Goal: Task Accomplishment & Management: Use online tool/utility

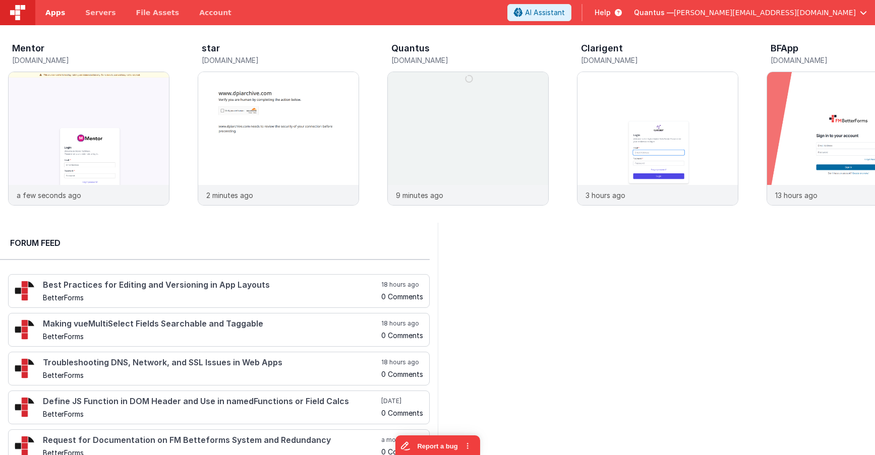
click at [49, 13] on span "Apps" at bounding box center [55, 13] width 20 height 10
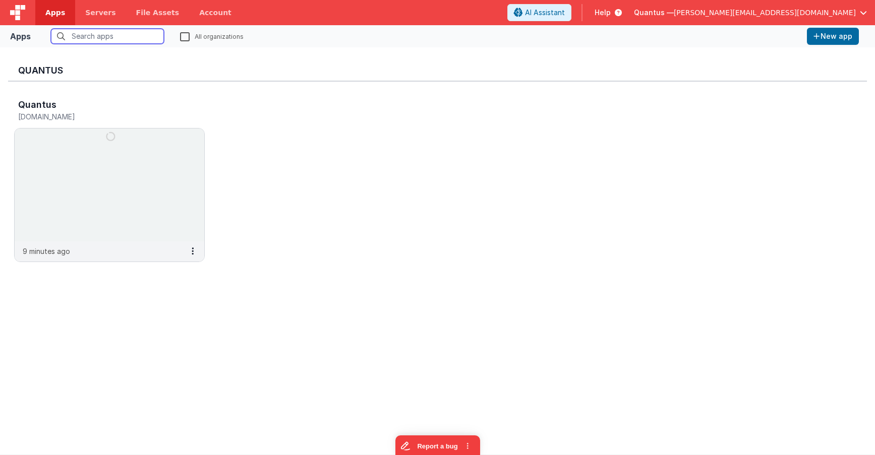
click at [134, 35] on input "text" at bounding box center [107, 36] width 113 height 15
click at [191, 33] on label "All organizations" at bounding box center [212, 36] width 64 height 10
click at [0, 0] on input "All organizations" at bounding box center [0, 0] width 0 height 0
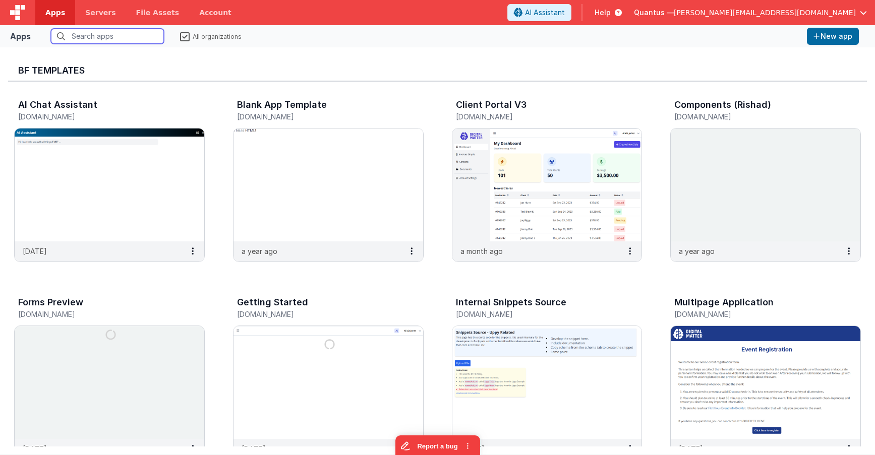
click at [115, 35] on input "text" at bounding box center [107, 36] width 113 height 15
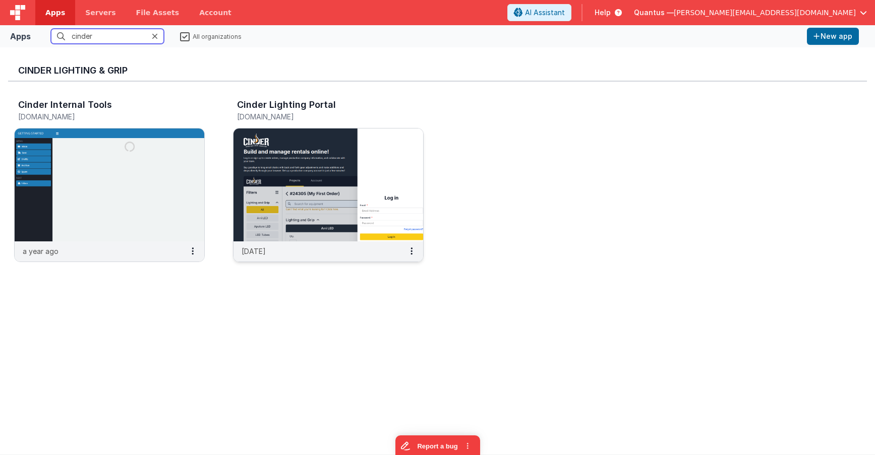
type input "cinder"
click at [335, 162] on img at bounding box center [328, 185] width 190 height 113
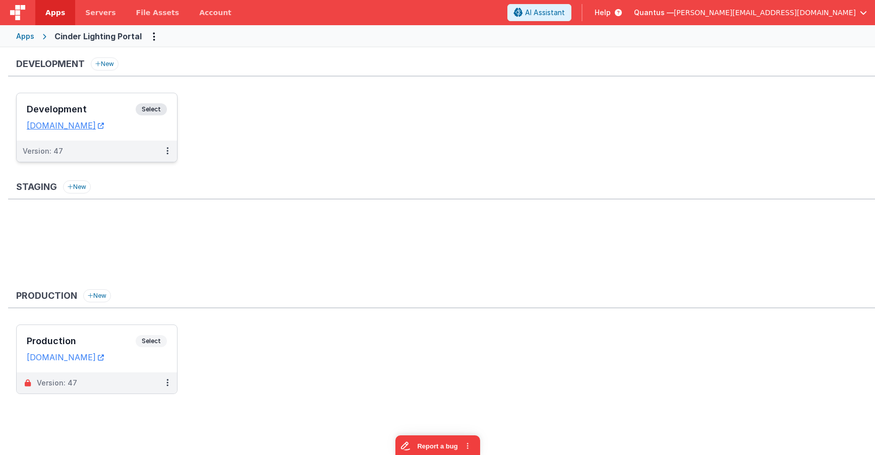
click at [75, 103] on div "Development Select URLs cinderlightingdev.fmbetterforms.com" at bounding box center [97, 116] width 160 height 47
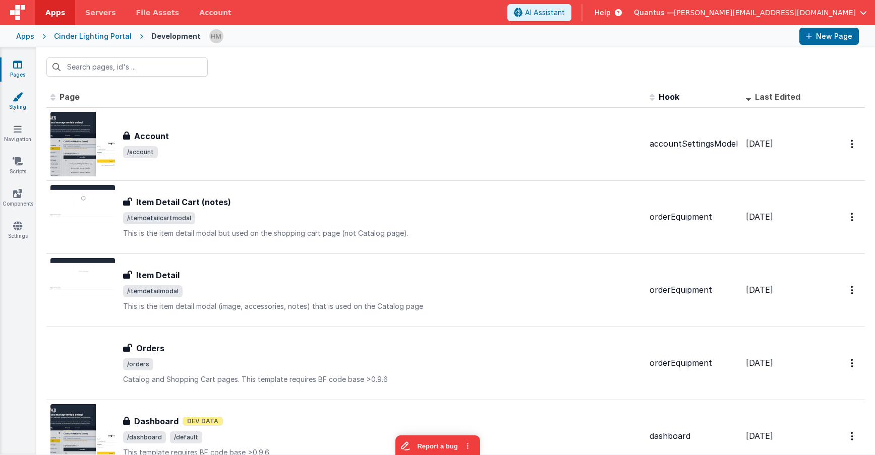
click at [15, 111] on link "Styling" at bounding box center [17, 102] width 36 height 20
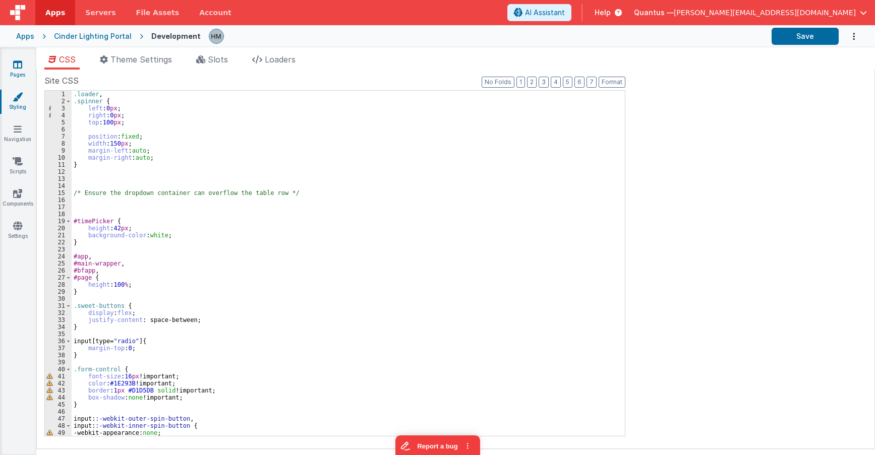
click at [19, 77] on link "Pages" at bounding box center [17, 69] width 36 height 20
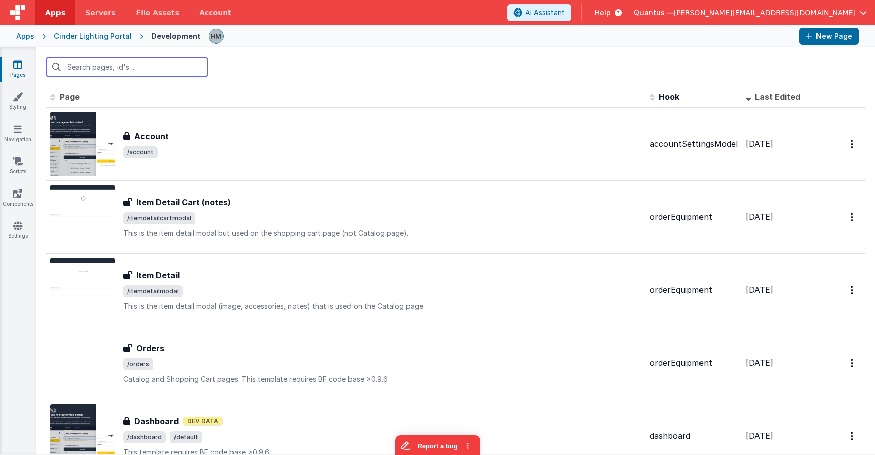
click at [160, 68] on input "text" at bounding box center [126, 66] width 161 height 19
click at [155, 63] on input "text" at bounding box center [126, 66] width 161 height 19
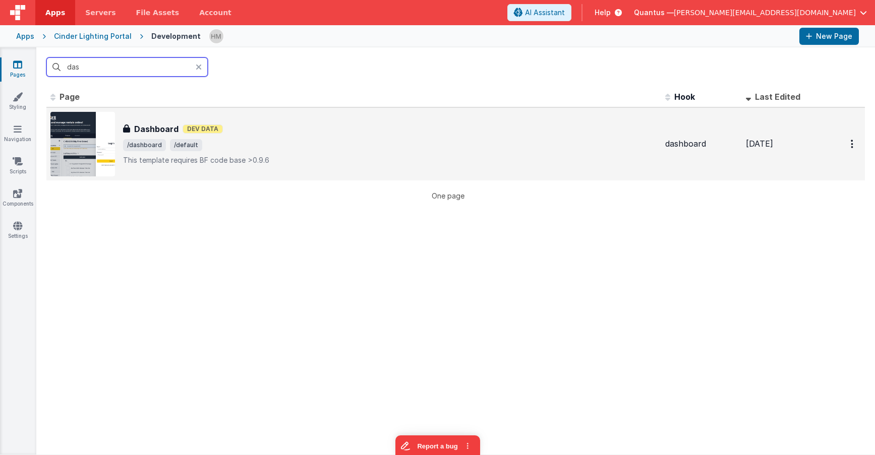
type input "das"
click at [317, 145] on span "/dashboard /default" at bounding box center [390, 145] width 534 height 12
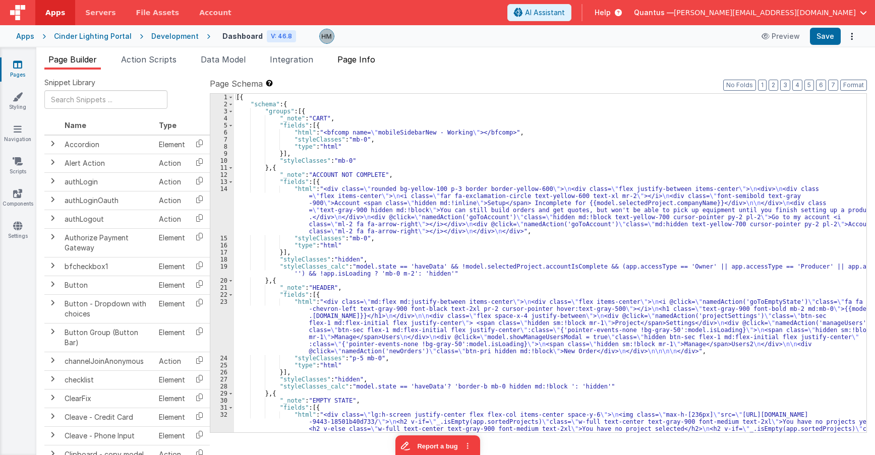
click at [375, 63] on span "Page Info" at bounding box center [356, 59] width 38 height 10
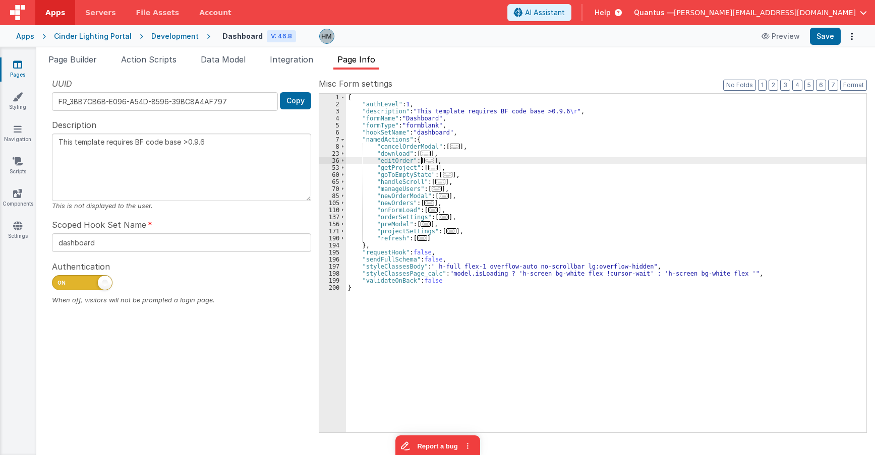
click at [424, 162] on span "..." at bounding box center [429, 161] width 10 height 6
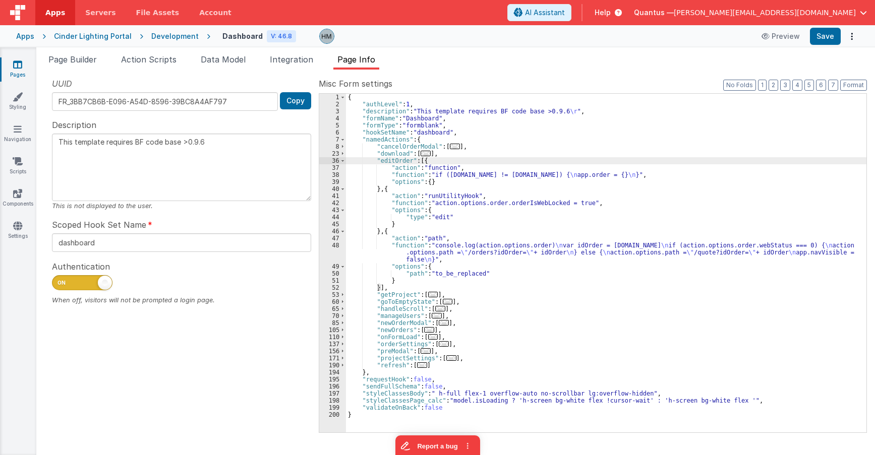
click at [439, 344] on span "..." at bounding box center [444, 344] width 10 height 6
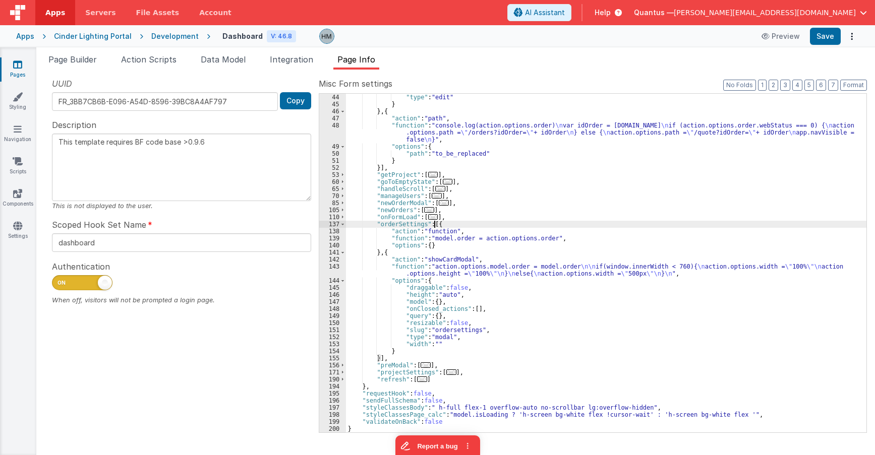
scroll to position [120, 0]
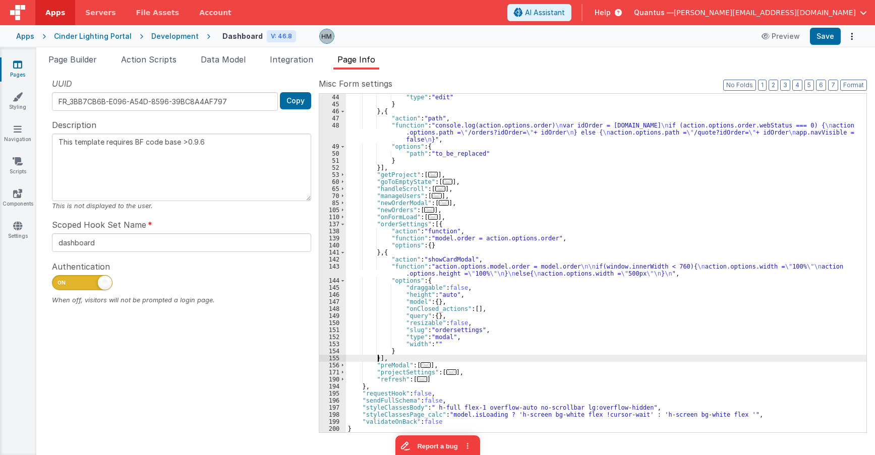
click at [377, 359] on div ""type" : "edit" } } , { "action" : "path" , "function" : "console.log(action.op…" at bounding box center [606, 270] width 520 height 353
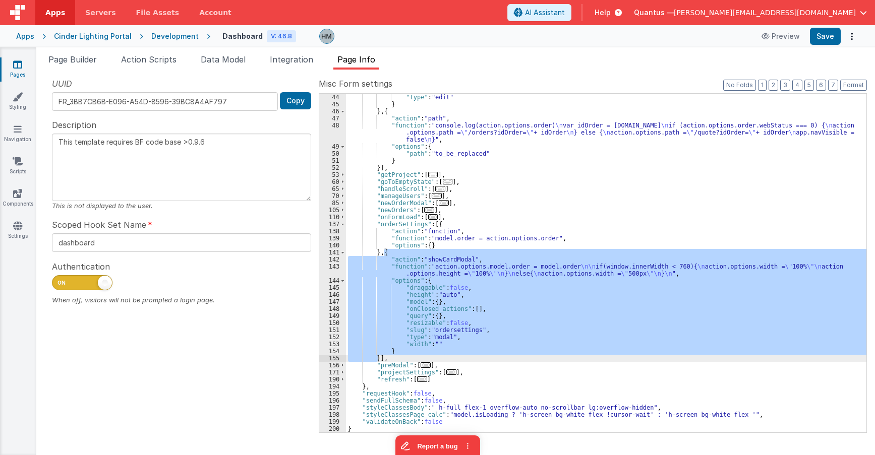
click at [21, 63] on icon at bounding box center [17, 64] width 9 height 10
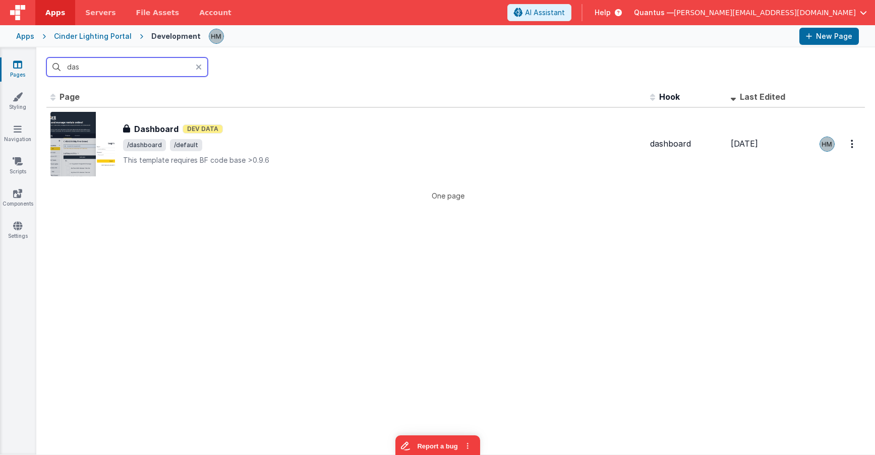
click at [173, 72] on input "das" at bounding box center [126, 66] width 161 height 19
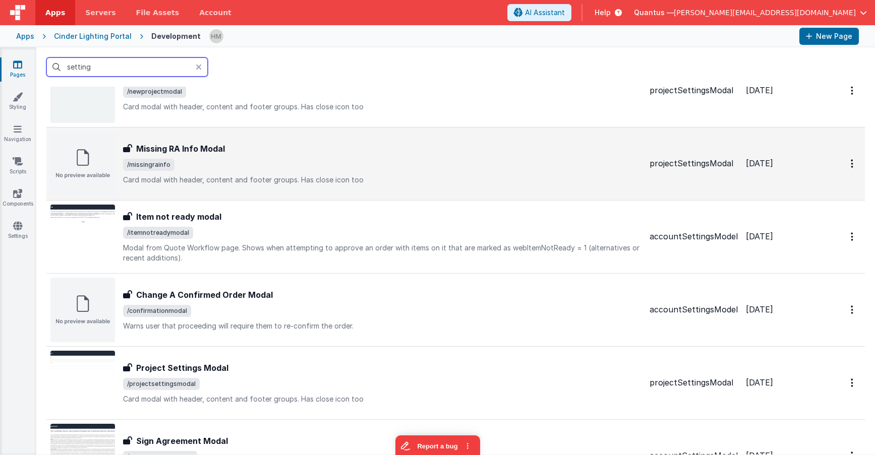
scroll to position [363, 0]
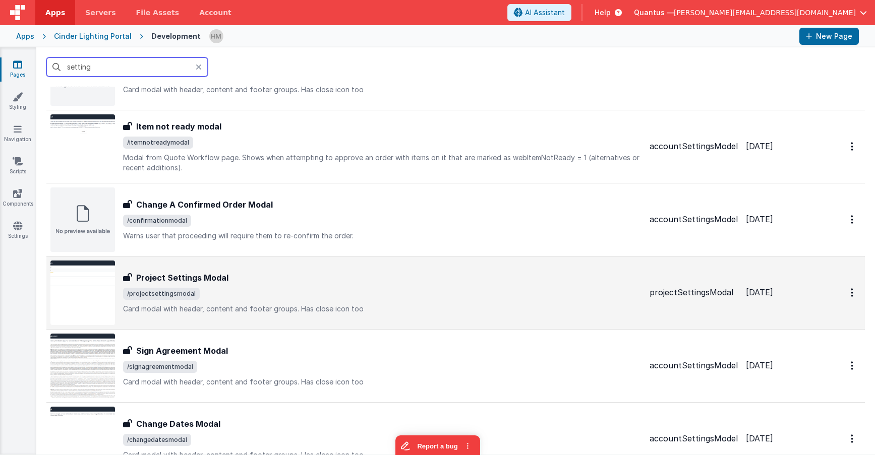
type input "setting"
click at [358, 293] on span "/projectsettingsmodal" at bounding box center [382, 294] width 518 height 12
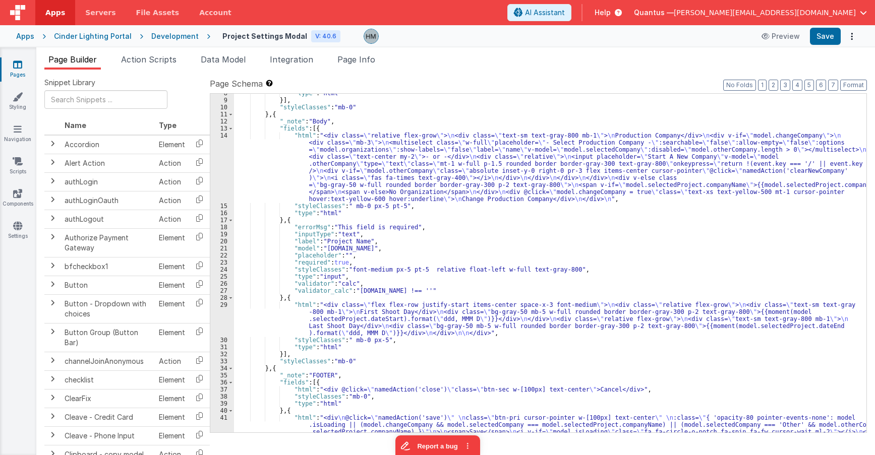
scroll to position [120, 0]
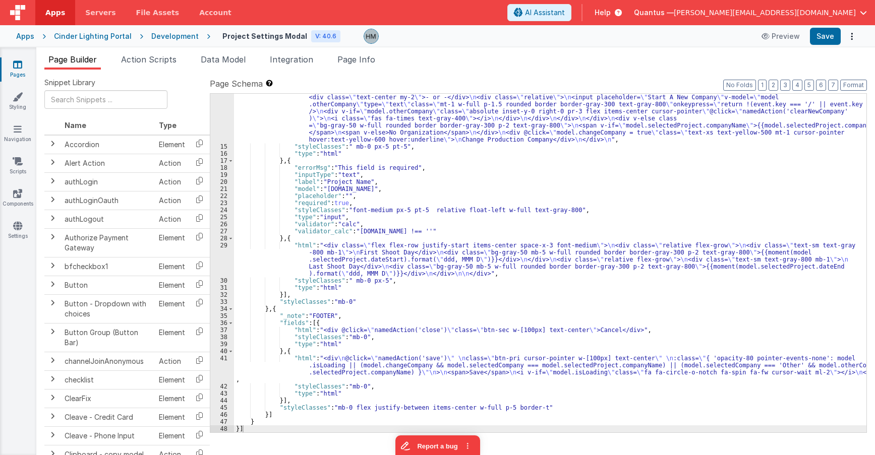
click at [357, 56] on div "Hassan Mukhtar (Editing)" at bounding box center [329, 61] width 101 height 30
click at [358, 58] on span "Page Info" at bounding box center [356, 59] width 38 height 10
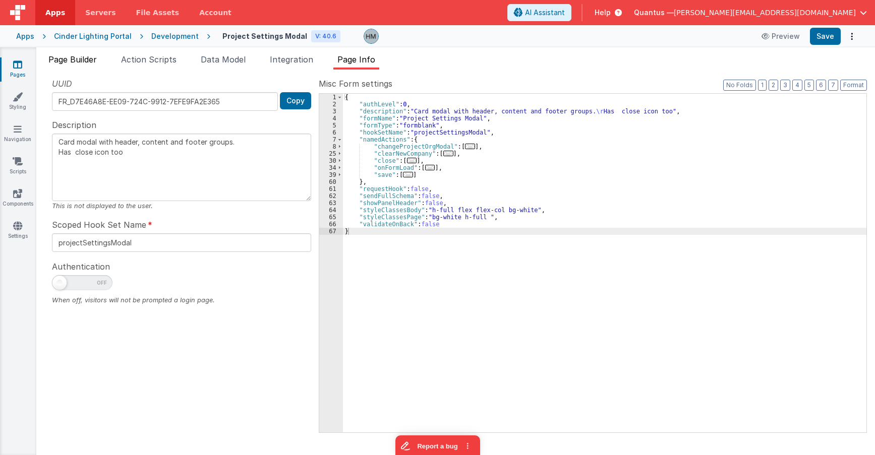
click at [90, 65] on li "Page Builder" at bounding box center [72, 61] width 56 height 16
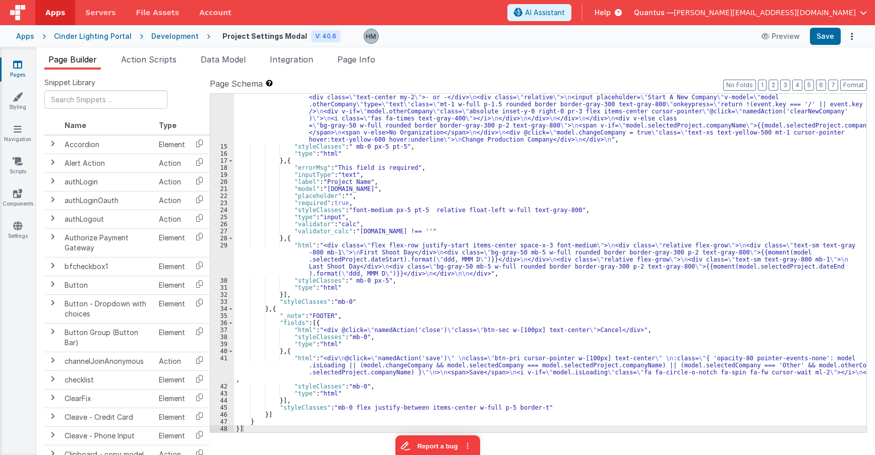
click at [269, 347] on div ""html" : "<div class= \" relative flex-grow \" > \n <div class= \" text-sm text…" at bounding box center [550, 281] width 632 height 416
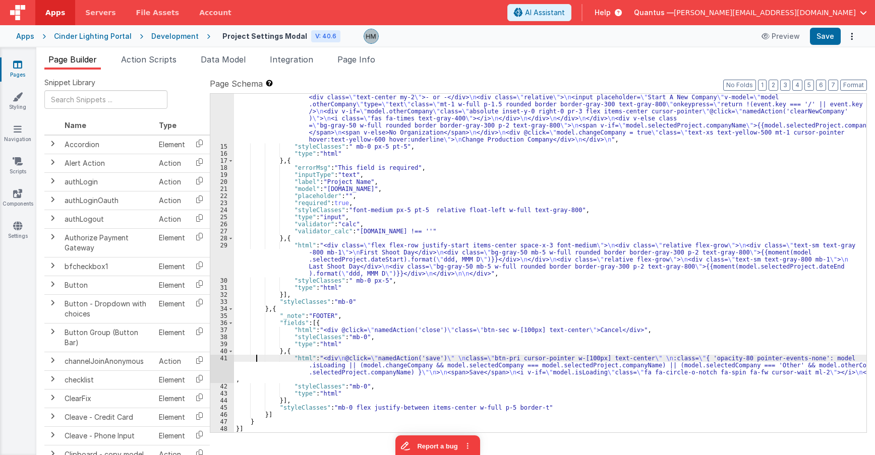
click at [255, 360] on div ""html" : "<div class= \" relative flex-grow \" > \n <div class= \" text-sm text…" at bounding box center [550, 281] width 632 height 416
click at [220, 356] on div "41" at bounding box center [222, 369] width 24 height 28
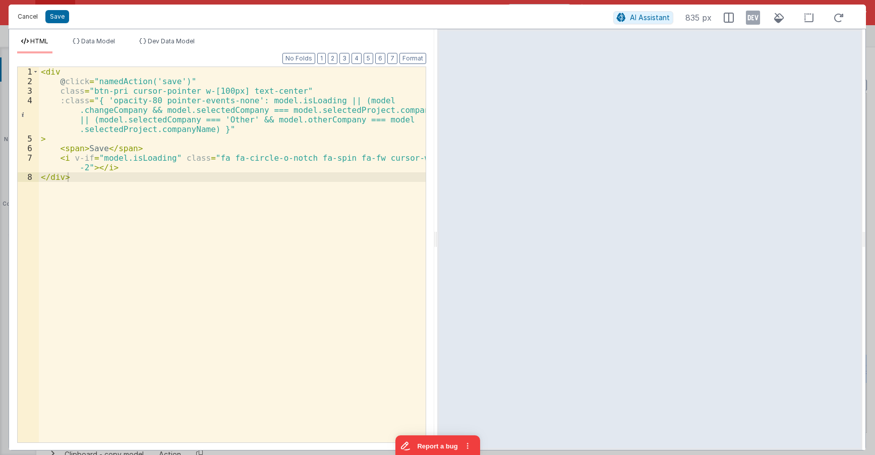
click at [18, 17] on button "Cancel" at bounding box center [28, 17] width 30 height 14
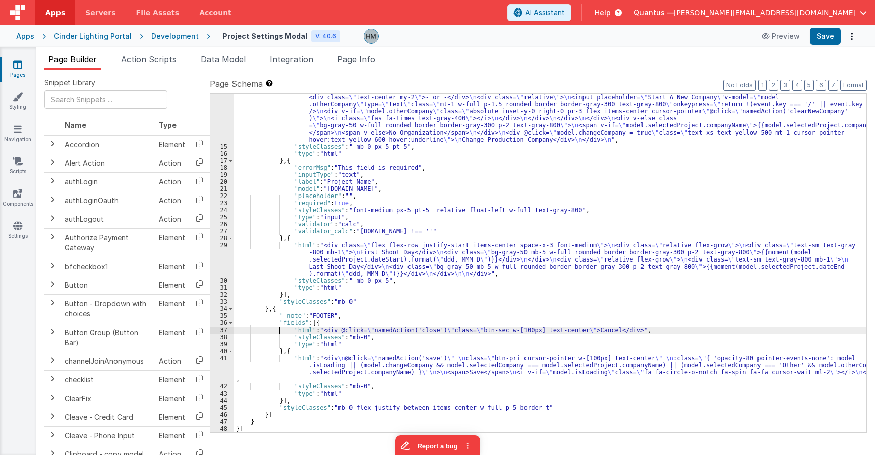
click at [281, 332] on div ""html" : "<div class= \" relative flex-grow \" > \n <div class= \" text-sm text…" at bounding box center [550, 281] width 632 height 416
click at [220, 331] on div "37" at bounding box center [222, 330] width 24 height 7
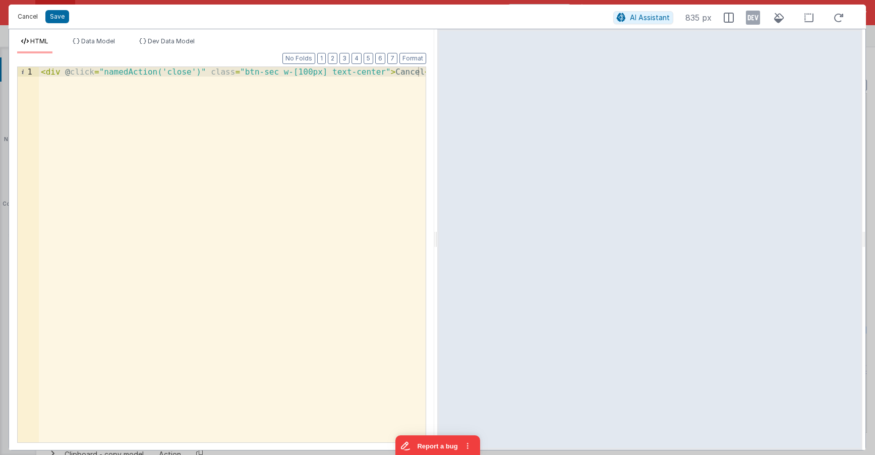
click at [26, 17] on button "Cancel" at bounding box center [28, 17] width 30 height 14
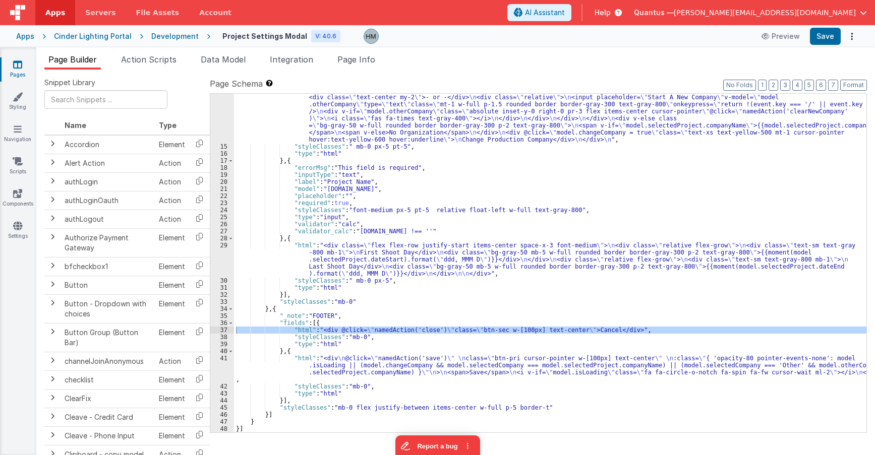
click at [22, 66] on link "Pages" at bounding box center [17, 69] width 36 height 20
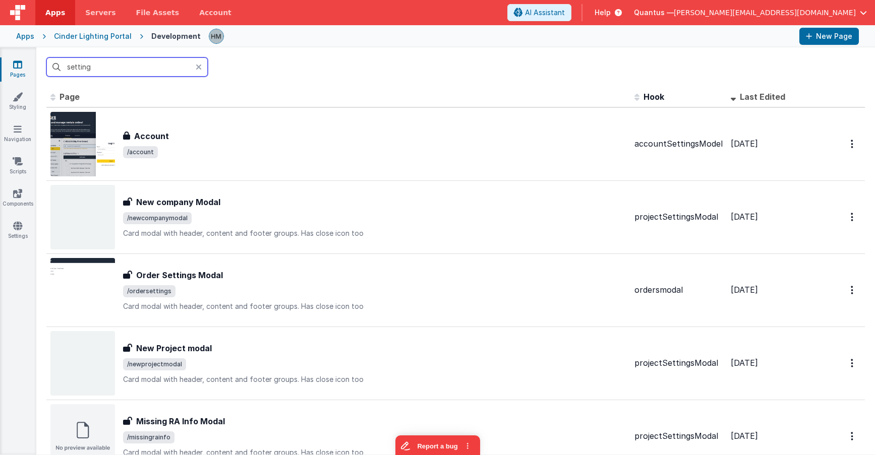
click at [157, 73] on input "setting" at bounding box center [126, 66] width 161 height 19
click at [157, 71] on input "setting" at bounding box center [126, 66] width 161 height 19
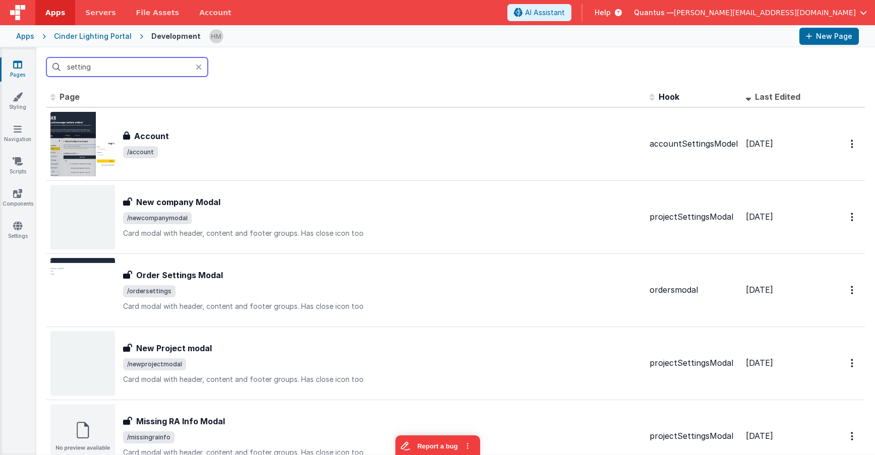
click at [157, 71] on input "setting" at bounding box center [126, 66] width 161 height 19
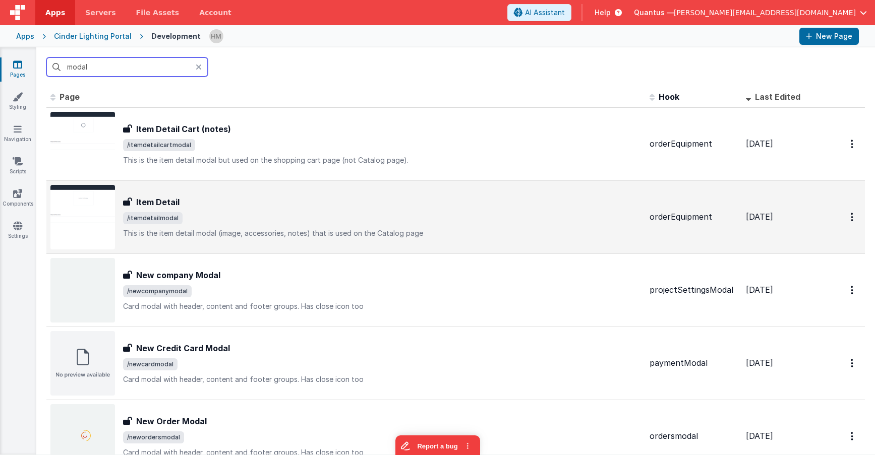
type input "modal"
click at [315, 207] on div "Item Detail" at bounding box center [382, 202] width 518 height 12
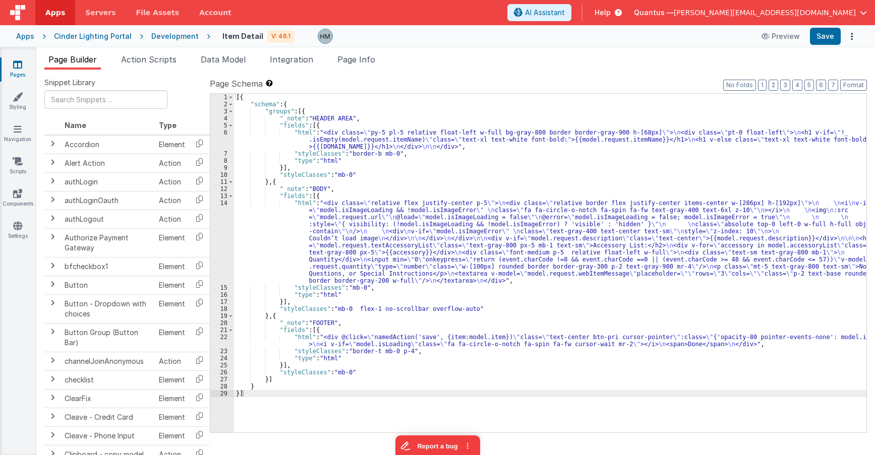
click at [275, 338] on div "[{ "schema" : { "groups" : [{ "_note" : "HEADER AREA" , "fields" : [{ "html" : …" at bounding box center [550, 270] width 632 height 353
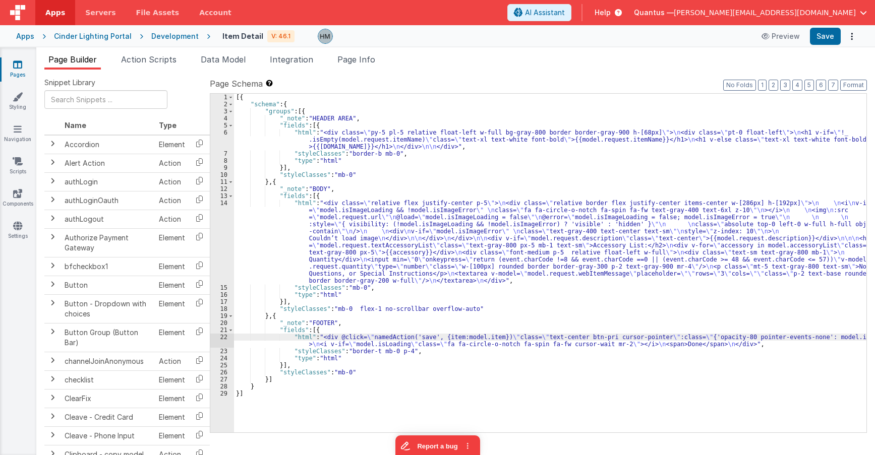
click at [225, 341] on div "22" at bounding box center [222, 341] width 24 height 14
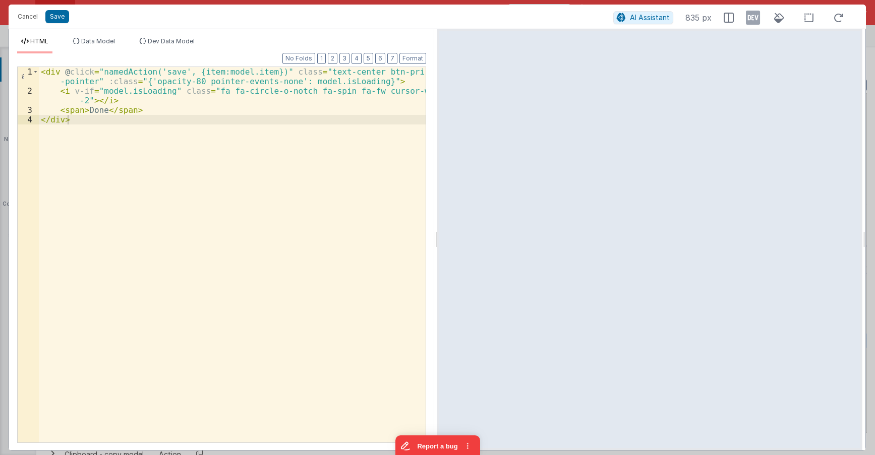
click at [27, 9] on div "Cancel Save AI Assistant 835 px" at bounding box center [437, 17] width 857 height 24
click at [27, 17] on button "Cancel" at bounding box center [28, 17] width 30 height 14
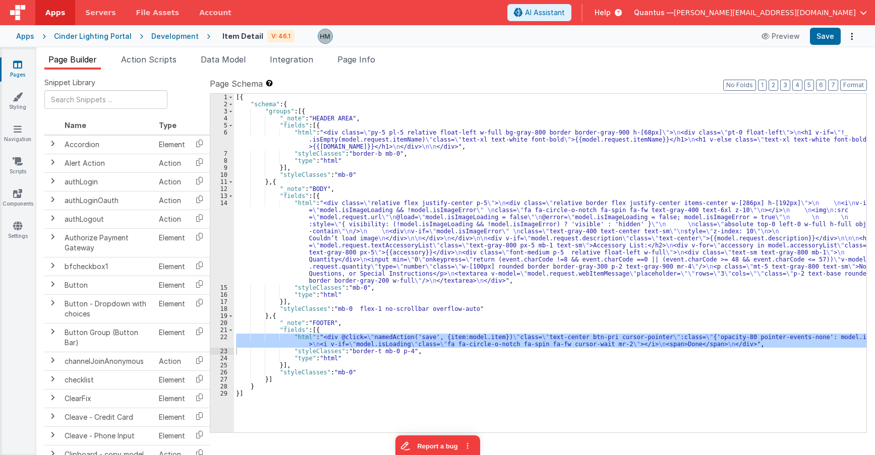
click at [21, 66] on icon at bounding box center [17, 64] width 9 height 10
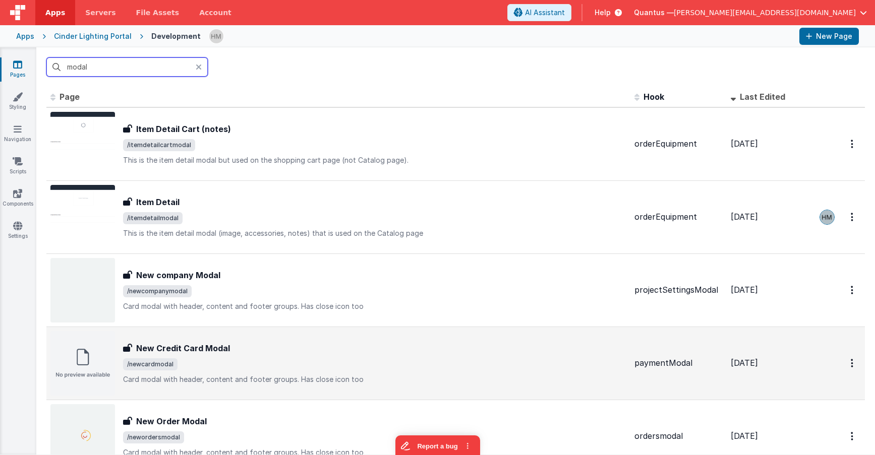
scroll to position [60, 0]
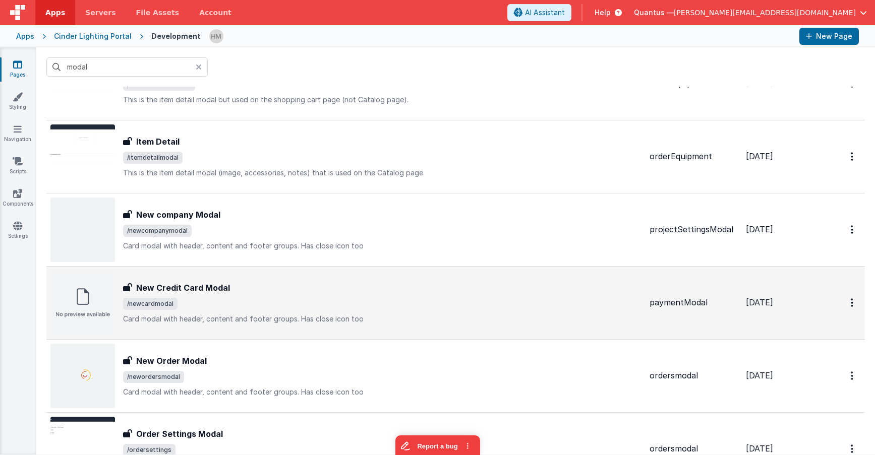
click at [294, 286] on div "New Credit Card Modal" at bounding box center [382, 288] width 518 height 12
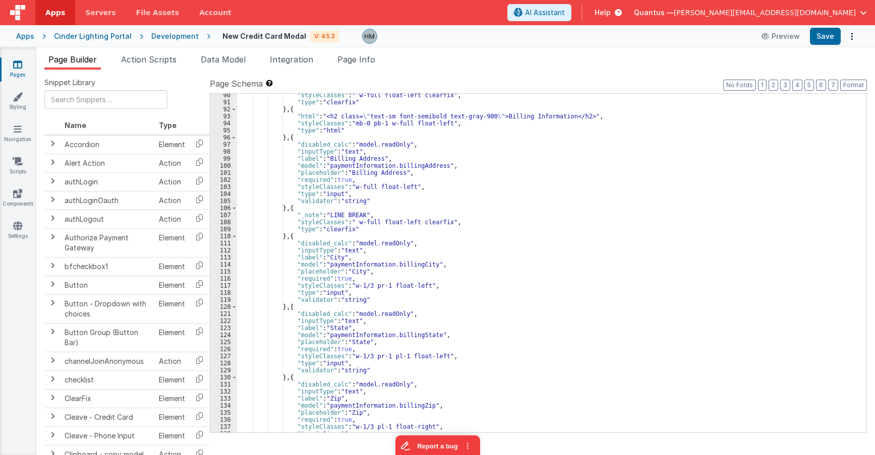
scroll to position [840, 0]
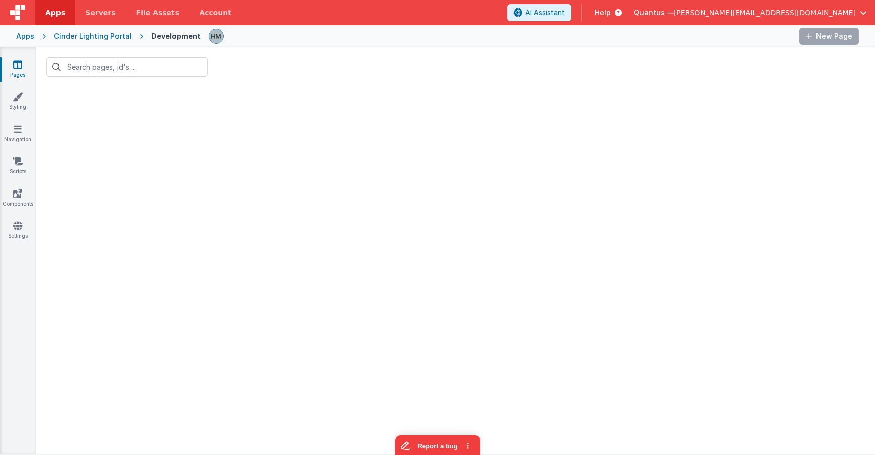
type input "modal"
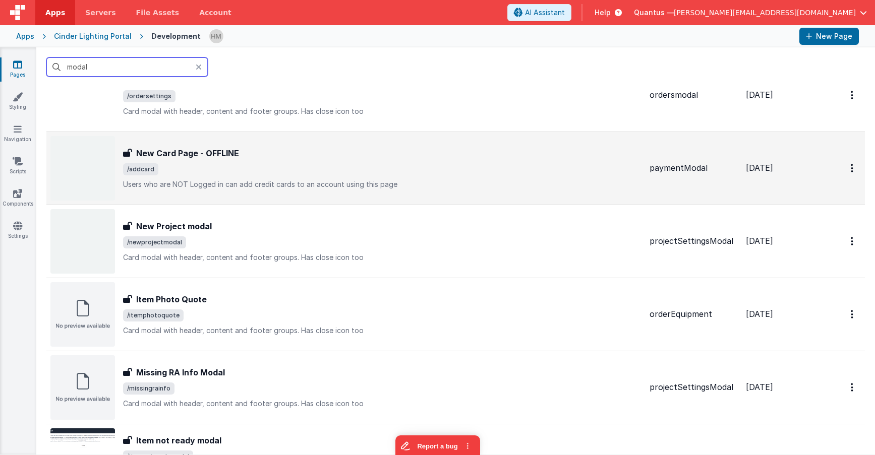
scroll to position [423, 0]
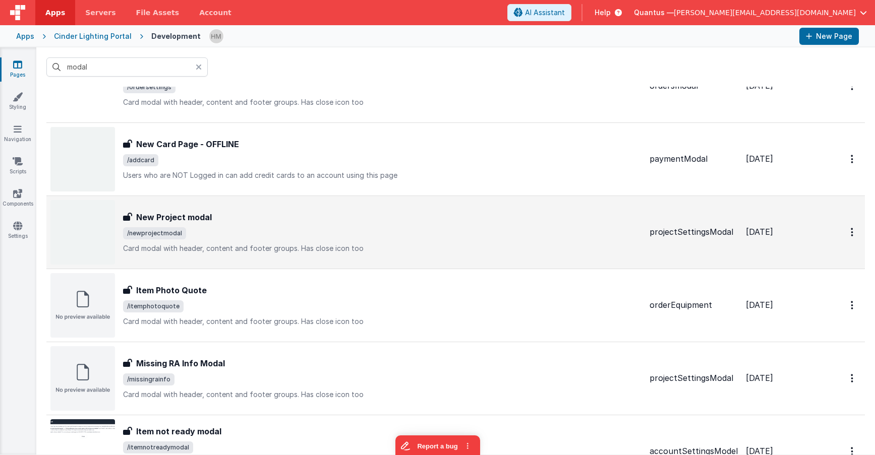
click at [307, 215] on div "New Project modal" at bounding box center [382, 217] width 518 height 12
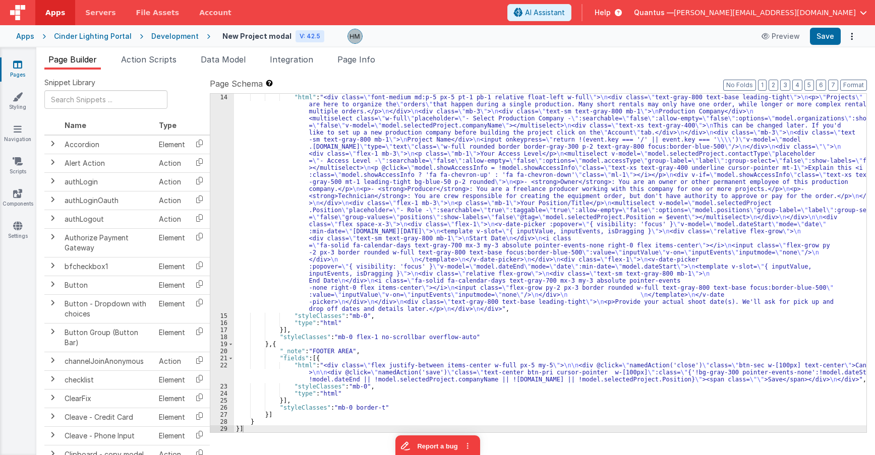
scroll to position [99, 0]
click at [273, 358] on div ""html" : "<div class= \" font-medium md:p-5 px-5 pt-1 pb-1 relative float-left …" at bounding box center [550, 376] width 632 height 565
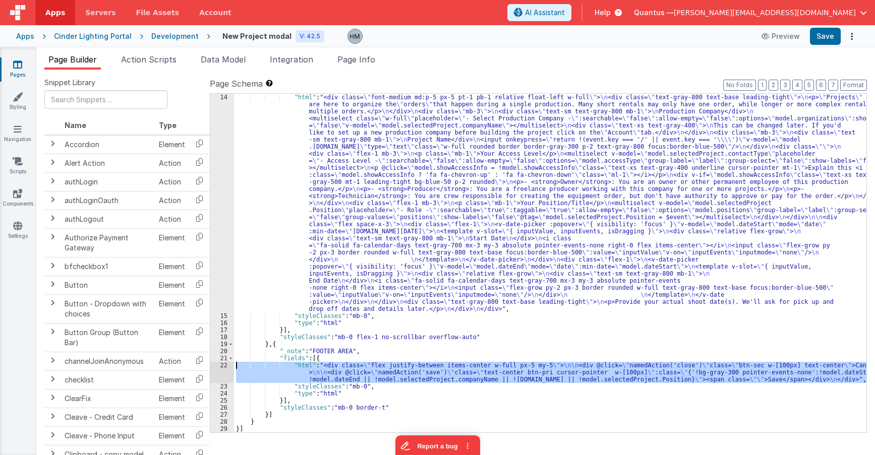
click at [224, 362] on div "22" at bounding box center [222, 372] width 24 height 21
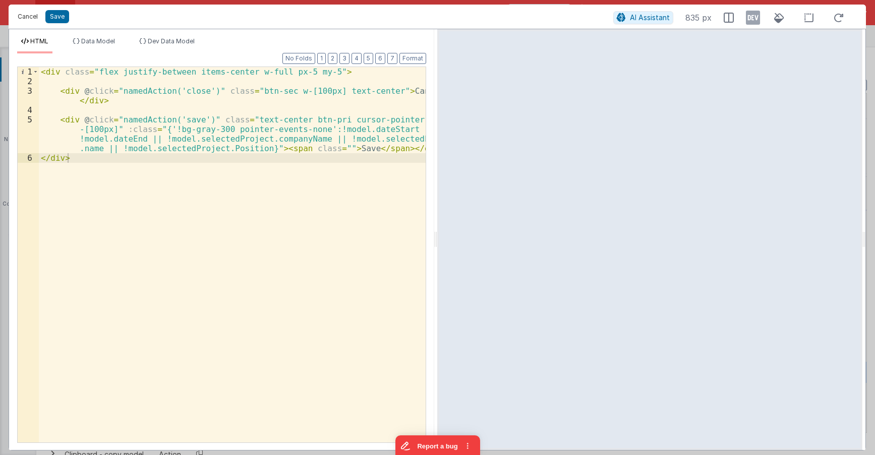
click at [32, 16] on button "Cancel" at bounding box center [28, 17] width 30 height 14
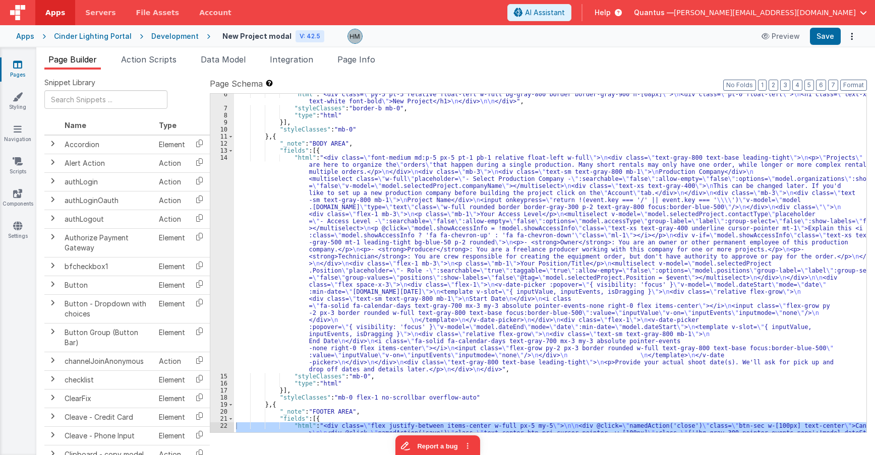
scroll to position [0, 0]
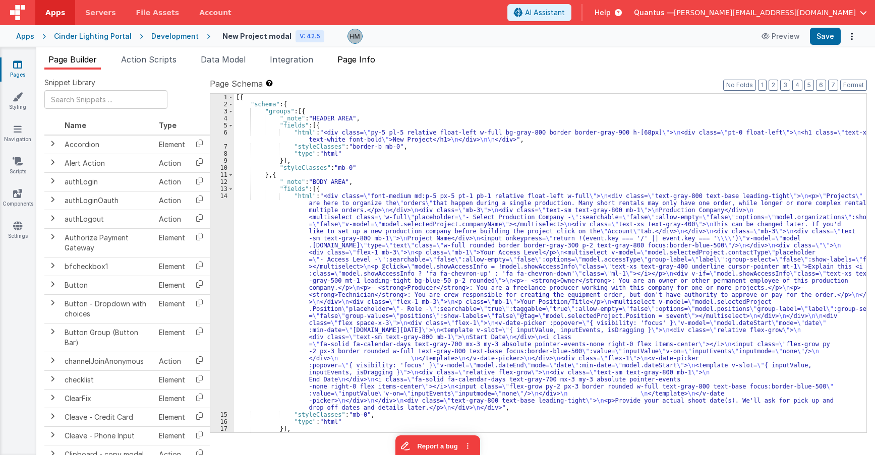
click at [368, 61] on span "Page Info" at bounding box center [356, 59] width 38 height 10
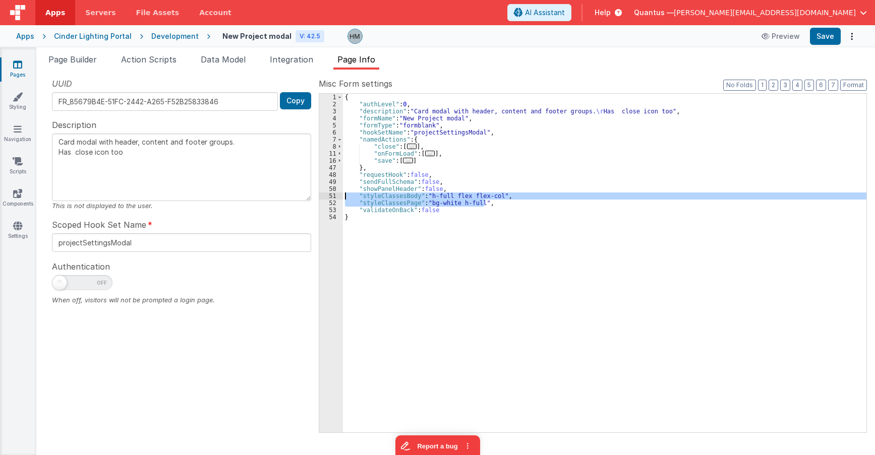
drag, startPoint x: 485, startPoint y: 202, endPoint x: 313, endPoint y: 194, distance: 172.6
click at [343, 194] on div "{ "authLevel" : 0 , "description" : "Card modal with header, content and footer…" at bounding box center [604, 263] width 523 height 339
click at [82, 60] on span "Page Builder" at bounding box center [72, 59] width 48 height 10
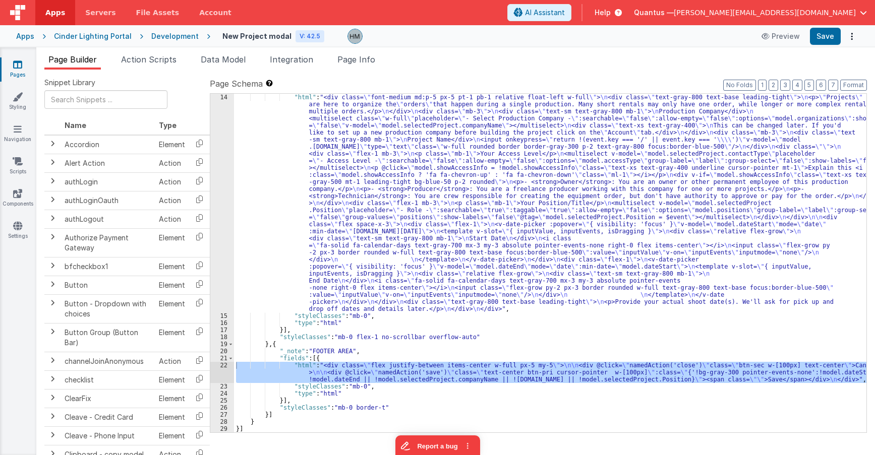
scroll to position [99, 0]
click at [312, 196] on div ""html" : "<div class= \" font-medium md:p-5 px-5 pt-1 pb-1 relative float-left …" at bounding box center [550, 376] width 632 height 565
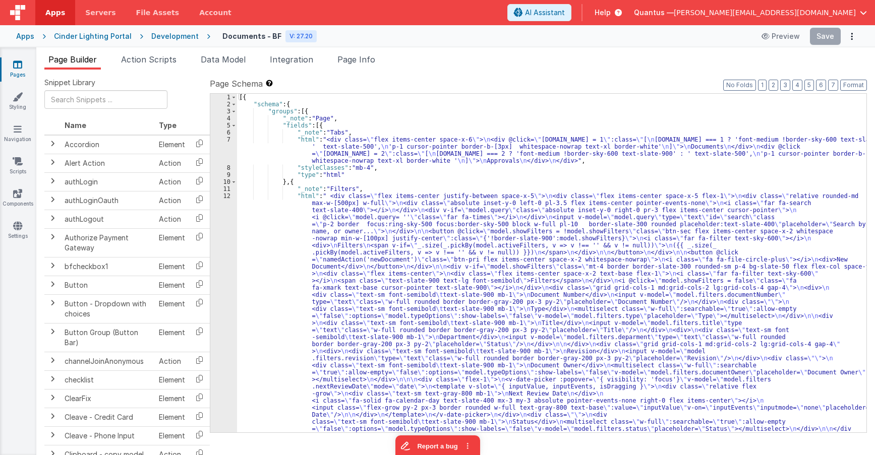
click at [22, 36] on div "Apps" at bounding box center [25, 36] width 18 height 10
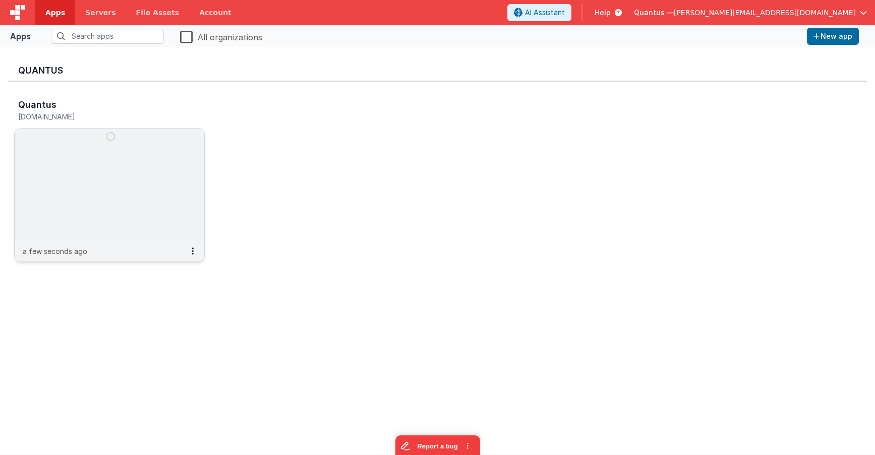
click at [83, 160] on img at bounding box center [110, 185] width 190 height 113
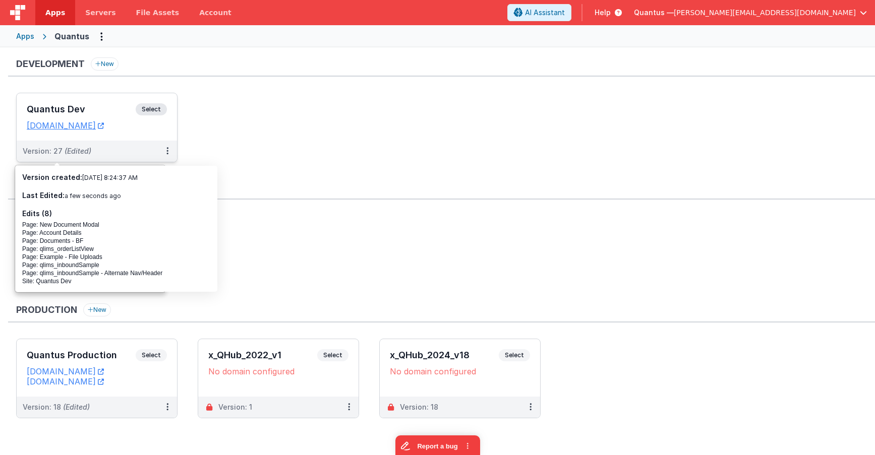
click at [155, 103] on div "Quantus Dev Select URLs [DOMAIN_NAME]" at bounding box center [97, 116] width 160 height 47
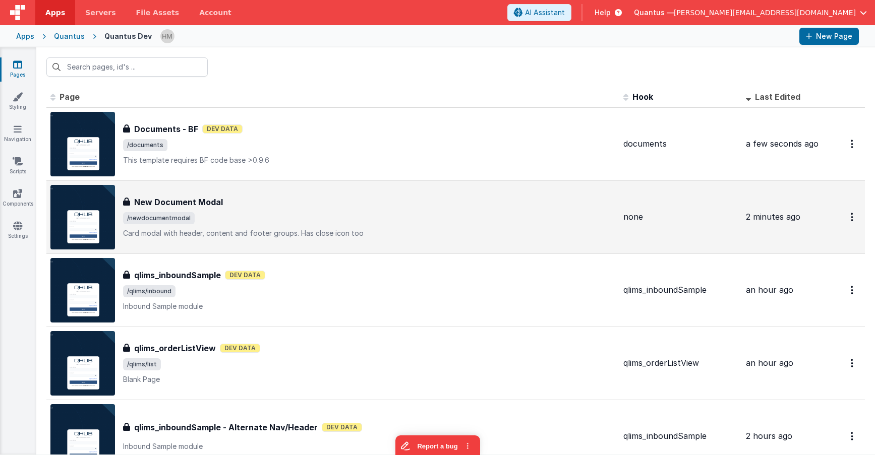
click at [367, 200] on div "New Document Modal" at bounding box center [369, 202] width 492 height 12
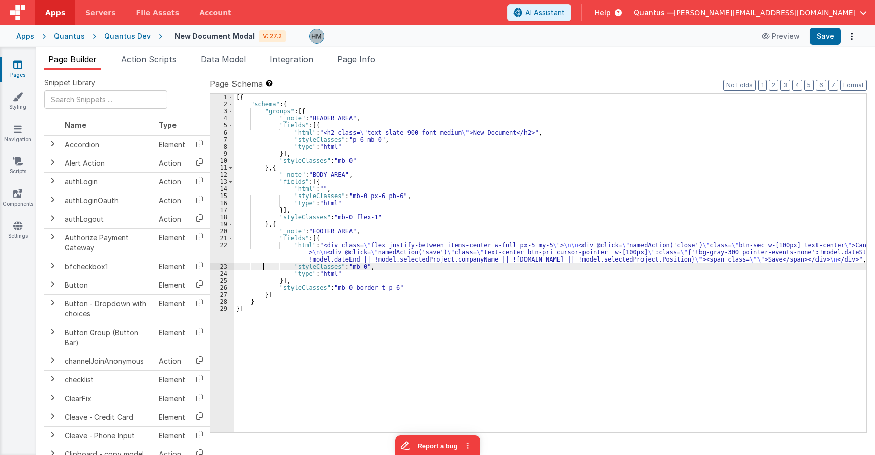
click at [264, 269] on div "[{ "schema" : { "groups" : [{ "_note" : "HEADER AREA" , "fields" : [{ "html" : …" at bounding box center [550, 270] width 632 height 353
click at [225, 243] on div "22" at bounding box center [222, 252] width 24 height 21
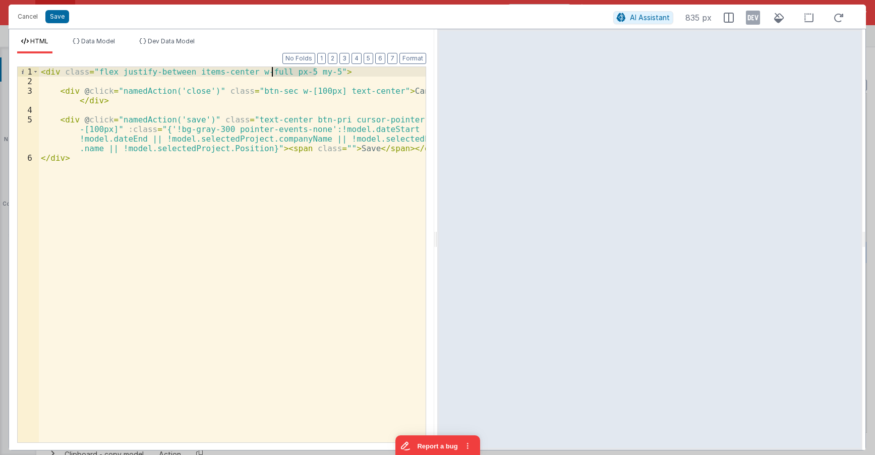
drag, startPoint x: 315, startPoint y: 73, endPoint x: 274, endPoint y: 73, distance: 40.8
click at [274, 73] on div "< div class = "flex justify-between items-center w-full px-5 my-5" > < div @ cl…" at bounding box center [232, 264] width 387 height 395
click at [239, 106] on div "< div class = "flex justify-between items-center w-full" > < div @ click = "nam…" at bounding box center [232, 264] width 387 height 395
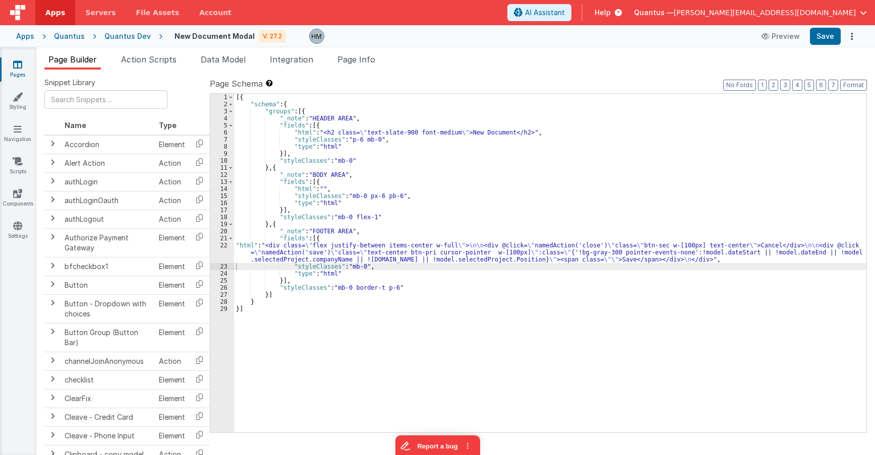
click at [283, 205] on div "[{ "schema" : { "groups" : [{ "_note" : "HEADER AREA" , "fields" : [{ "html" : …" at bounding box center [550, 270] width 632 height 353
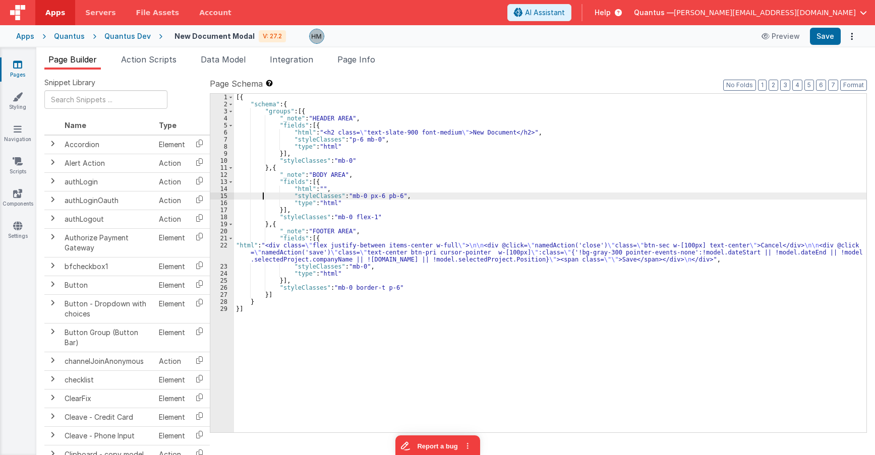
click at [264, 194] on div "[{ "schema" : { "groups" : [{ "_note" : "HEADER AREA" , "fields" : [{ "html" : …" at bounding box center [550, 270] width 632 height 353
click at [223, 188] on div "14" at bounding box center [222, 188] width 24 height 7
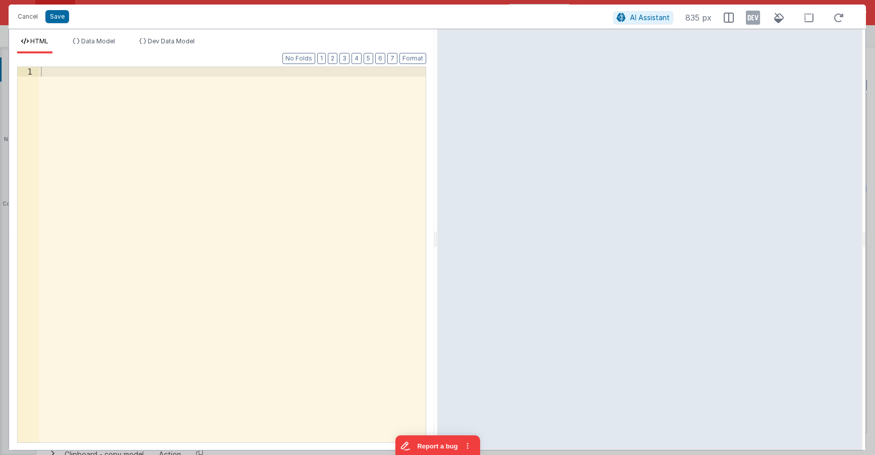
click at [393, 125] on div at bounding box center [232, 264] width 387 height 395
click at [57, 72] on div "< div > </ div >" at bounding box center [232, 264] width 387 height 395
click at [60, 73] on div "< div > </ div >" at bounding box center [232, 264] width 387 height 395
drag, startPoint x: 97, startPoint y: 83, endPoint x: 57, endPoint y: 80, distance: 40.4
click at [57, 80] on div "< div class = "flex space-x-6" > < div > </ div > </ div >" at bounding box center [232, 264] width 387 height 395
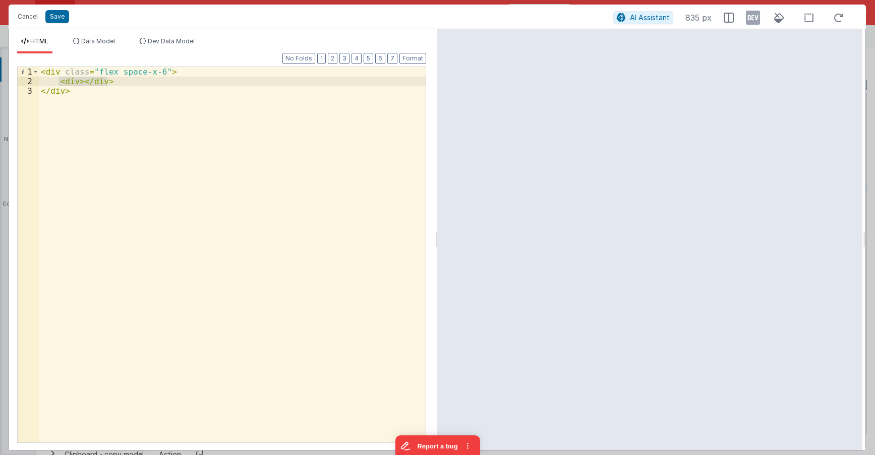
click at [127, 80] on div "< div class = "flex space-x-6" > < div > </ div > </ div >" at bounding box center [232, 255] width 387 height 376
paste textarea
click at [76, 89] on div "< div class = "flex space-x-6" > < div > </ div > < div > </ div > </ div >" at bounding box center [232, 264] width 387 height 395
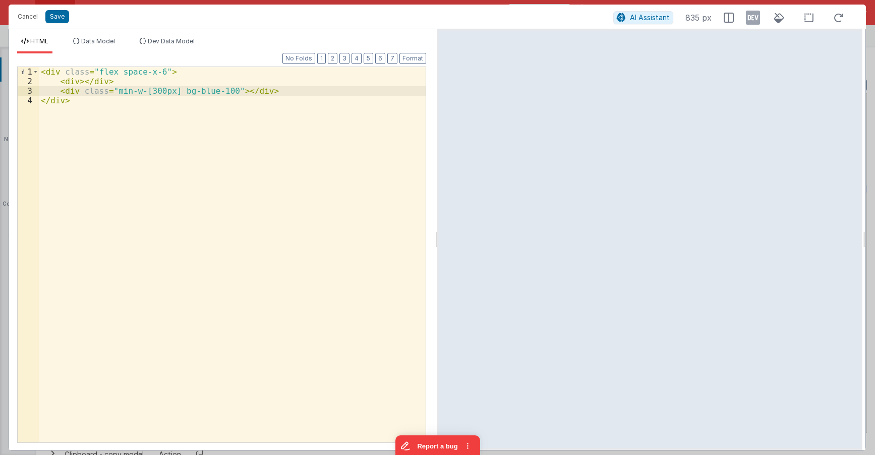
click at [75, 82] on div "< div class = "flex space-x-6" > < div > </ div > < div class = "min-w-[300px] …" at bounding box center [232, 264] width 387 height 395
drag, startPoint x: 223, startPoint y: 93, endPoint x: 241, endPoint y: 90, distance: 17.9
click at [224, 93] on div "< div class = "flex space-x-6" > < div class = "bg-red-100" > </ div > < div cl…" at bounding box center [232, 264] width 387 height 395
drag, startPoint x: 241, startPoint y: 91, endPoint x: 224, endPoint y: 92, distance: 17.6
click at [224, 92] on div "< div class = "flex space-x-6" > < div class = "bg-red-100" > </ div > < div cl…" at bounding box center [232, 264] width 387 height 395
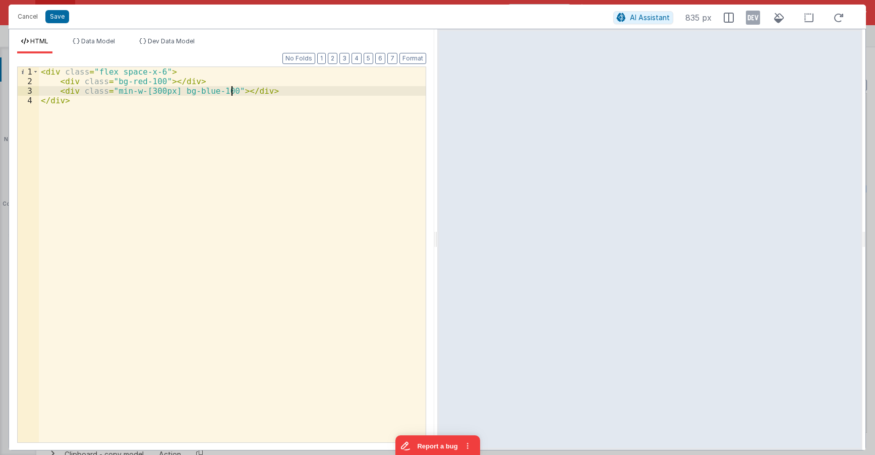
click at [233, 91] on div "< div class = "flex space-x-6" > < div class = "bg-red-100" > </ div > < div cl…" at bounding box center [232, 264] width 387 height 395
click at [282, 85] on div "< div class = "flex space-x-6" > < div class = "bg-red-100" > </ div > < div cl…" at bounding box center [232, 264] width 387 height 395
click at [249, 90] on div "< div class = "flex space-x-6" > < div class = "bg-red-100" > </ div > < div cl…" at bounding box center [232, 264] width 387 height 395
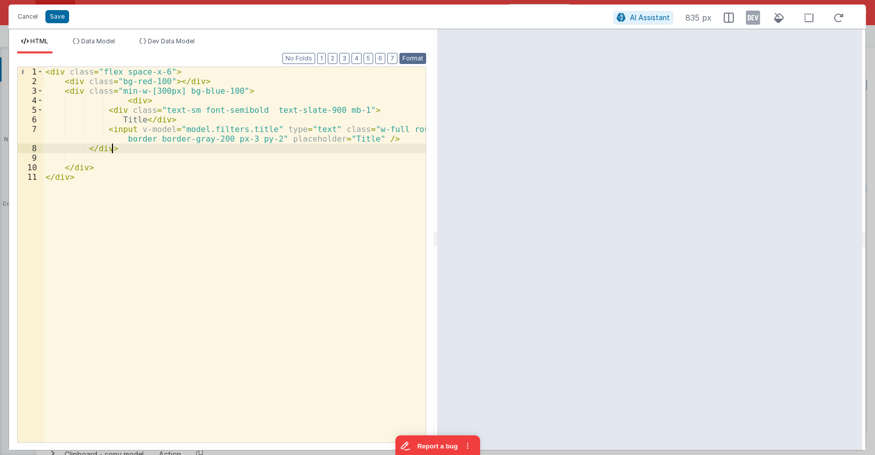
click at [411, 59] on button "Format" at bounding box center [412, 58] width 27 height 11
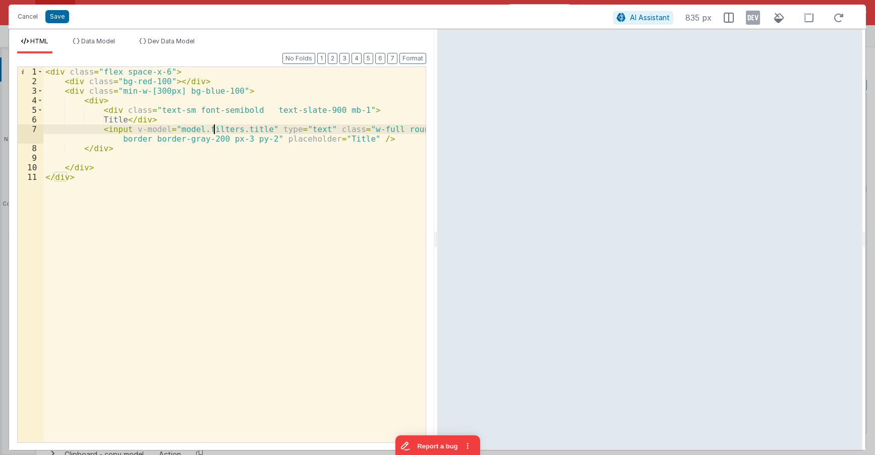
click at [213, 128] on div "< div class = "flex space-x-6" > < div class = "bg-red-100" > </ div > < div cl…" at bounding box center [234, 264] width 382 height 395
click at [208, 133] on div "< div class = "flex space-x-6" > < div class = "bg-red-100" > </ div > < div cl…" at bounding box center [234, 264] width 382 height 395
click at [97, 45] on li "Data Model" at bounding box center [94, 45] width 50 height 16
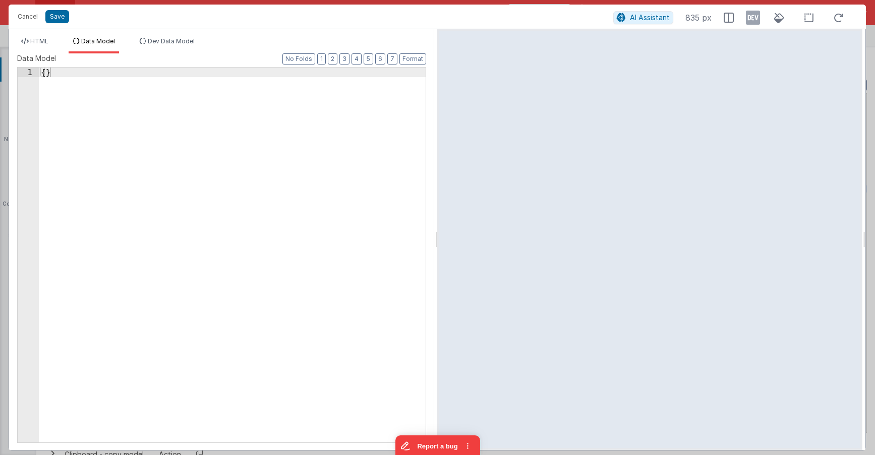
click at [45, 72] on div "{ }" at bounding box center [232, 265] width 387 height 394
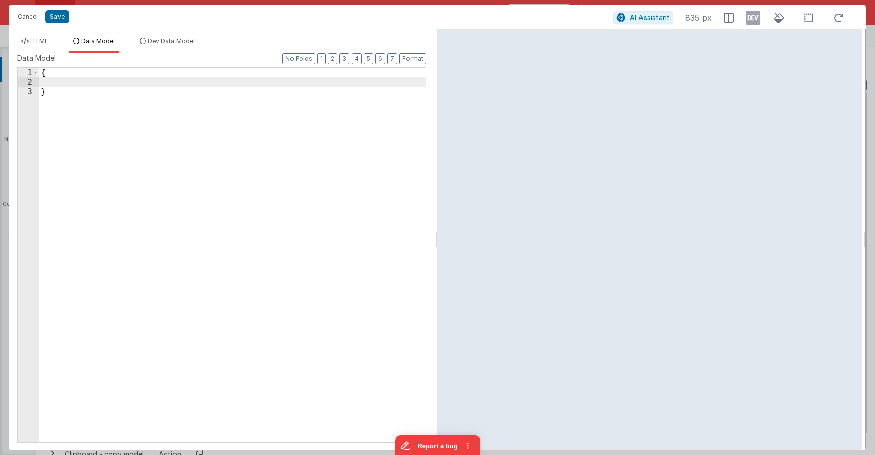
paste textarea
click at [35, 44] on span "HTML" at bounding box center [39, 41] width 18 height 8
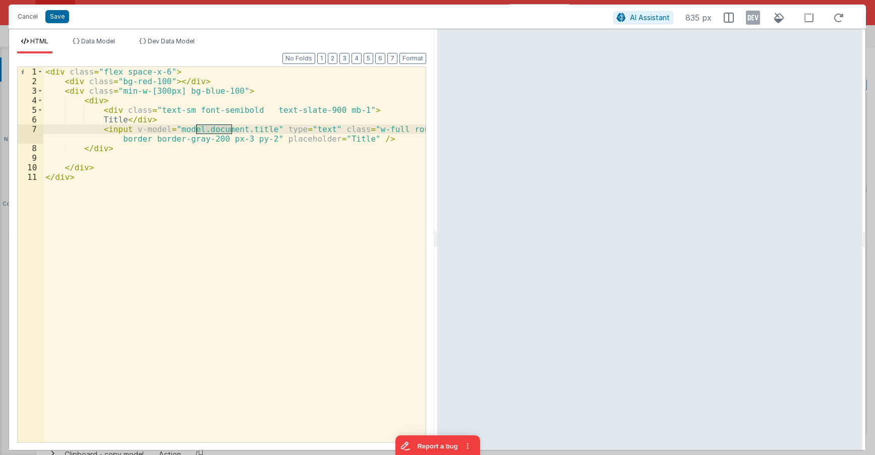
click at [232, 115] on div "< div class = "flex space-x-6" > < div class = "bg-red-100" > </ div > < div cl…" at bounding box center [234, 264] width 382 height 395
drag, startPoint x: 247, startPoint y: 108, endPoint x: 187, endPoint y: 108, distance: 60.0
click at [187, 108] on div "< div class = "flex space-x-6" > < div class = "bg-red-100" > </ div > < div cl…" at bounding box center [234, 264] width 382 height 395
click at [204, 108] on div "< div class = "flex space-x-6" > < div class = "bg-red-100" > </ div > < div cl…" at bounding box center [234, 264] width 382 height 395
click at [201, 109] on div "< div class = "flex space-x-6" > < div class = "bg-red-100" > </ div > < div cl…" at bounding box center [234, 255] width 382 height 376
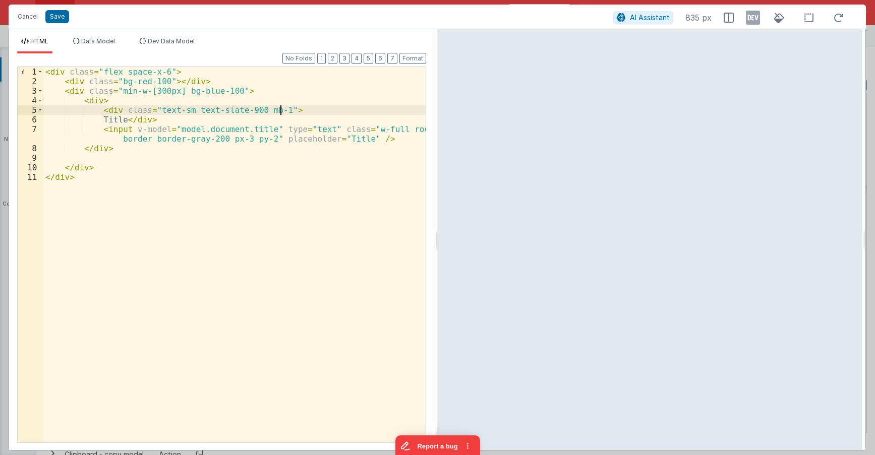
click at [316, 114] on div "< div class = "flex space-x-6" > < div class = "bg-red-100" > </ div > < div cl…" at bounding box center [234, 264] width 382 height 395
click at [96, 153] on div "< div class = "flex space-x-6" > < div class = "bg-red-100" > </ div > < div cl…" at bounding box center [234, 264] width 382 height 395
click at [102, 146] on div "< div class = "flex space-x-6" > < div class = "bg-red-100" > </ div > < div cl…" at bounding box center [234, 264] width 382 height 395
click at [119, 149] on div "< div class = "flex space-x-6" > < div class = "bg-red-100" > </ div > < div cl…" at bounding box center [234, 264] width 382 height 395
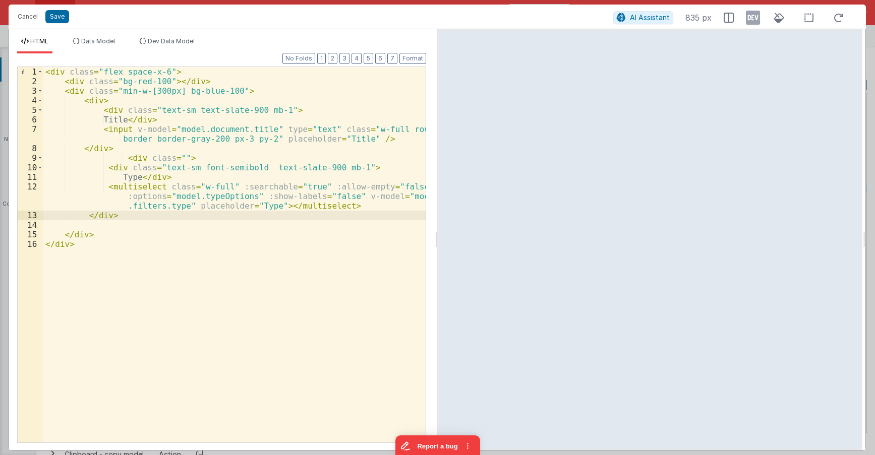
click at [212, 130] on div "< div class = "flex space-x-6" > < div class = "bg-red-100" > </ div > < div cl…" at bounding box center [234, 264] width 382 height 395
click at [143, 207] on div "< div class = "flex space-x-6" > < div class = "bg-red-100" > </ div > < div cl…" at bounding box center [234, 264] width 382 height 395
click at [416, 61] on button "Format" at bounding box center [412, 58] width 27 height 11
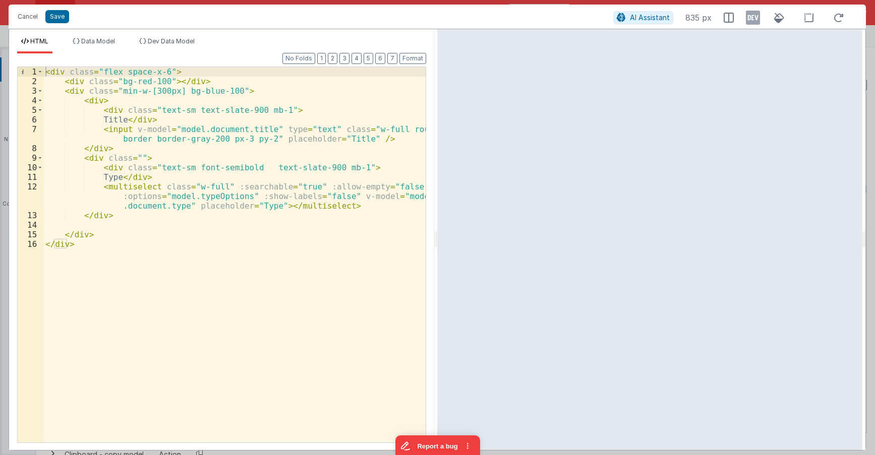
click at [229, 167] on div "< div class = "flex space-x-6" > < div class = "bg-red-100" > </ div > < div cl…" at bounding box center [234, 264] width 382 height 395
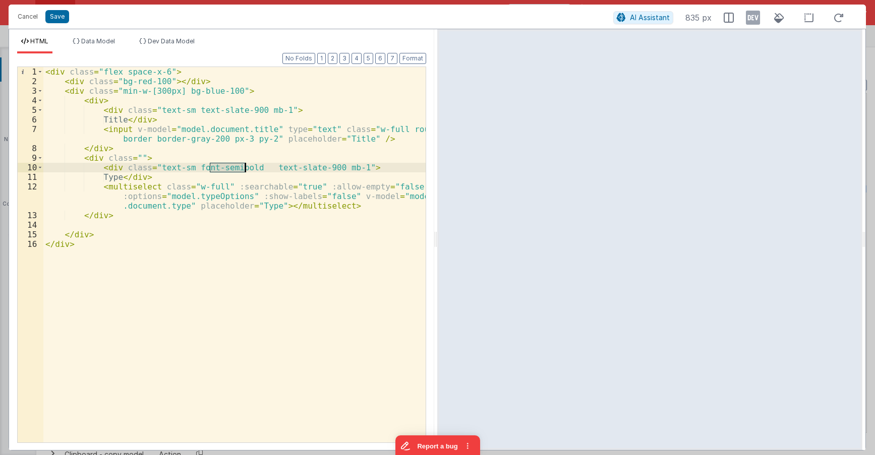
click at [229, 167] on div "< div class = "flex space-x-6" > < div class = "bg-red-100" > </ div > < div cl…" at bounding box center [234, 264] width 382 height 395
click at [233, 160] on div "< div class = "flex space-x-6" > < div class = "bg-red-100" > </ div > < div cl…" at bounding box center [234, 264] width 382 height 395
drag, startPoint x: 250, startPoint y: 167, endPoint x: 185, endPoint y: 164, distance: 64.1
click at [185, 164] on div "< div class = "flex space-x-6" > < div class = "bg-red-100" > </ div > < div cl…" at bounding box center [234, 264] width 382 height 395
click at [199, 165] on div "< div class = "flex space-x-6" > < div class = "bg-red-100" > </ div > < div cl…" at bounding box center [234, 264] width 382 height 395
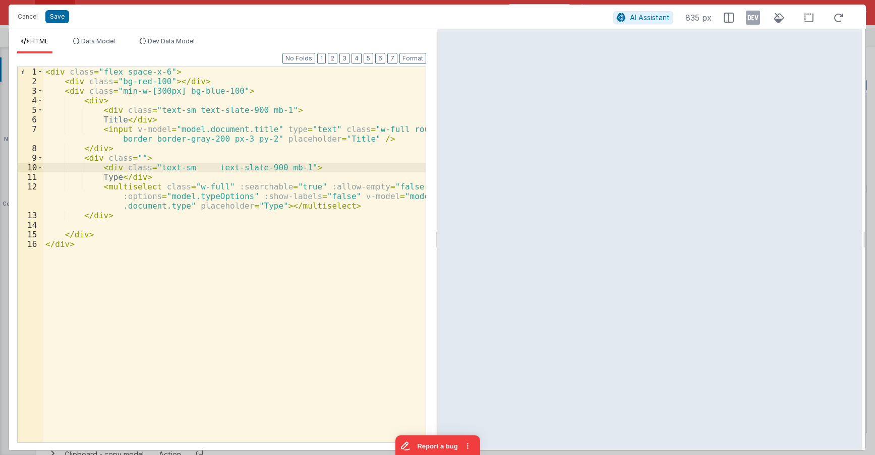
click at [202, 166] on div "< div class = "flex space-x-6" > < div class = "bg-red-100" > </ div > < div cl…" at bounding box center [234, 264] width 382 height 395
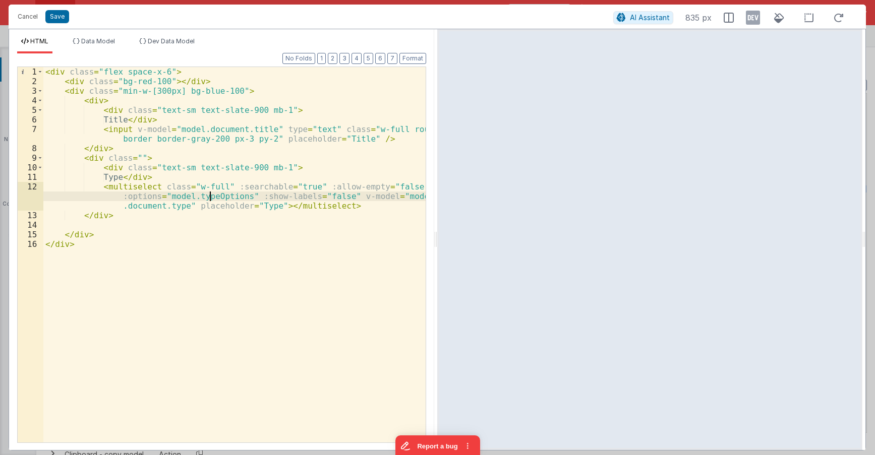
click at [209, 198] on div "< div class = "flex space-x-6" > < div class = "bg-red-100" > </ div > < div cl…" at bounding box center [234, 264] width 382 height 395
click at [109, 53] on div "Format 7 6 5 4 3 2 1 No Folds 1 2 3 4 5 6 7 8 9 10 11 12 13 14 15 16 < div clas…" at bounding box center [221, 247] width 409 height 389
drag, startPoint x: 106, startPoint y: 43, endPoint x: 110, endPoint y: 58, distance: 15.5
click at [106, 43] on span "Data Model" at bounding box center [98, 41] width 34 height 8
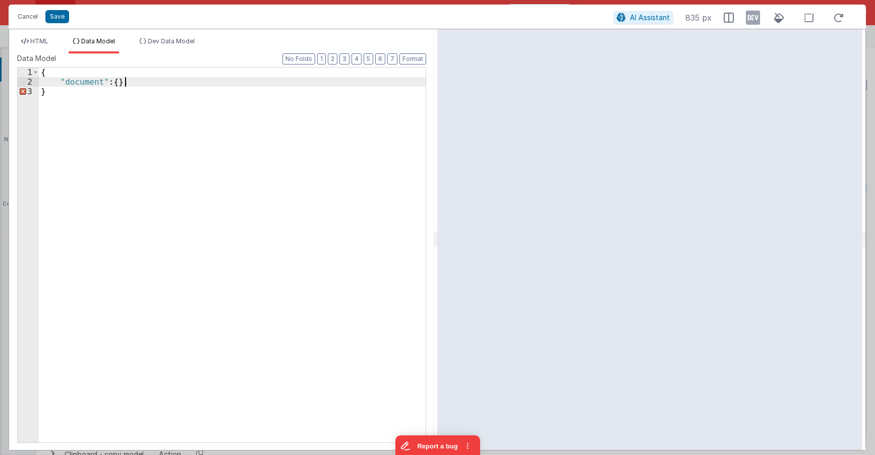
click at [157, 83] on div "{ "document" : { } , }" at bounding box center [232, 265] width 387 height 394
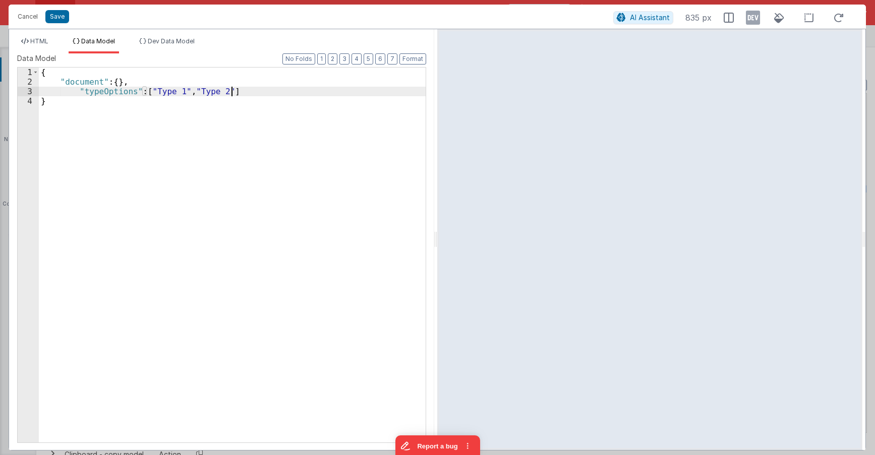
click at [78, 91] on div "{ "document" : { } , "typeOptions" : [ "Type 1" , "Type 2" ] }" at bounding box center [232, 265] width 387 height 394
click at [191, 92] on div "{ "document" : { } , "typeOptions" : [ "Type 1" , "Type 2" ] }" at bounding box center [232, 265] width 387 height 394
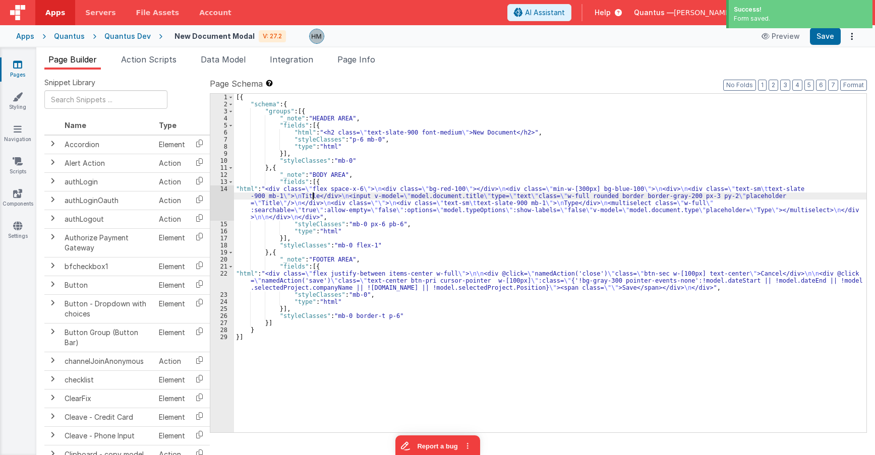
click at [313, 197] on div "[{ "schema" : { "groups" : [{ "_note" : "HEADER AREA" , "fields" : [{ "html" : …" at bounding box center [550, 270] width 632 height 353
click at [229, 190] on div "14" at bounding box center [222, 202] width 24 height 35
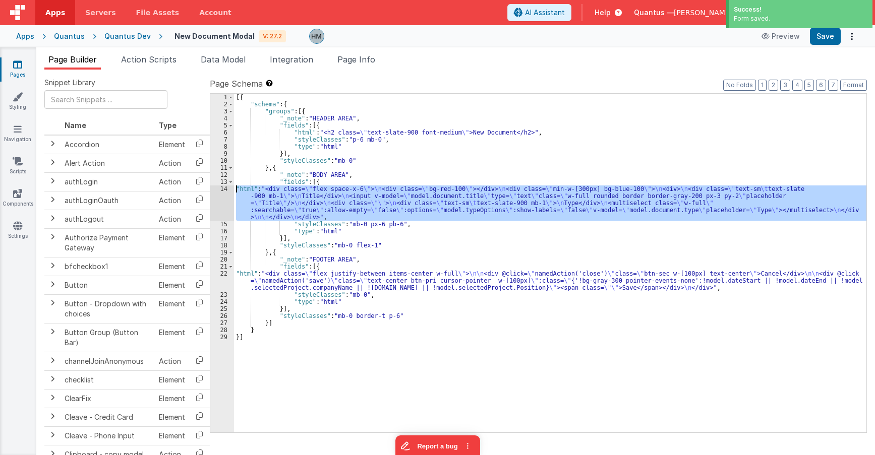
click at [224, 188] on div "14" at bounding box center [222, 202] width 24 height 35
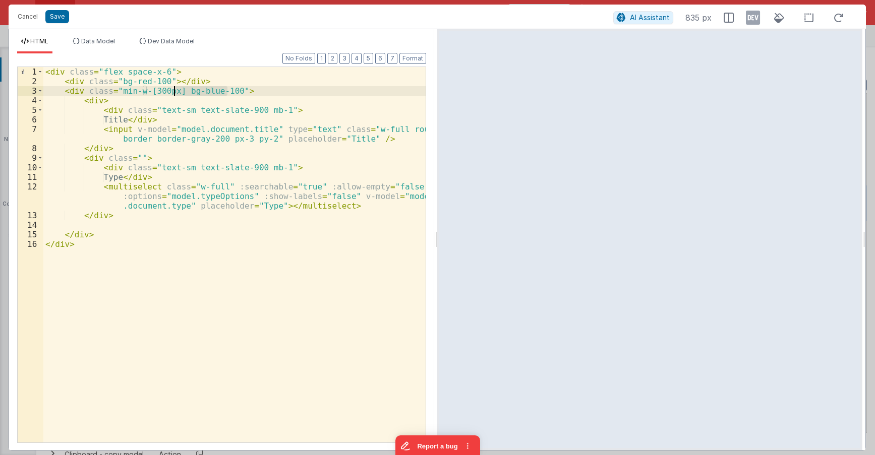
drag, startPoint x: 228, startPoint y: 91, endPoint x: 175, endPoint y: 91, distance: 52.9
click at [175, 91] on div "< div class = "flex space-x-6" > < div class = "bg-red-100" > </ div > < div cl…" at bounding box center [234, 264] width 382 height 395
drag, startPoint x: 157, startPoint y: 81, endPoint x: 117, endPoint y: 83, distance: 39.8
click at [117, 83] on div "< div class = "flex space-x-6" > < div class = "bg-red-100" > </ div > < div cl…" at bounding box center [234, 264] width 382 height 395
click at [171, 91] on div "< div class = "flex space-x-6" > < div class = "" > </ div > < div class = "min…" at bounding box center [234, 264] width 382 height 395
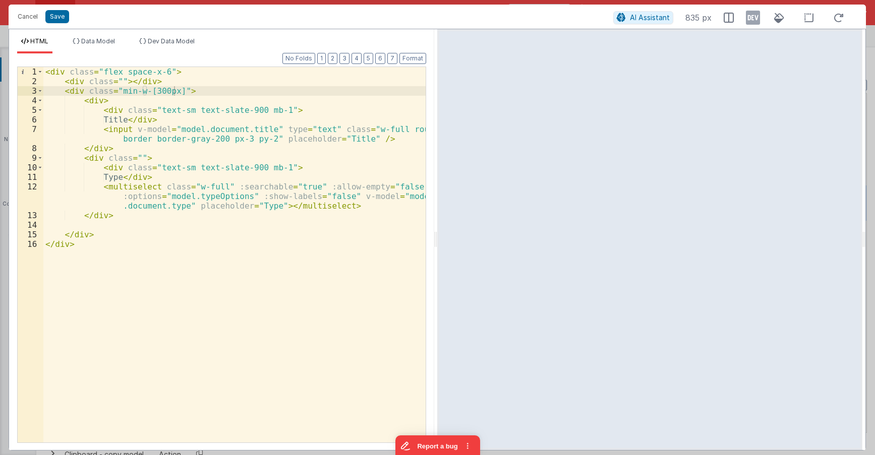
click at [174, 91] on div "< div class = "flex space-x-6" > < div class = "" > </ div > < div class = "min…" at bounding box center [234, 264] width 382 height 395
click at [104, 219] on div "< div class = "flex space-x-6" > < div class = "" > </ div > < div class = "min…" at bounding box center [234, 264] width 382 height 395
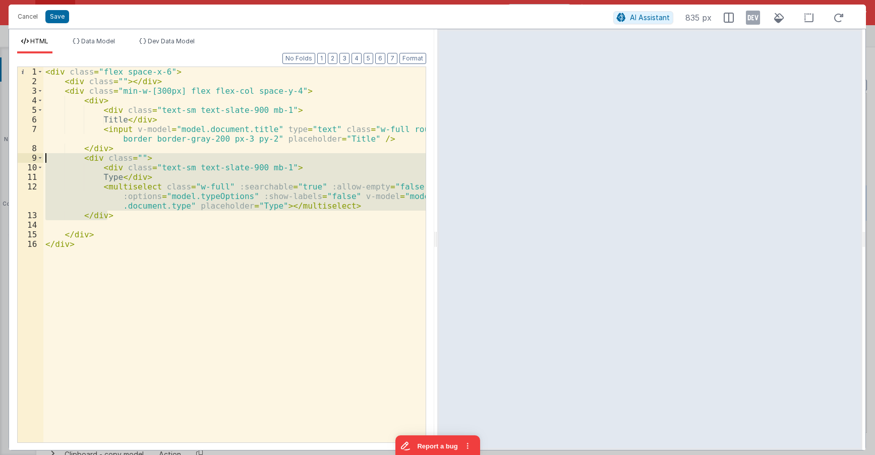
drag, startPoint x: 111, startPoint y: 217, endPoint x: -12, endPoint y: 160, distance: 135.1
click at [43, 160] on div "< div class = "flex space-x-6" > < div class = "" > </ div > < div class = "min…" at bounding box center [234, 255] width 382 height 376
click at [118, 217] on div "< div class = "flex space-x-6" > < div class = "" > </ div > < div class = "min…" at bounding box center [234, 255] width 382 height 376
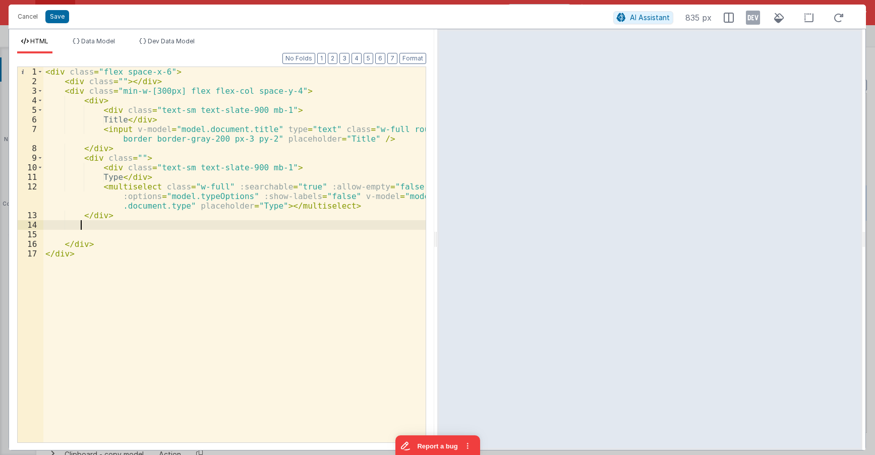
paste textarea
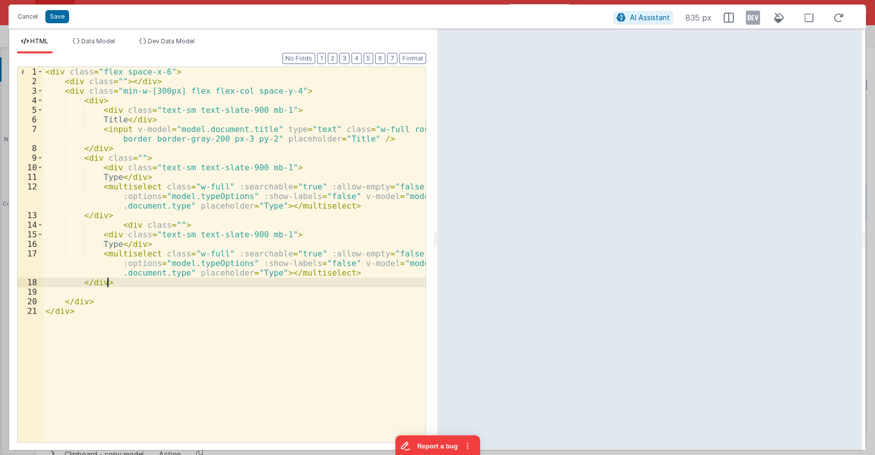
paste textarea
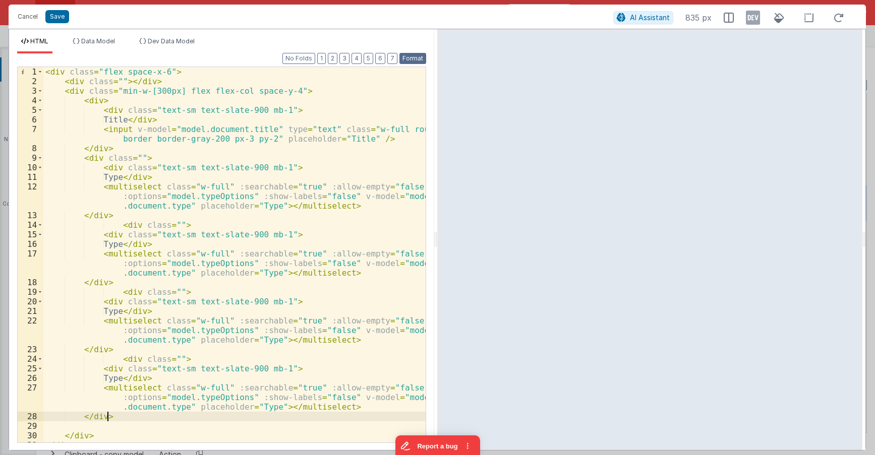
click at [412, 54] on button "Format" at bounding box center [412, 58] width 27 height 11
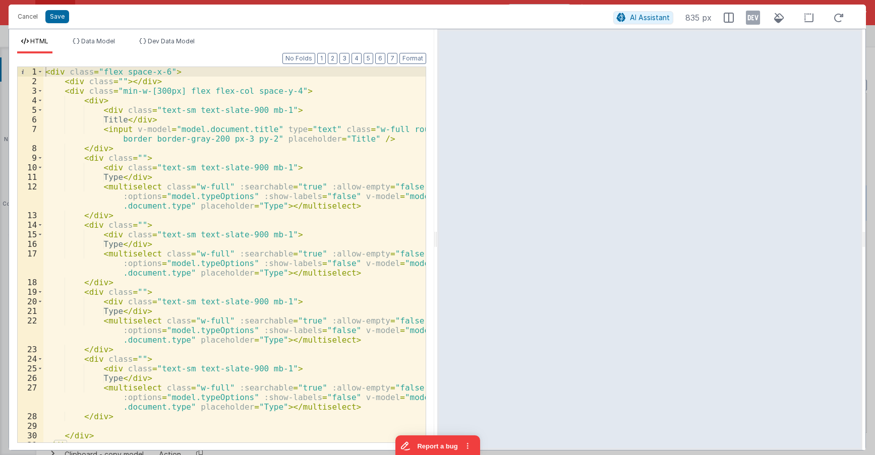
click at [120, 181] on div "< div class = "flex space-x-6" > < div class = "" > </ div > < div class = "min…" at bounding box center [234, 264] width 382 height 395
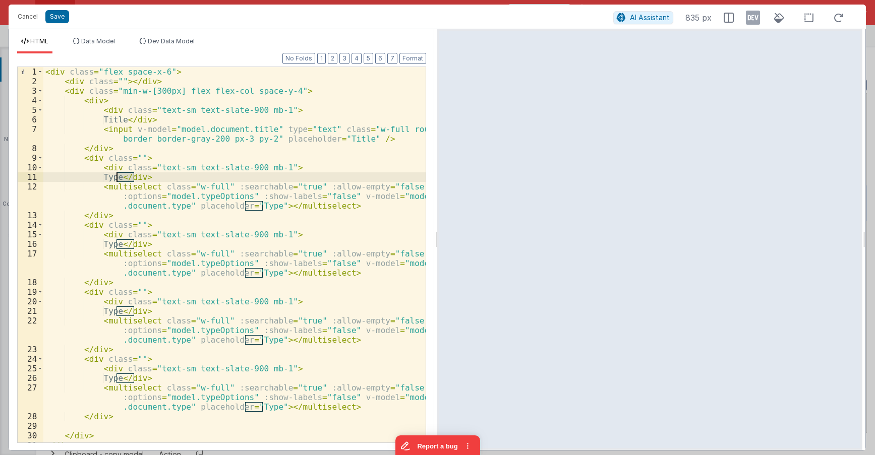
click at [120, 181] on div "< div class = "flex space-x-6" > < div class = "" > </ div > < div class = "min…" at bounding box center [234, 264] width 382 height 395
click at [172, 205] on div "< div class = "flex space-x-6" > < div class = "" > </ div > < div class = "min…" at bounding box center [234, 264] width 382 height 395
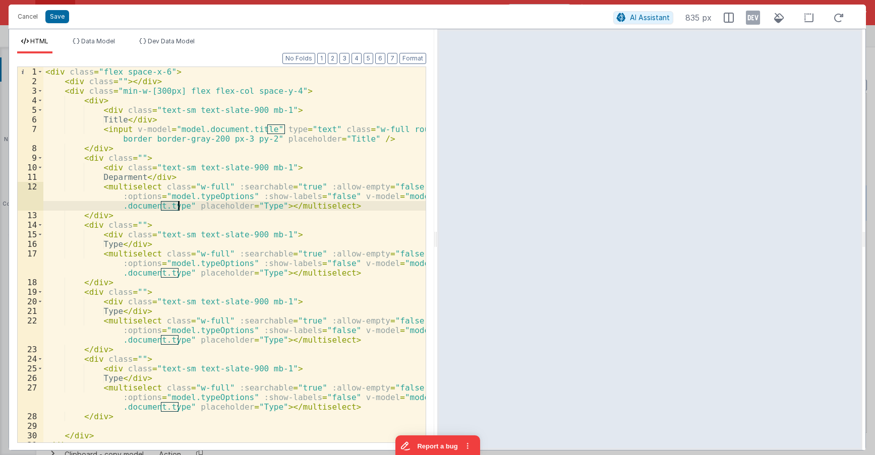
click at [172, 205] on div "< div class = "flex space-x-6" > < div class = "" > </ div > < div class = "min…" at bounding box center [234, 264] width 382 height 395
click at [192, 205] on div "< div class = "flex space-x-6" > < div class = "" > </ div > < div class = "min…" at bounding box center [234, 264] width 382 height 395
click at [100, 215] on div "< div class = "flex space-x-6" > < div class = "" > </ div > < div class = "min…" at bounding box center [234, 264] width 382 height 395
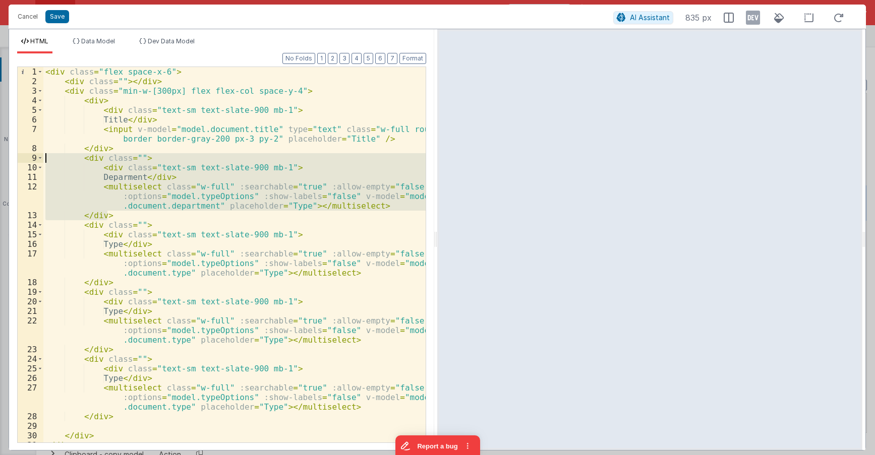
drag, startPoint x: 107, startPoint y: 212, endPoint x: -21, endPoint y: 157, distance: 139.3
click at [43, 157] on div "< div class = "flex space-x-6" > < div class = "" > </ div > < div class = "min…" at bounding box center [234, 255] width 382 height 376
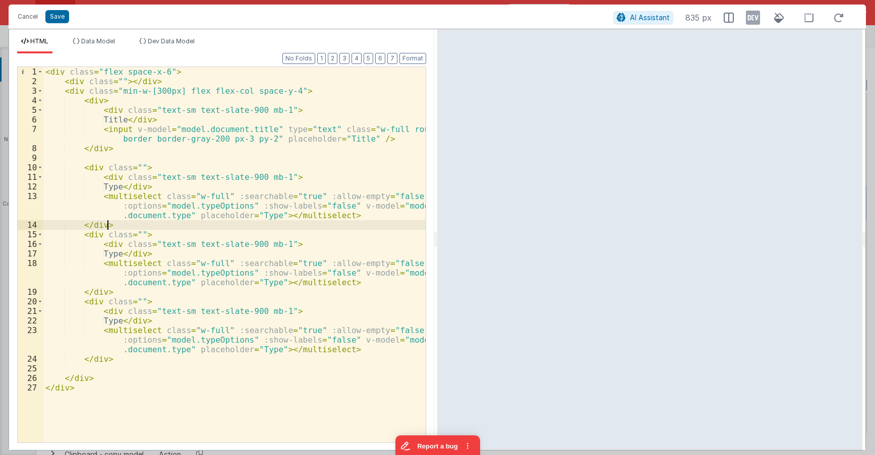
click at [118, 226] on div "< div class = "flex space-x-6" > < div class = "" > </ div > < div class = "min…" at bounding box center [234, 264] width 382 height 395
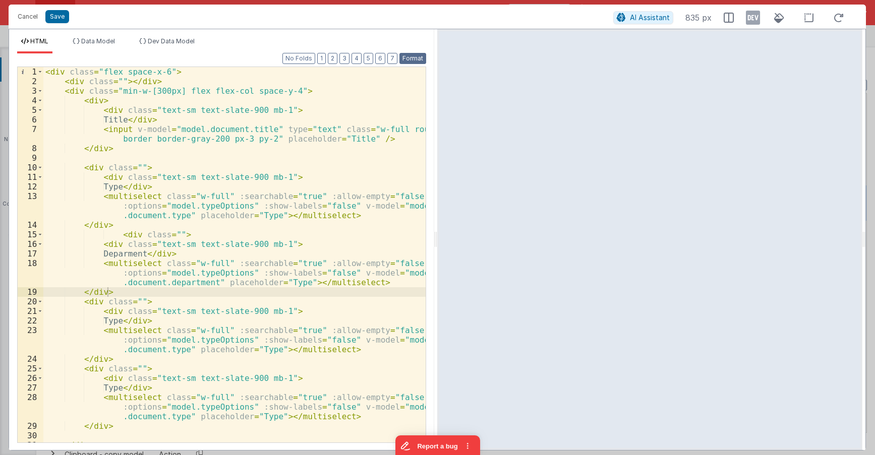
click at [403, 59] on button "Format" at bounding box center [412, 58] width 27 height 11
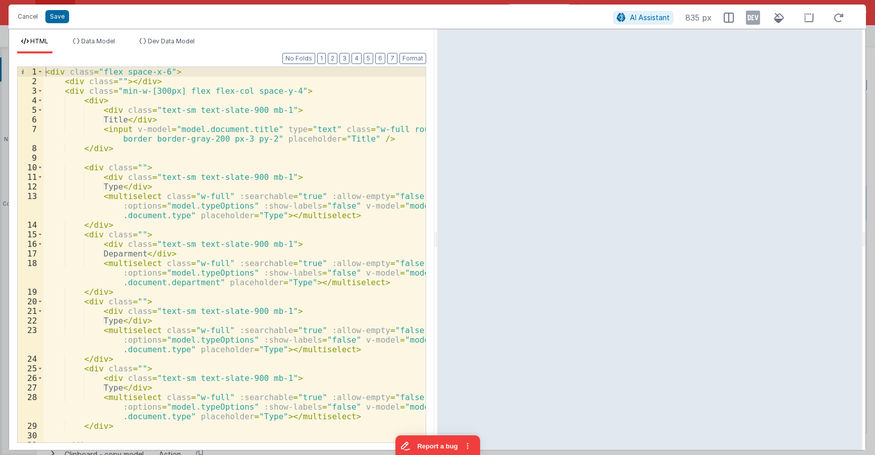
click at [116, 184] on div "< div class = "flex space-x-6" > < div class = "" > </ div > < div class = "min…" at bounding box center [234, 264] width 382 height 395
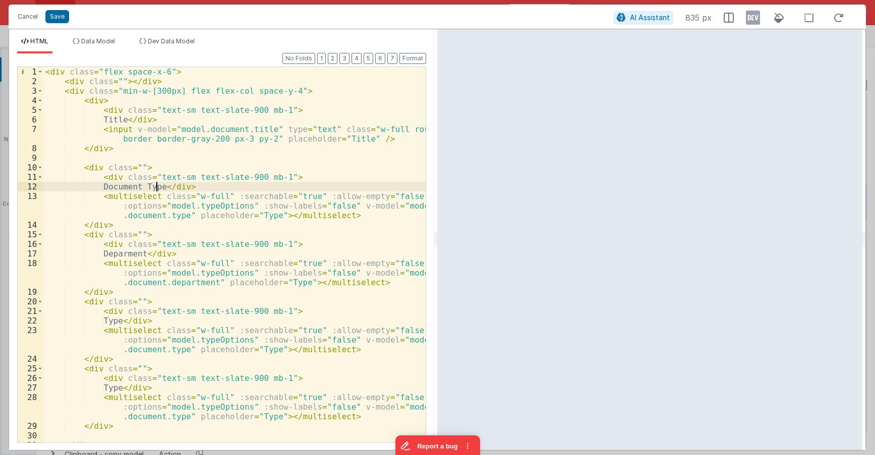
click at [255, 215] on div "< div class = "flex space-x-6" > < div class = "" > </ div > < div class = "min…" at bounding box center [234, 264] width 382 height 395
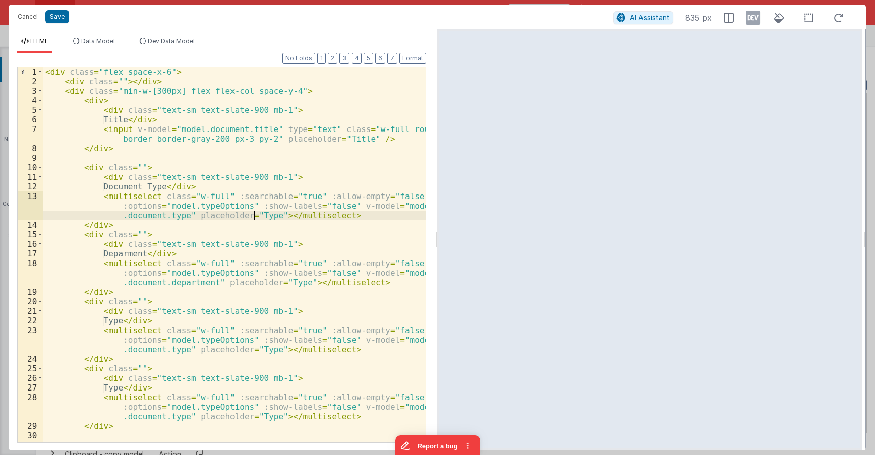
click at [255, 215] on div "< div class = "flex space-x-6" > < div class = "" > </ div > < div class = "min…" at bounding box center [234, 264] width 382 height 395
click at [274, 283] on div "< div class = "flex space-x-6" > < div class = "" > </ div > < div class = "min…" at bounding box center [234, 264] width 382 height 395
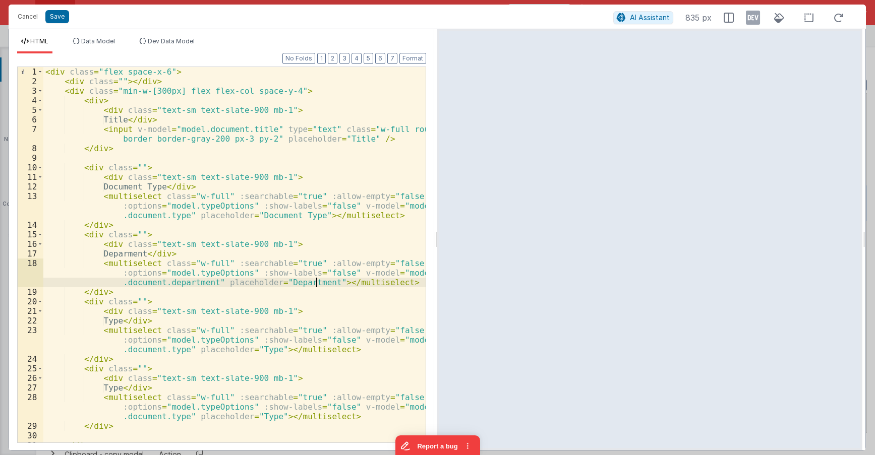
scroll to position [17, 0]
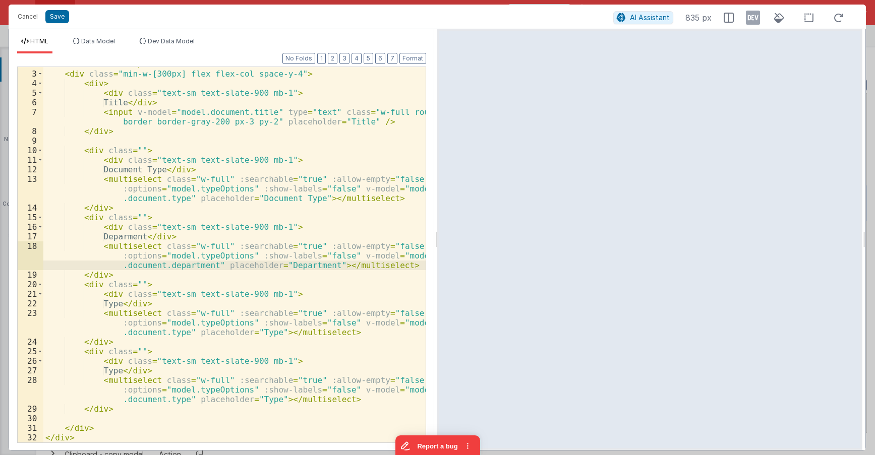
click at [125, 301] on div "< div class = "" > </ div > < div class = "min-w-[300px] flex flex-col space-y-…" at bounding box center [234, 256] width 382 height 395
click at [218, 324] on div "< div class = "" > </ div > < div class = "min-w-[300px] flex flex-col space-y-…" at bounding box center [234, 256] width 382 height 395
click at [168, 337] on div "< div class = "" > </ div > < div class = "min-w-[300px] flex flex-col space-y-…" at bounding box center [234, 256] width 382 height 395
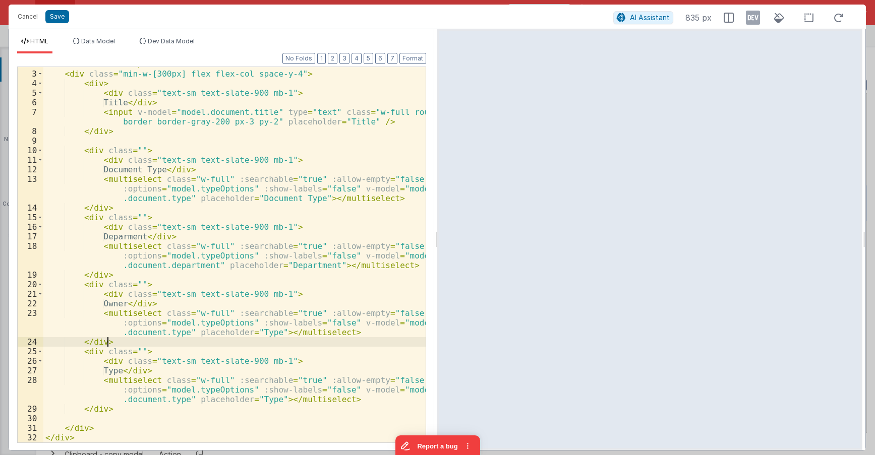
click at [169, 331] on div "< div class = "" > </ div > < div class = "min-w-[300px] flex flex-col space-y-…" at bounding box center [234, 256] width 382 height 395
click at [127, 369] on div "< div class = "" > </ div > < div class = "min-w-[300px] flex flex-col space-y-…" at bounding box center [234, 256] width 382 height 395
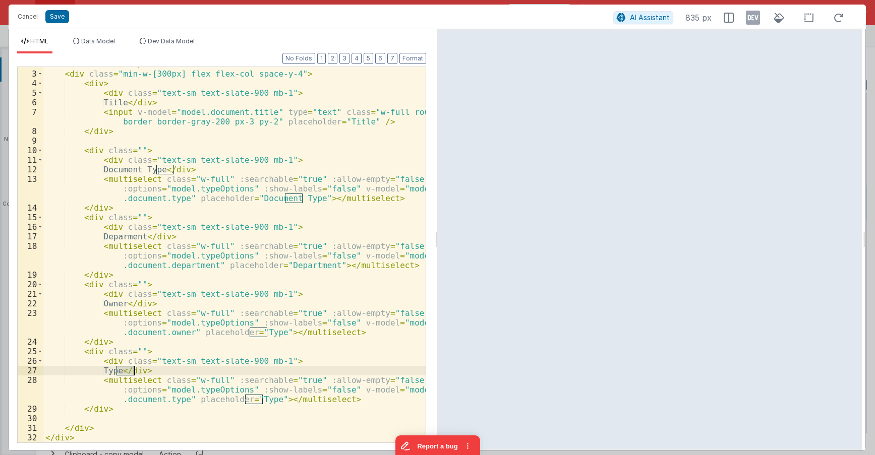
click at [127, 369] on div "< div class = "" > </ div > < div class = "min-w-[300px] flex flex-col space-y-…" at bounding box center [234, 256] width 382 height 395
click at [170, 399] on div "< div class = "" > </ div > < div class = "min-w-[300px] flex flex-col space-y-…" at bounding box center [234, 256] width 382 height 395
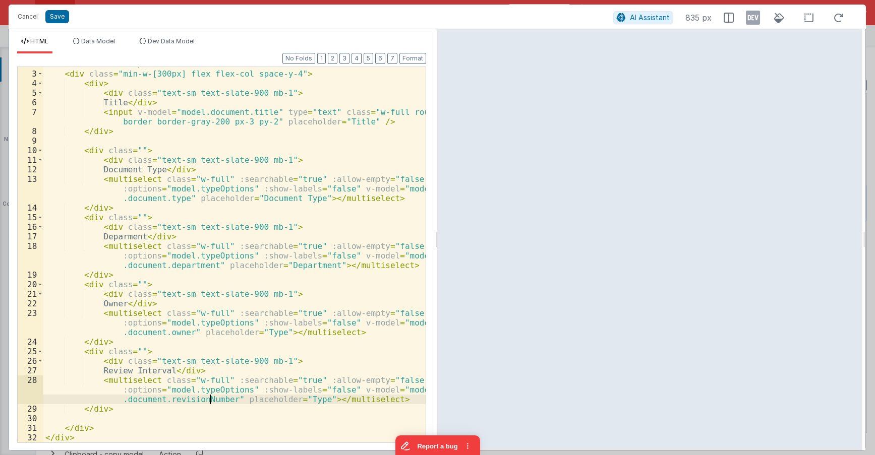
click at [208, 398] on div "< div class = "" > </ div > < div class = "min-w-[300px] flex flex-col space-y-…" at bounding box center [234, 256] width 382 height 395
click at [297, 398] on div "< div class = "" > </ div > < div class = "min-w-[300px] flex flex-col space-y-…" at bounding box center [234, 256] width 382 height 395
click at [321, 400] on div "< div class = "" > </ div > < div class = "min-w-[300px] flex flex-col space-y-…" at bounding box center [234, 256] width 382 height 395
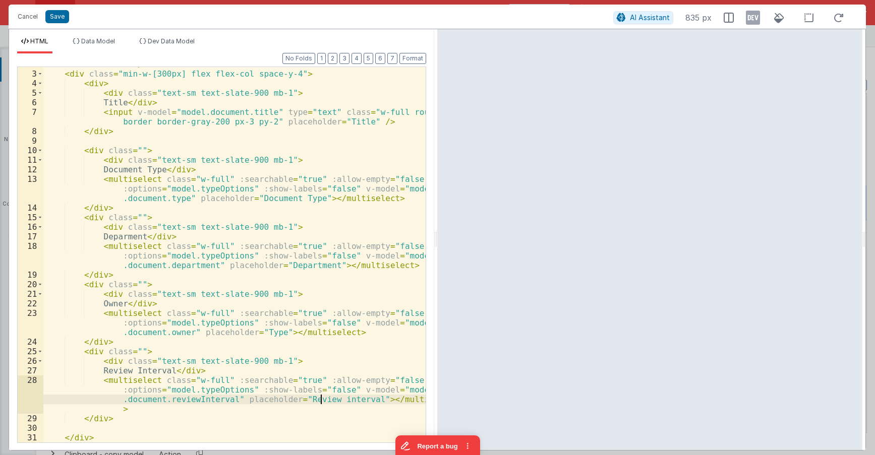
click at [320, 400] on div "< div class = "" > </ div > < div class = "min-w-[300px] flex flex-col space-y-…" at bounding box center [234, 256] width 382 height 395
click at [258, 333] on div "< div class = "" > </ div > < div class = "min-w-[300px] flex flex-col space-y-…" at bounding box center [234, 256] width 382 height 395
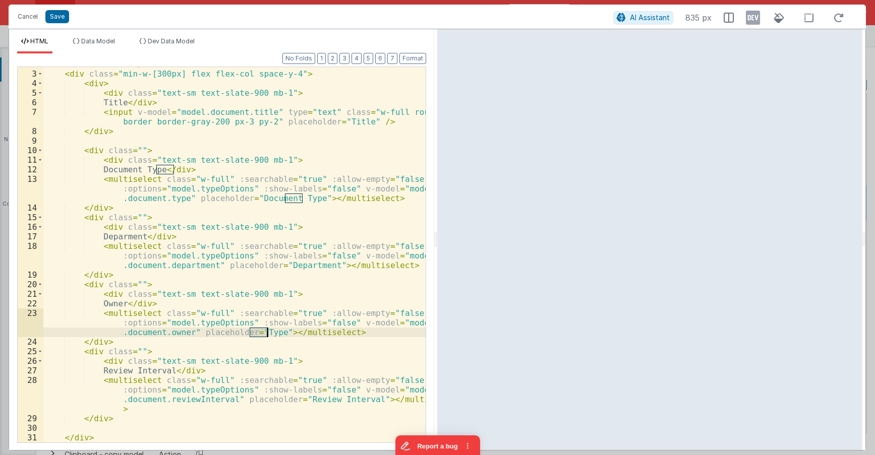
click at [258, 333] on div "< div class = "" > </ div > < div class = "min-w-[300px] flex flex-col space-y-…" at bounding box center [234, 256] width 382 height 395
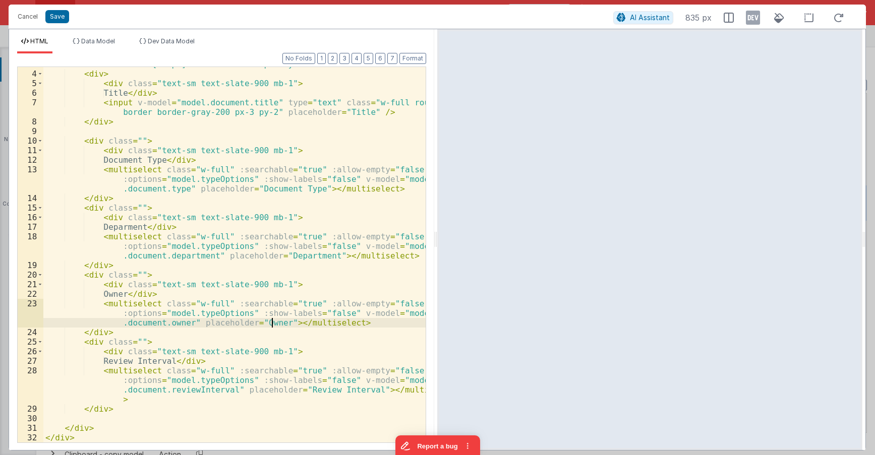
scroll to position [0, 0]
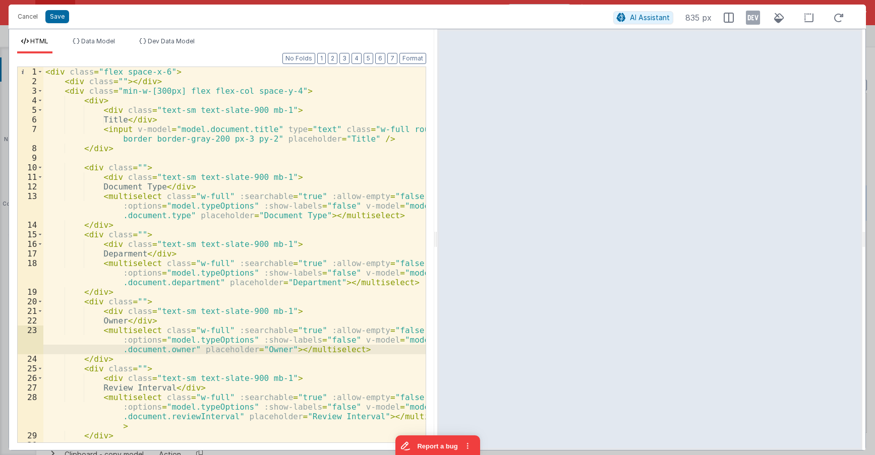
click at [83, 104] on div "< div class = "flex space-x-6" > < div class = "" > </ div > < div class = "min…" at bounding box center [234, 264] width 382 height 395
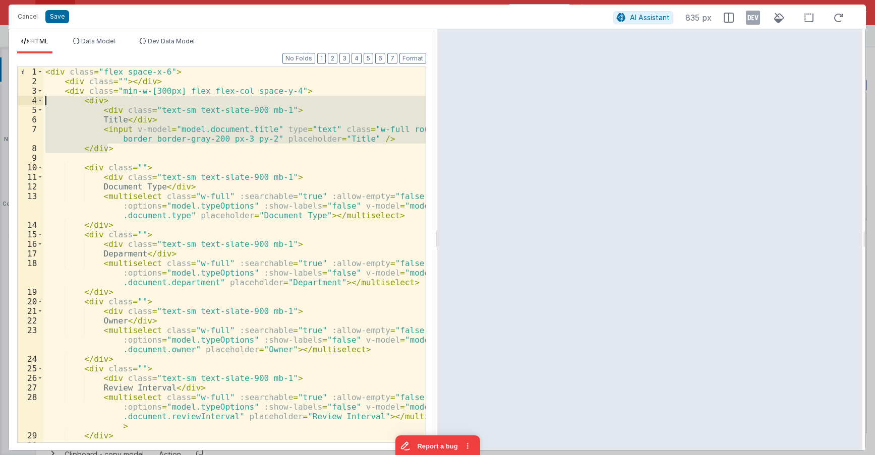
drag, startPoint x: 107, startPoint y: 151, endPoint x: 2, endPoint y: 97, distance: 117.9
click at [43, 97] on div "< div class = "flex space-x-6" > < div class = "" > </ div > < div class = "min…" at bounding box center [234, 255] width 382 height 376
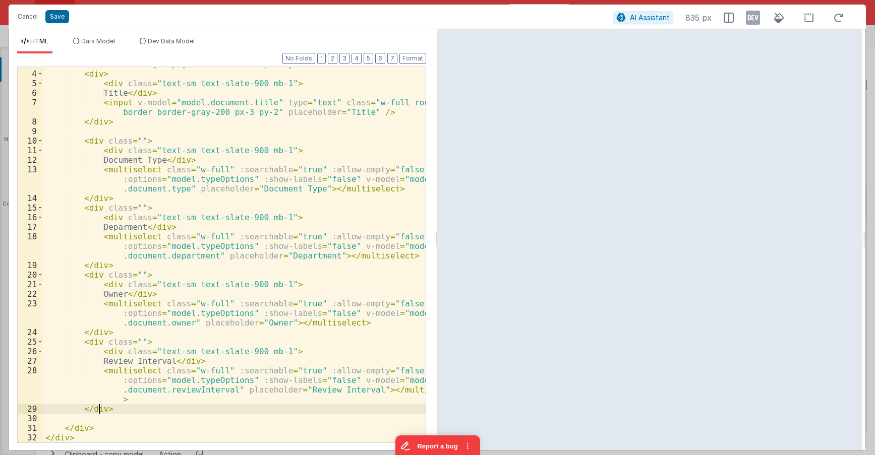
click at [101, 408] on div "< div class = "min-w-[300px] flex flex-col space-y-4" > < div > < div class = "…" at bounding box center [234, 256] width 382 height 395
click at [122, 412] on div "< div class = "min-w-[300px] flex flex-col space-y-4" > < div > < div class = "…" at bounding box center [234, 256] width 382 height 395
paste textarea
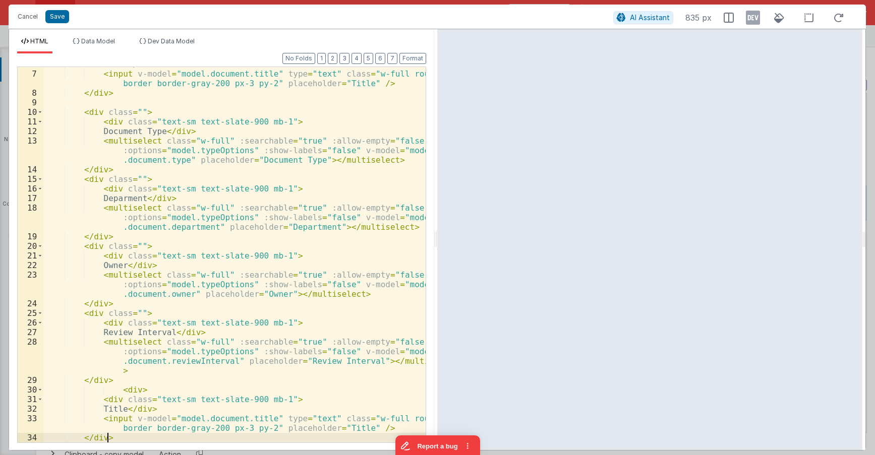
scroll to position [84, 0]
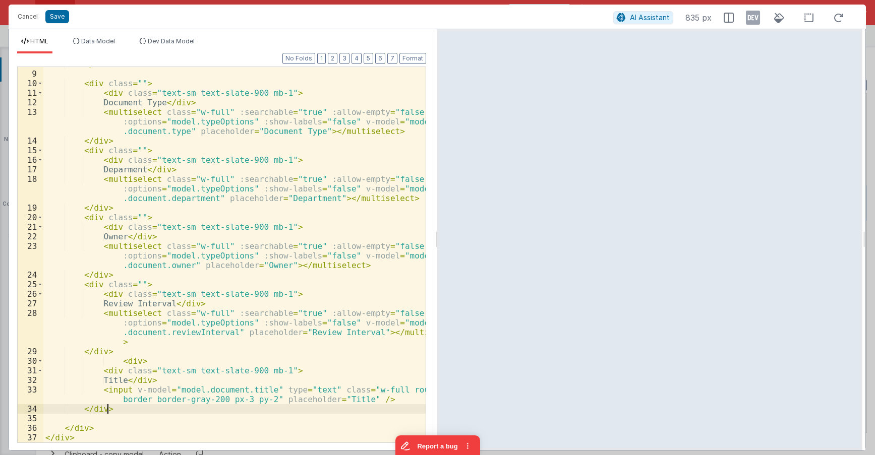
click at [129, 378] on div "</ div > < div class = "" > < div class = "text-sm text-slate-900 mb-1" > Docum…" at bounding box center [234, 256] width 382 height 395
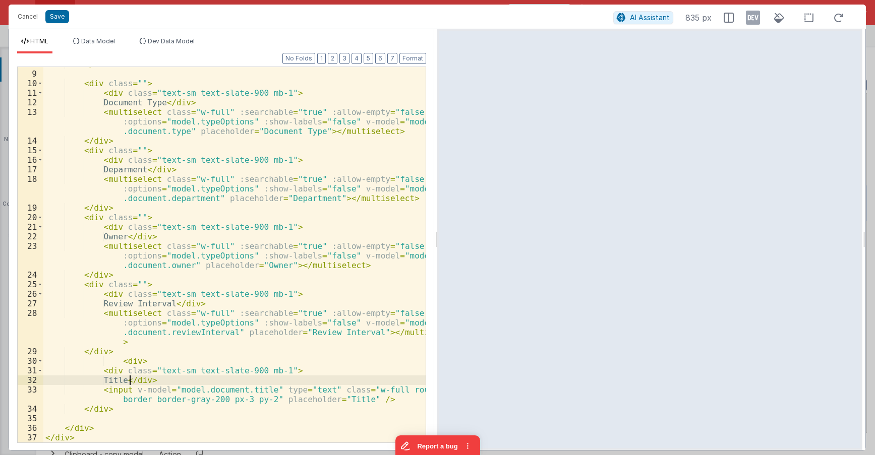
click at [129, 378] on div "</ div > < div class = "" > < div class = "text-sm text-slate-900 mb-1" > Docum…" at bounding box center [234, 256] width 382 height 395
click at [247, 388] on div "</ div > < div class = "" > < div class = "text-sm text-slate-900 mb-1" > Docum…" at bounding box center [234, 256] width 382 height 395
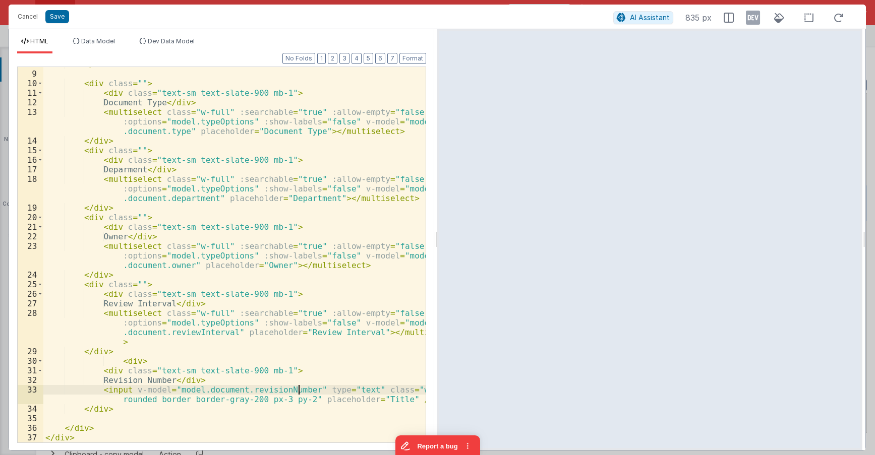
click at [377, 399] on div "</ div > < div class = "" > < div class = "text-sm text-slate-900 mb-1" > Docum…" at bounding box center [234, 256] width 382 height 395
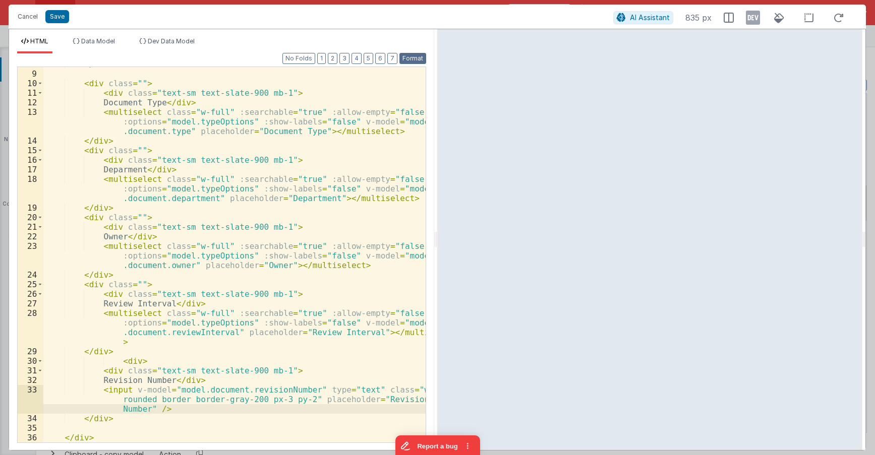
click at [409, 56] on button "Format" at bounding box center [412, 58] width 27 height 11
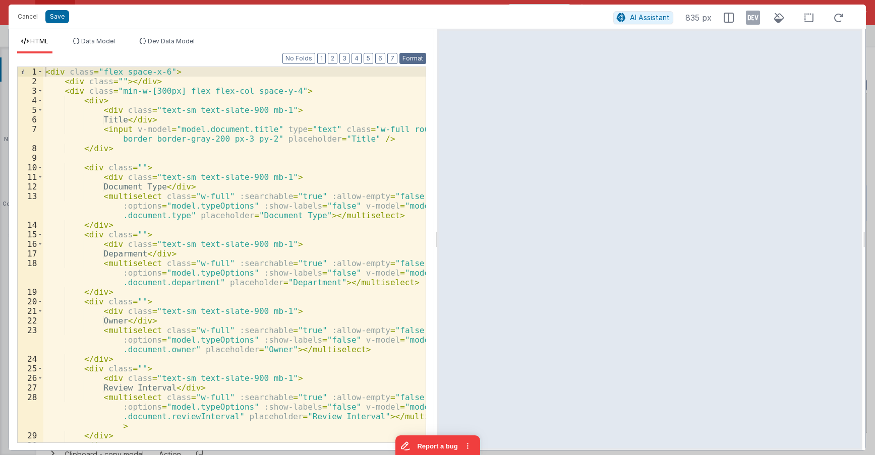
scroll to position [0, 0]
click at [40, 92] on span at bounding box center [40, 91] width 6 height 10
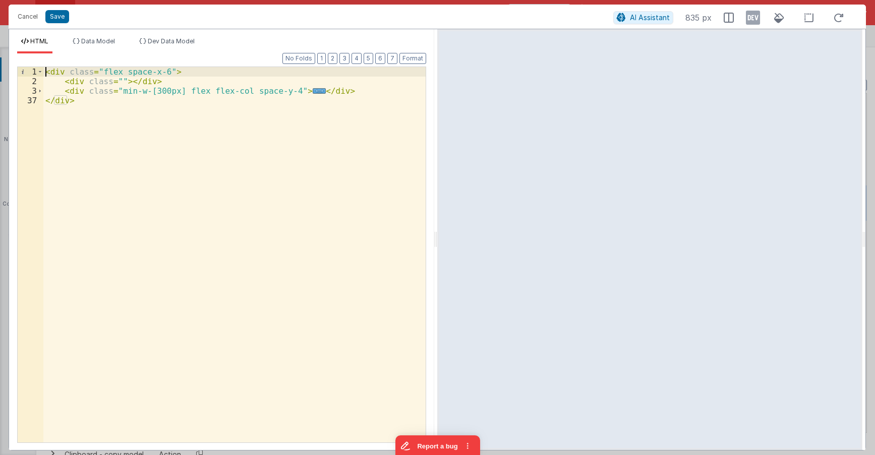
click at [122, 82] on div "< div class = "flex space-x-6" > < div class = "" > </ div > < div class = "min…" at bounding box center [234, 264] width 382 height 395
click at [116, 80] on div "< div class = "flex space-x-6" > < div class = "" > </ div > < div class = "min…" at bounding box center [234, 264] width 382 height 395
click at [115, 81] on div "< div class = "flex space-x-6" > < div class = "" > </ div > < div class = "min…" at bounding box center [234, 264] width 382 height 395
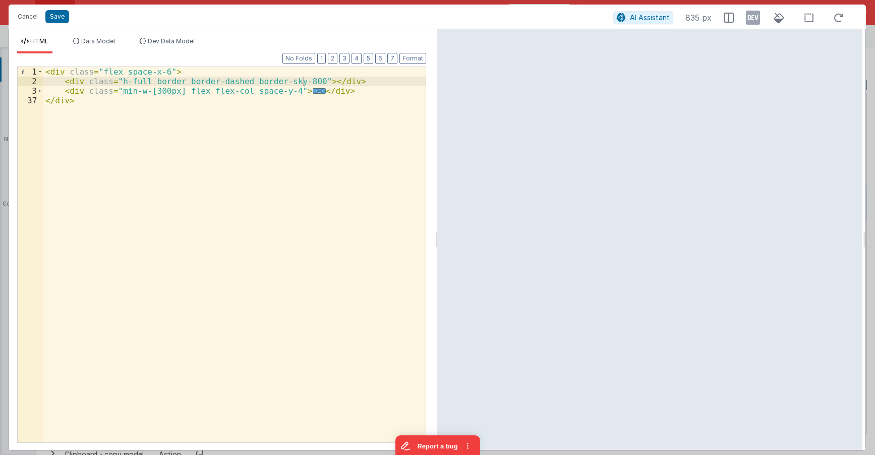
click at [303, 82] on div "< div class = "flex space-x-6" > < div class = "h-full border border-dashed bor…" at bounding box center [234, 264] width 382 height 395
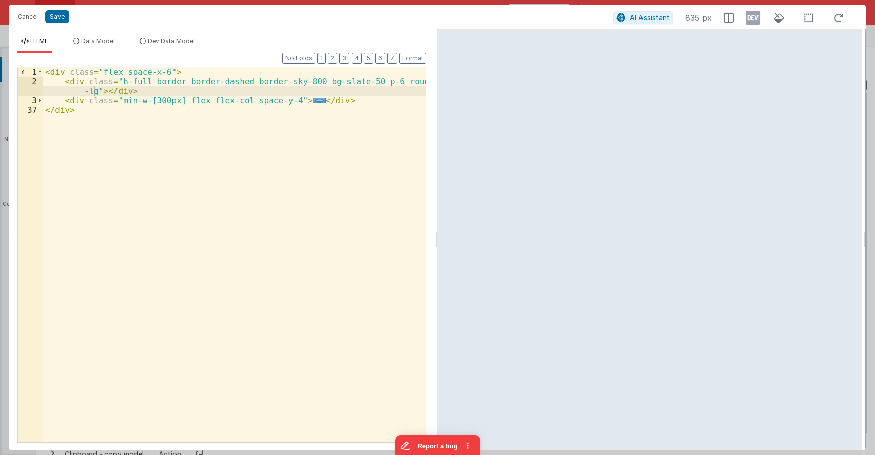
click at [97, 92] on div "< div class = "flex space-x-6" > < div class = "h-full border border-dashed bor…" at bounding box center [234, 264] width 382 height 395
click at [95, 92] on div "< div class = "flex space-x-6" > < div class = "h-full border border-dashed bor…" at bounding box center [234, 264] width 382 height 395
click at [142, 91] on div "< div class = "flex space-x-6" > < div class = "h-full border border-dashed bor…" at bounding box center [234, 264] width 382 height 395
click at [161, 69] on div "< div class = "flex space-x-6" > < div class = "h-full border border-dashed bor…" at bounding box center [234, 264] width 382 height 395
click at [152, 91] on div "< div class = "flex space-x-6 h-full" > < div class = "h-full border border-das…" at bounding box center [234, 264] width 382 height 395
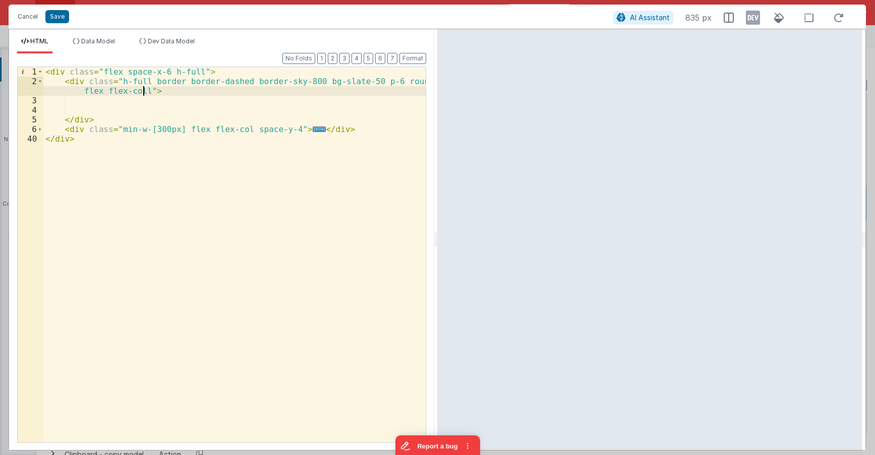
click at [143, 90] on div "< div class = "flex space-x-6 h-full" > < div class = "h-full border border-das…" at bounding box center [234, 264] width 382 height 395
click at [135, 99] on div "< div class = "flex space-x-6 h-full" > < div class = "h-full border border-das…" at bounding box center [234, 264] width 382 height 395
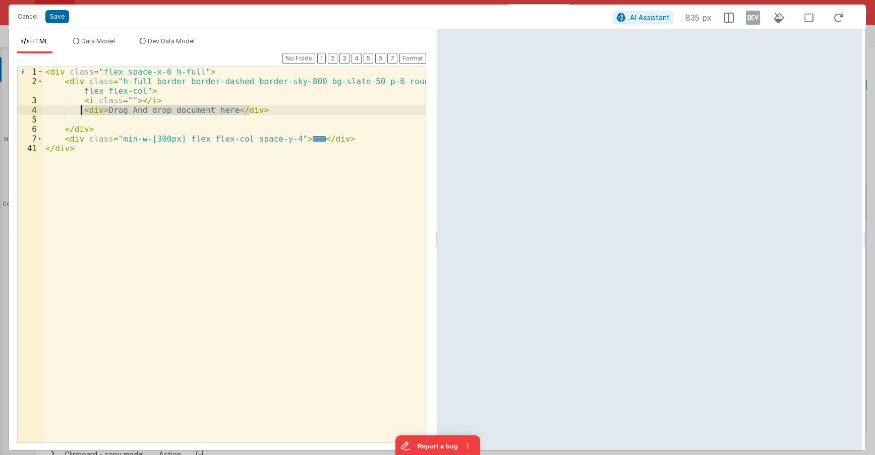
drag, startPoint x: 254, startPoint y: 112, endPoint x: 82, endPoint y: 109, distance: 172.4
click at [82, 109] on div "< div class = "flex space-x-6 h-full" > < div class = "h-full border border-das…" at bounding box center [234, 264] width 382 height 395
click at [265, 107] on div "< div class = "flex space-x-6 h-full" > < div class = "h-full border border-das…" at bounding box center [234, 255] width 382 height 376
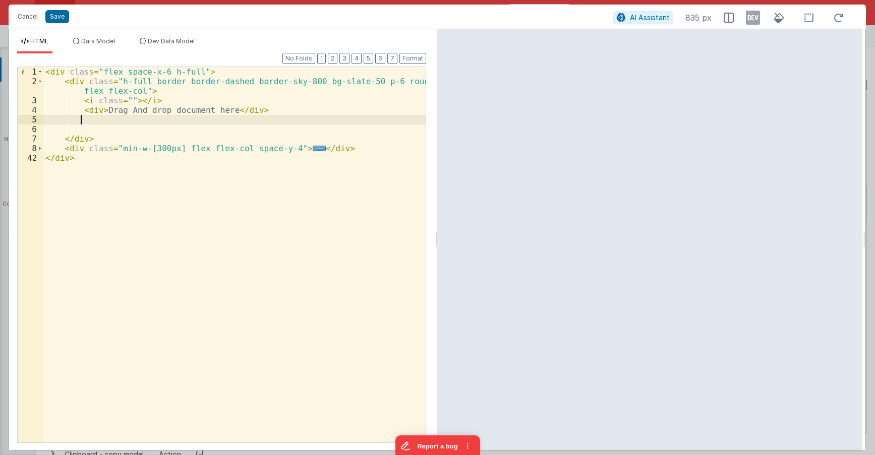
paste textarea
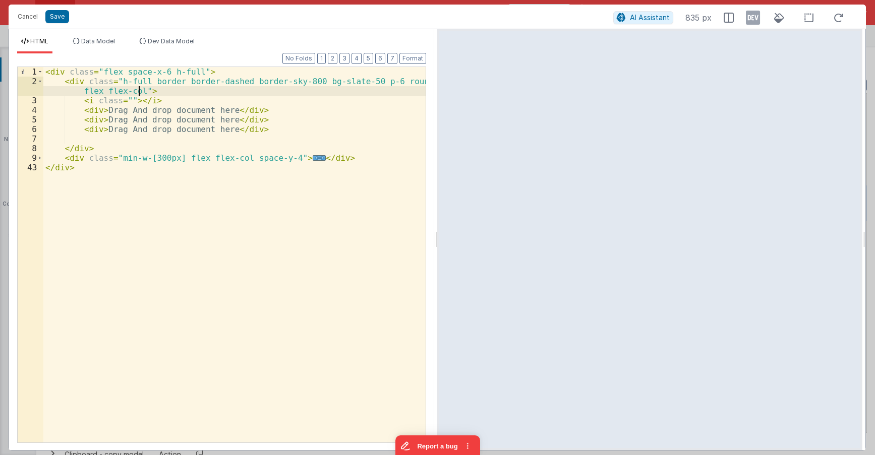
click at [141, 90] on div "< div class = "flex space-x-6 h-full" > < div class = "h-full border border-das…" at bounding box center [234, 264] width 382 height 395
click at [126, 100] on div "< div class = "flex space-x-6 h-full" > < div class = "h-full border border-das…" at bounding box center [234, 264] width 382 height 395
paste textarea
click at [248, 91] on div "< div class = "flex space-x-6 h-full" > < div class = "h-full border border-das…" at bounding box center [234, 264] width 382 height 395
click at [218, 99] on div "< div class = "flex space-x-6 h-full" > < div class = "h-full border border-das…" at bounding box center [234, 264] width 382 height 395
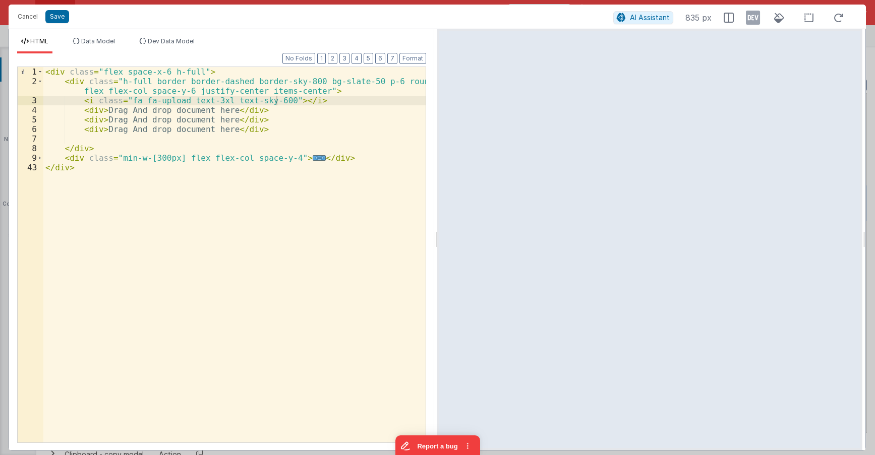
click at [98, 110] on div "< div class = "flex space-x-6 h-full" > < div class = "h-full border border-das…" at bounding box center [234, 264] width 382 height 395
click at [266, 111] on div "< div class = "flex space-x-6 h-full" > < div class = "h-full border border-das…" at bounding box center [234, 264] width 382 height 395
drag, startPoint x: 101, startPoint y: 109, endPoint x: 235, endPoint y: 111, distance: 133.6
click at [235, 111] on div "< div class = "flex space-x-6 h-full" > < div class = "h-full border border-das…" at bounding box center [234, 264] width 382 height 395
click at [98, 119] on div "< div class = "flex space-x-6 h-full" > < div class = "h-full border border-das…" at bounding box center [234, 264] width 382 height 395
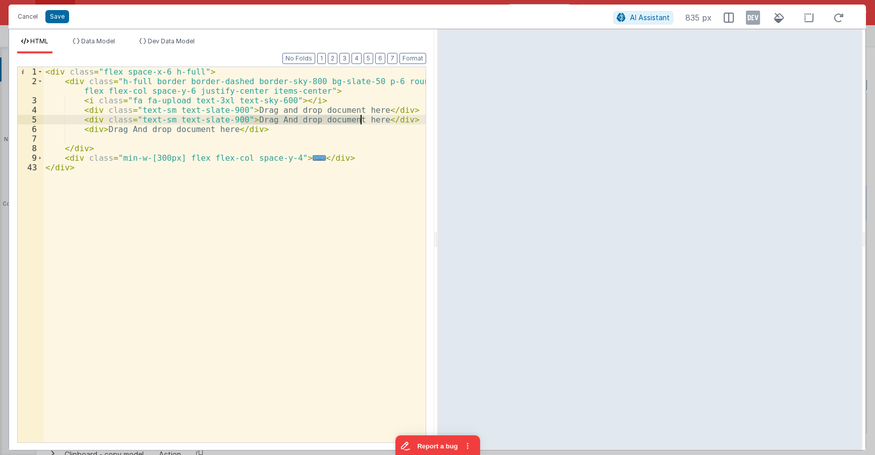
drag, startPoint x: 241, startPoint y: 120, endPoint x: 361, endPoint y: 122, distance: 120.0
click at [361, 122] on div "< div class = "flex space-x-6 h-full" > < div class = "h-full border border-das…" at bounding box center [234, 264] width 382 height 395
drag, startPoint x: 224, startPoint y: 131, endPoint x: 104, endPoint y: 132, distance: 120.5
click at [104, 132] on div "< div class = "flex space-x-6 h-full" > < div class = "h-full border border-das…" at bounding box center [234, 264] width 382 height 395
drag, startPoint x: 104, startPoint y: 119, endPoint x: 236, endPoint y: 121, distance: 131.6
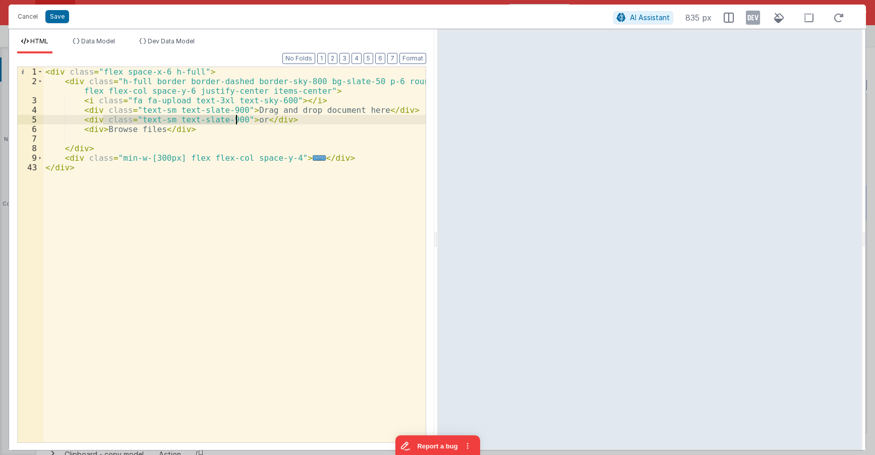
click at [236, 121] on div "< div class = "flex space-x-6 h-full" > < div class = "h-full border border-das…" at bounding box center [234, 264] width 382 height 395
click at [98, 131] on div "< div class = "flex space-x-6 h-full" > < div class = "h-full border border-das…" at bounding box center [234, 264] width 382 height 395
paste textarea
click at [221, 131] on div "< div class = "flex space-x-6 h-full" > < div class = "h-full border border-das…" at bounding box center [234, 264] width 382 height 395
click at [197, 131] on div "< div class = "flex space-x-6 h-full" > < div class = "h-full border border-das…" at bounding box center [234, 264] width 382 height 395
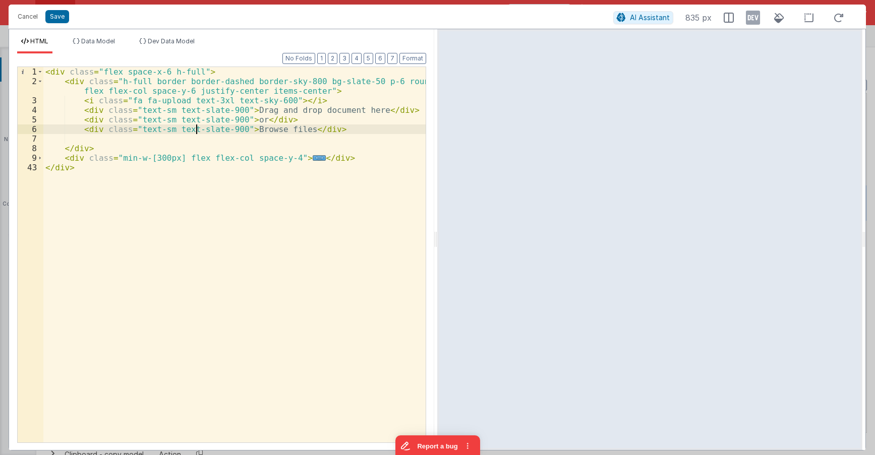
click at [197, 131] on div "< div class = "flex space-x-6 h-full" > < div class = "h-full border border-das…" at bounding box center [234, 264] width 382 height 395
click at [215, 128] on div "< div class = "flex space-x-6 h-full" > < div class = "h-full border border-das…" at bounding box center [234, 264] width 382 height 395
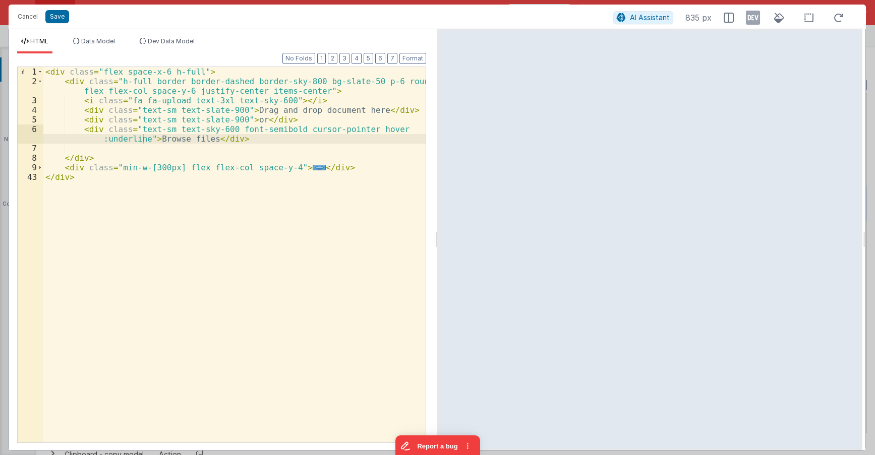
click at [379, 142] on div "< div class = "flex space-x-6 h-full" > < div class = "h-full border border-das…" at bounding box center [234, 264] width 382 height 395
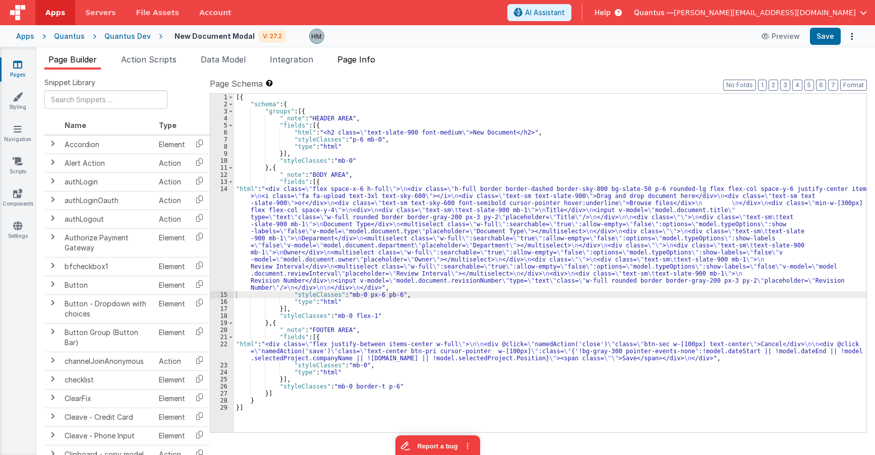
click at [360, 60] on span "Page Info" at bounding box center [356, 59] width 38 height 10
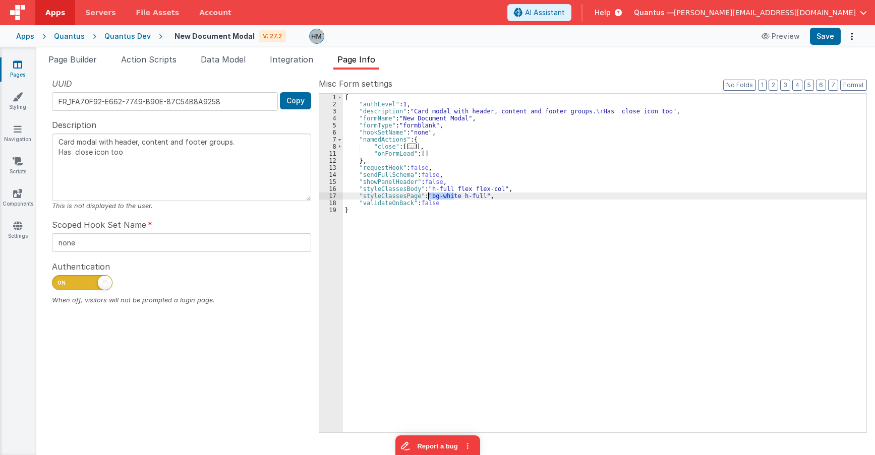
drag, startPoint x: 454, startPoint y: 195, endPoint x: 428, endPoint y: 193, distance: 25.8
click at [428, 193] on div "{ "authLevel" : 1 , "description" : "Card modal with header, content and footer…" at bounding box center [604, 270] width 523 height 353
click at [496, 189] on div "{ "authLevel" : 1 , "description" : "Card modal with header, content and footer…" at bounding box center [604, 270] width 523 height 353
click at [494, 188] on div "{ "authLevel" : 1 , "description" : "Card modal with header, content and footer…" at bounding box center [604, 270] width 523 height 353
type textarea "Card modal with header, content and footer groups. Has close icon too"
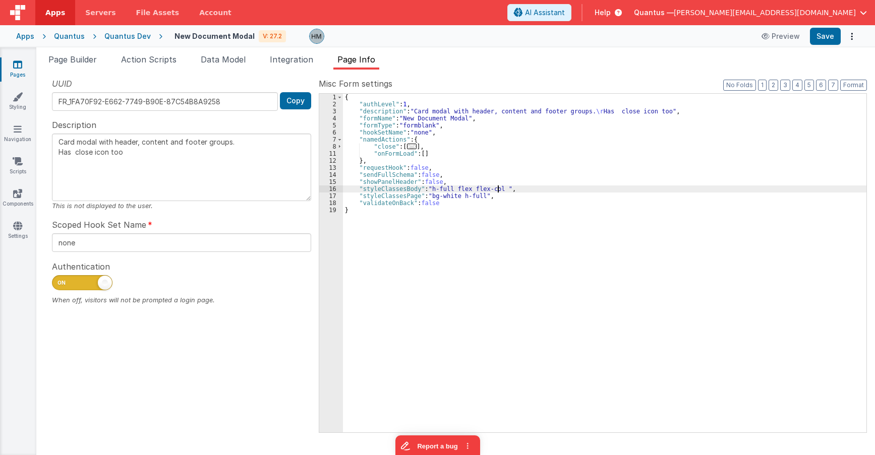
type textarea "Card modal with header, content and footer groups. Has close icon too"
click at [502, 174] on div "{ "authLevel" : 1 , "description" : "Card modal with header, content and footer…" at bounding box center [604, 270] width 523 height 353
click at [75, 57] on span "Page Builder" at bounding box center [72, 59] width 48 height 10
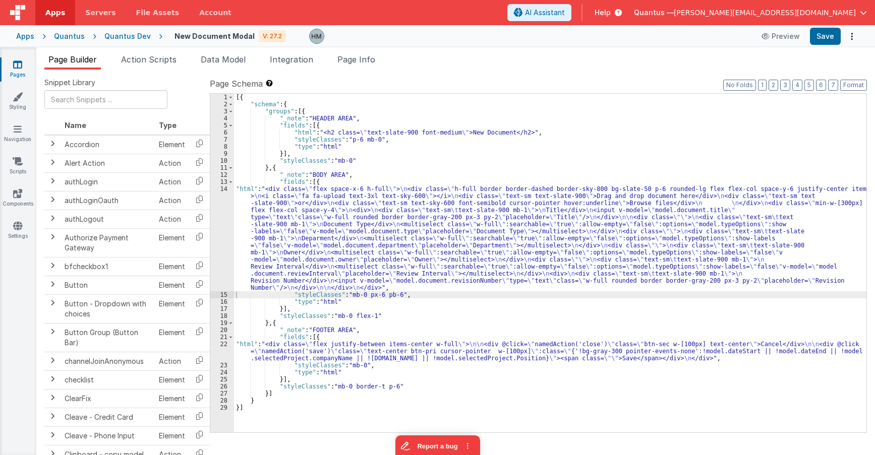
click at [329, 181] on div "[{ "schema" : { "groups" : [{ "_note" : "HEADER AREA" , "fields" : [{ "html" : …" at bounding box center [550, 270] width 632 height 353
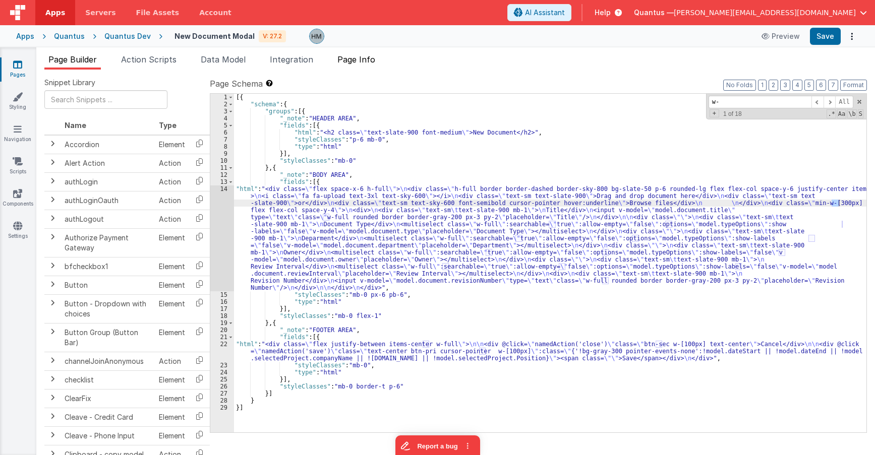
type input "w-"
click at [368, 68] on li "Page Info" at bounding box center [356, 61] width 46 height 16
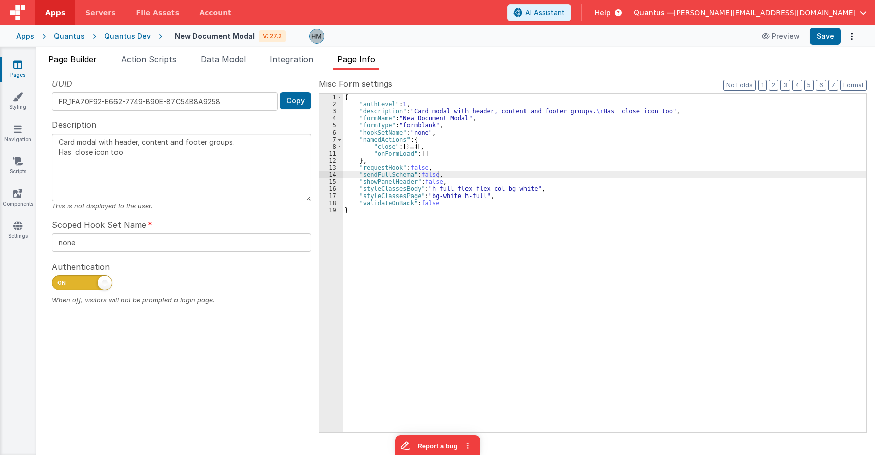
click at [77, 57] on span "Page Builder" at bounding box center [72, 59] width 48 height 10
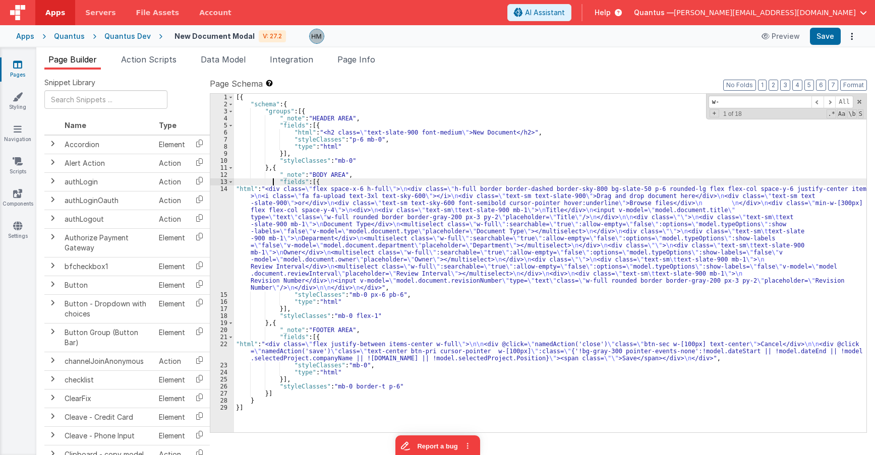
click at [273, 181] on div "[{ "schema" : { "groups" : [{ "_note" : "HEADER AREA" , "fields" : [{ "html" : …" at bounding box center [550, 270] width 632 height 353
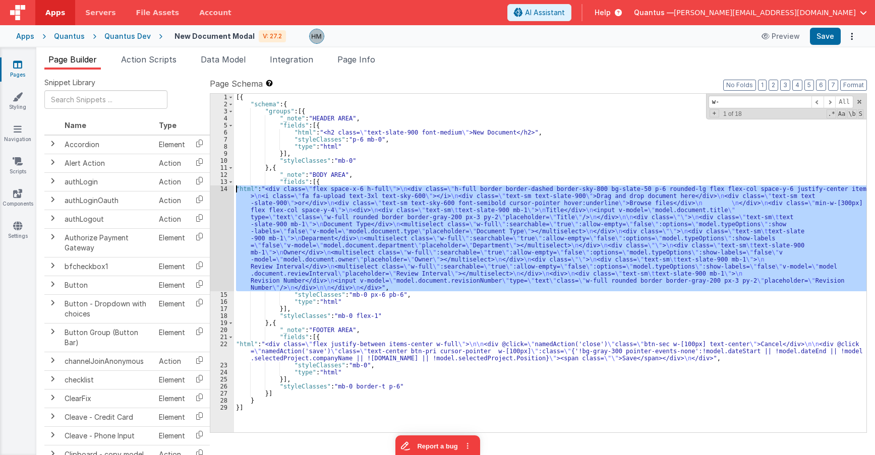
click at [225, 191] on div "14" at bounding box center [222, 238] width 24 height 106
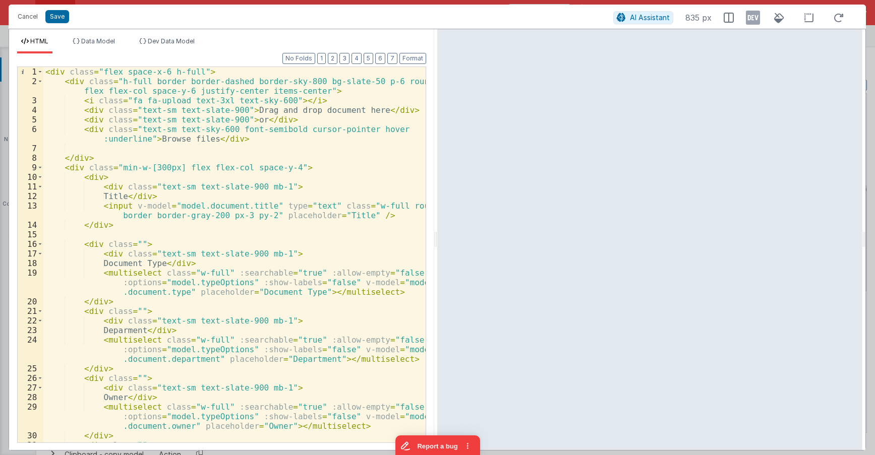
drag, startPoint x: 193, startPoint y: 70, endPoint x: 210, endPoint y: 68, distance: 17.2
click at [194, 70] on div "< div class = "flex space-x-6 h-full" > < div class = "h-full border border-das…" at bounding box center [234, 264] width 382 height 395
click at [38, 81] on span at bounding box center [40, 82] width 6 height 10
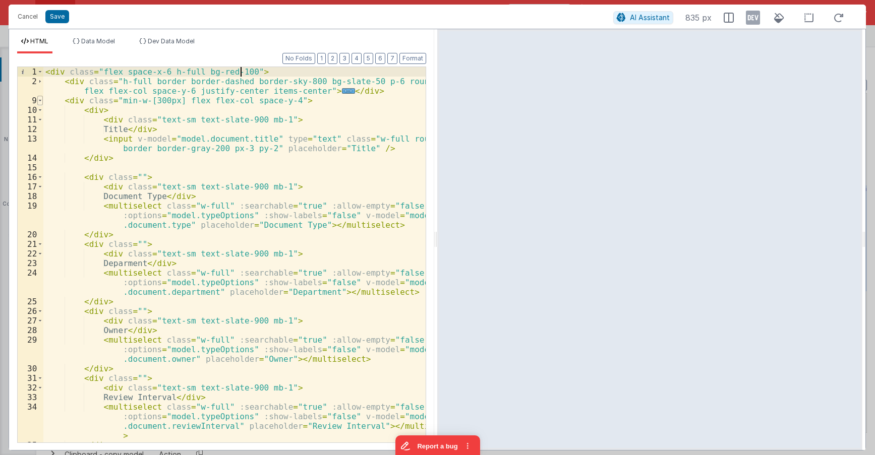
click at [39, 101] on span at bounding box center [40, 101] width 6 height 10
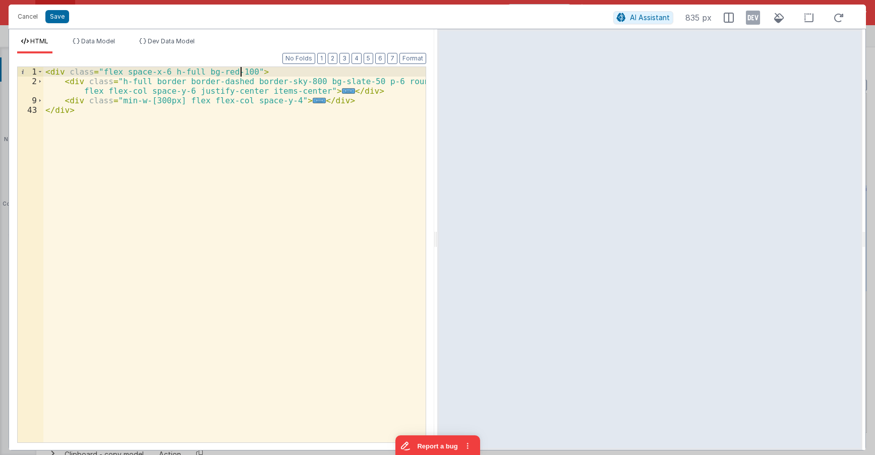
click at [307, 92] on div "< div class = "flex space-x-6 h-full bg-red-100" > < div class = "h-full border…" at bounding box center [234, 264] width 382 height 395
drag, startPoint x: 239, startPoint y: 72, endPoint x: 198, endPoint y: 71, distance: 41.8
click at [198, 71] on div "< div class = "flex space-x-6 h-full bg-red-100" > < div class = "h-full border…" at bounding box center [234, 264] width 382 height 395
click at [317, 94] on div "< div class = "flex space-x-6 h-full" > < div class = "h-full border border-das…" at bounding box center [234, 264] width 382 height 395
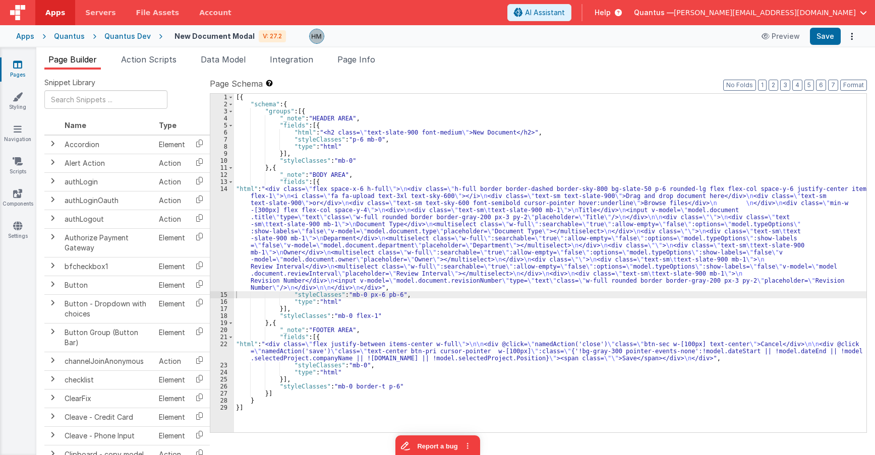
click at [610, 14] on span "Help" at bounding box center [602, 13] width 16 height 10
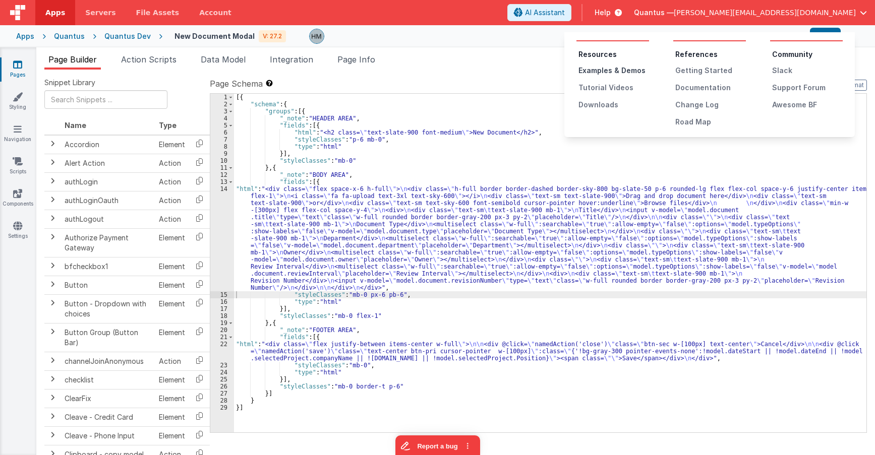
click at [631, 70] on div "Examples & Demos" at bounding box center [613, 71] width 71 height 10
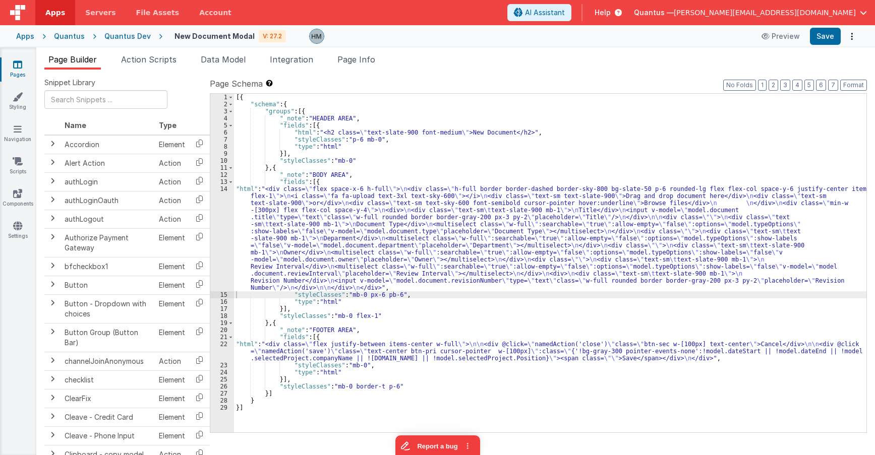
click at [245, 200] on div "[{ "schema" : { "groups" : [{ "_note" : "HEADER AREA" , "fields" : [{ "html" : …" at bounding box center [550, 270] width 632 height 353
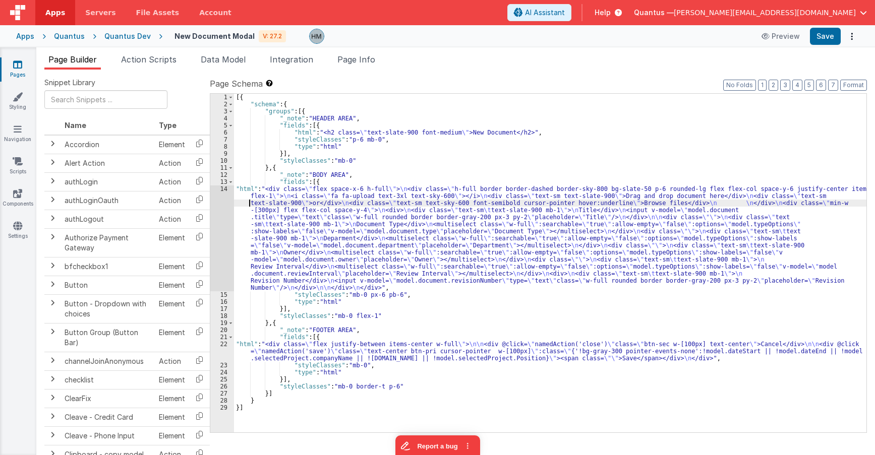
click at [219, 191] on div "14" at bounding box center [222, 238] width 24 height 106
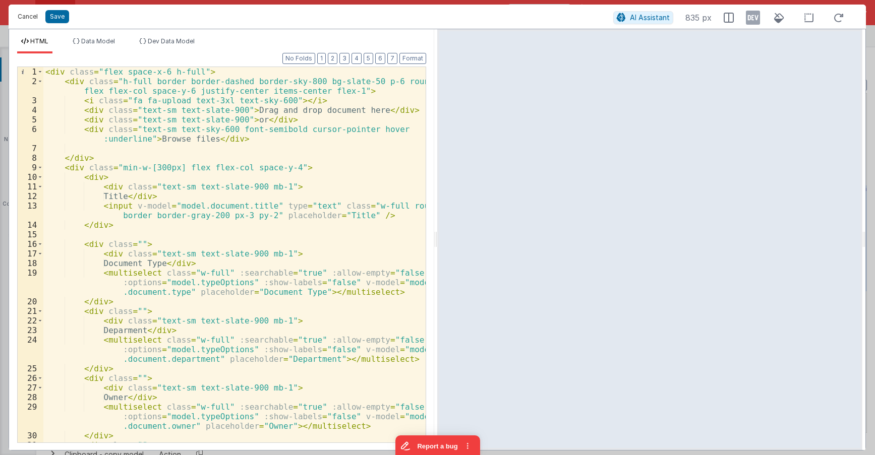
click at [28, 12] on button "Cancel" at bounding box center [28, 17] width 30 height 14
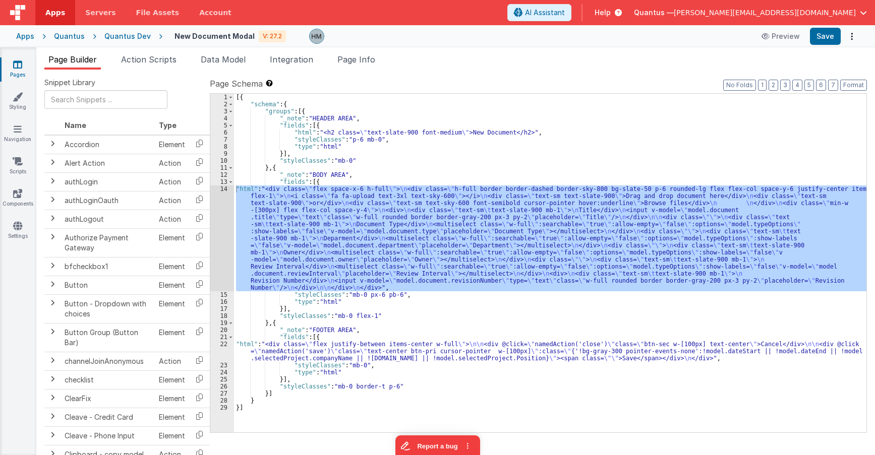
click at [258, 199] on div "[{ "schema" : { "groups" : [{ "_note" : "HEADER AREA" , "fields" : [{ "html" : …" at bounding box center [550, 263] width 632 height 339
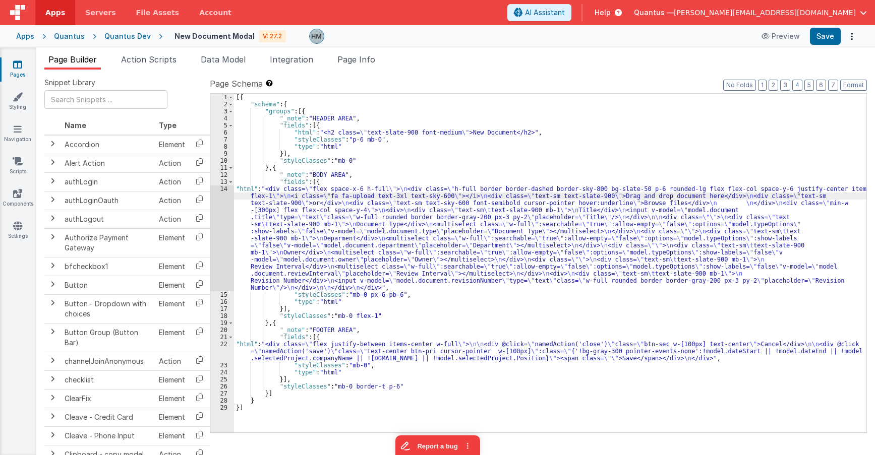
click at [221, 188] on div "14" at bounding box center [222, 238] width 24 height 106
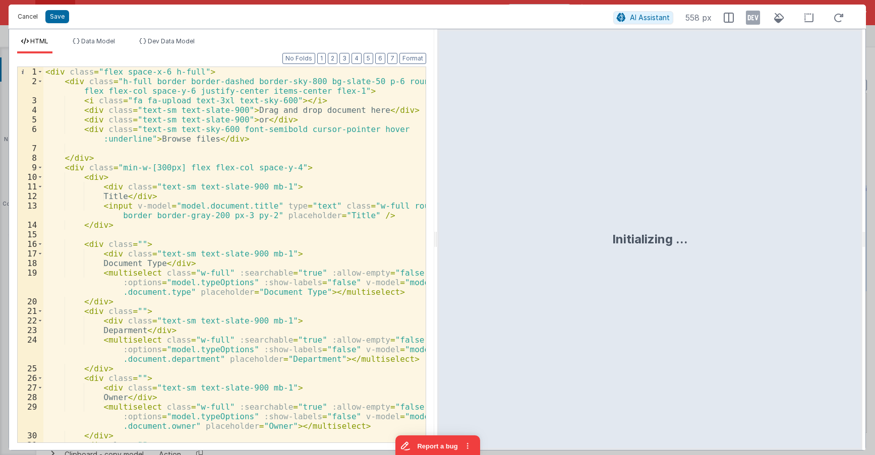
click at [26, 16] on button "Cancel" at bounding box center [28, 17] width 30 height 14
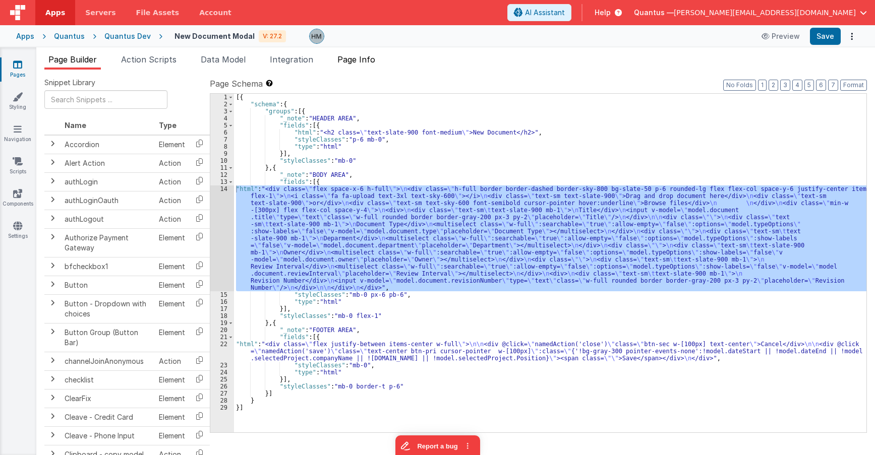
click at [363, 62] on span "Page Info" at bounding box center [356, 59] width 38 height 10
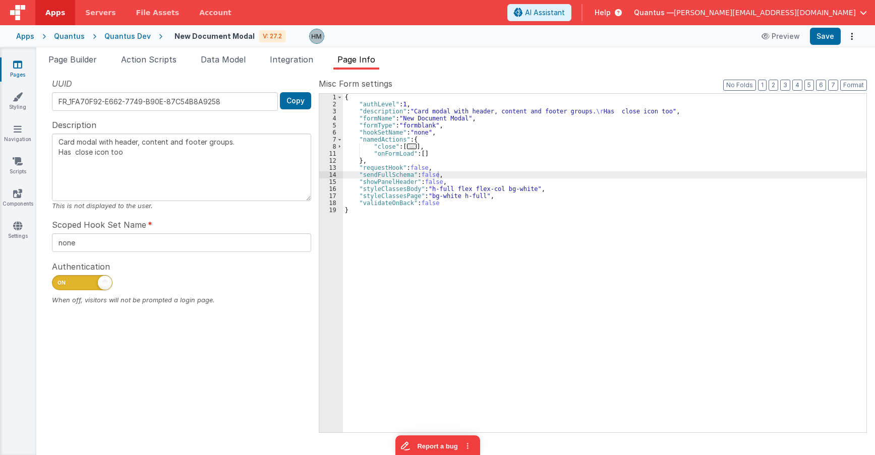
click at [442, 152] on div "{ "authLevel" : 1 , "description" : "Card modal with header, content and footer…" at bounding box center [604, 270] width 523 height 353
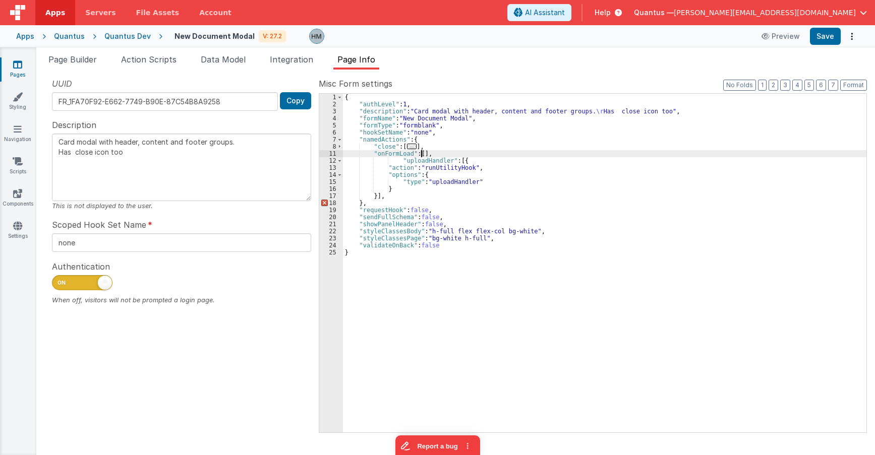
click at [422, 153] on div "{ "authLevel" : 1 , "description" : "Card modal with header, content and footer…" at bounding box center [604, 270] width 523 height 353
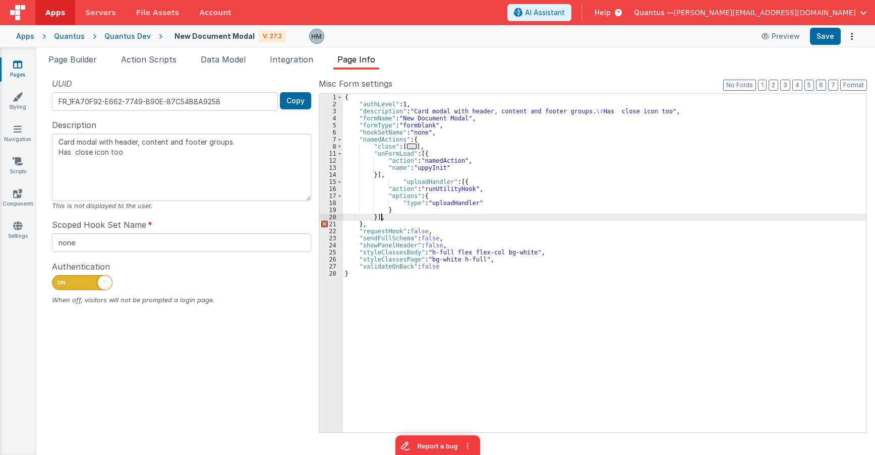
click at [428, 218] on div "{ "authLevel" : 1 , "description" : "Card modal with header, content and footer…" at bounding box center [604, 270] width 523 height 353
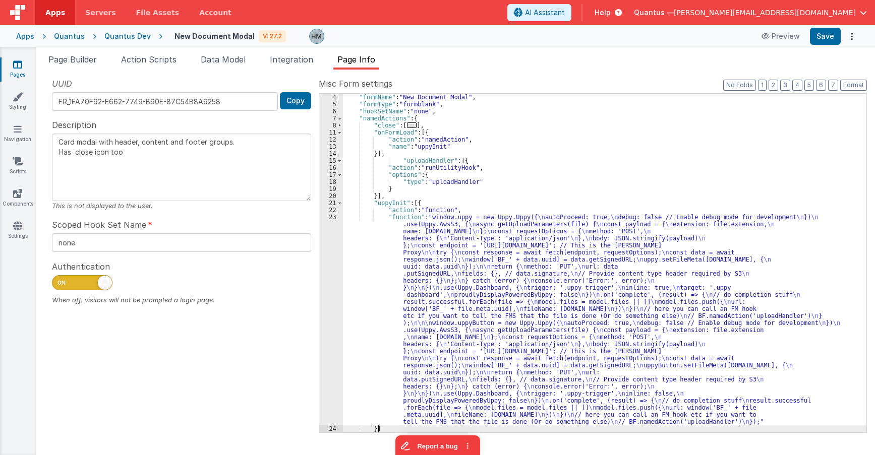
type textarea "Card modal with header, content and footer groups. Has close icon too"
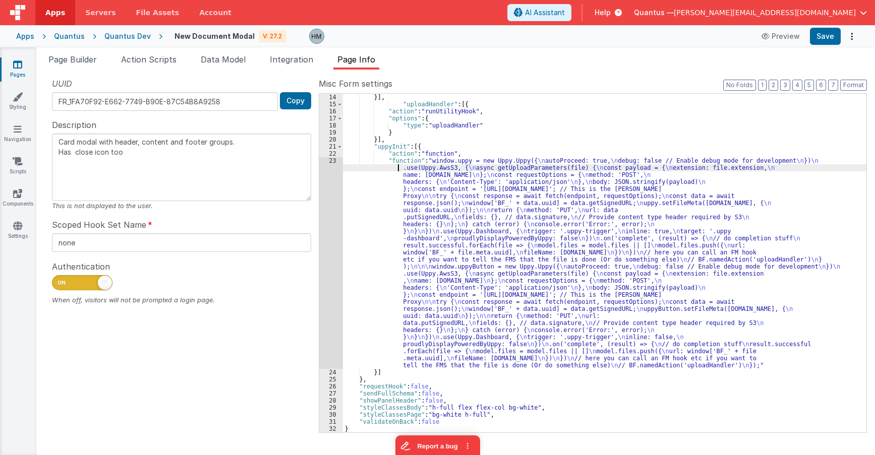
click at [369, 164] on div "}] , "uploadHandler" : [{ "action" : "runUtilityHook" , "options" : { "type" : …" at bounding box center [604, 270] width 523 height 353
click at [334, 159] on div "23" at bounding box center [331, 263] width 24 height 212
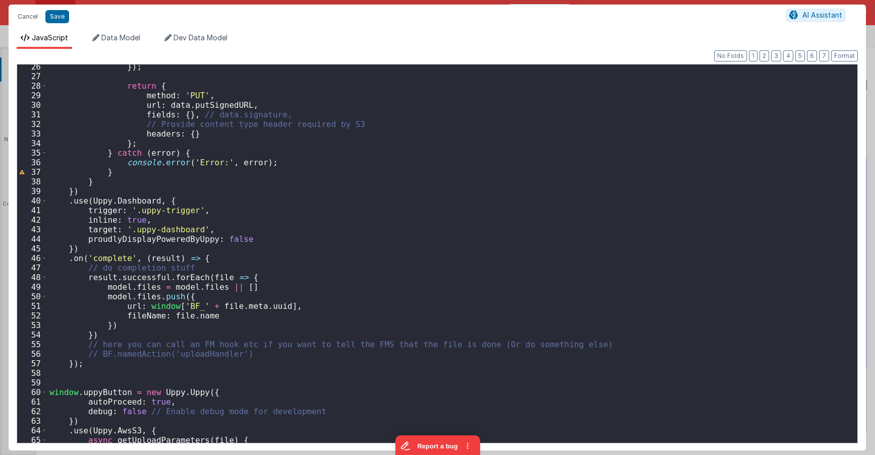
scroll to position [363, 0]
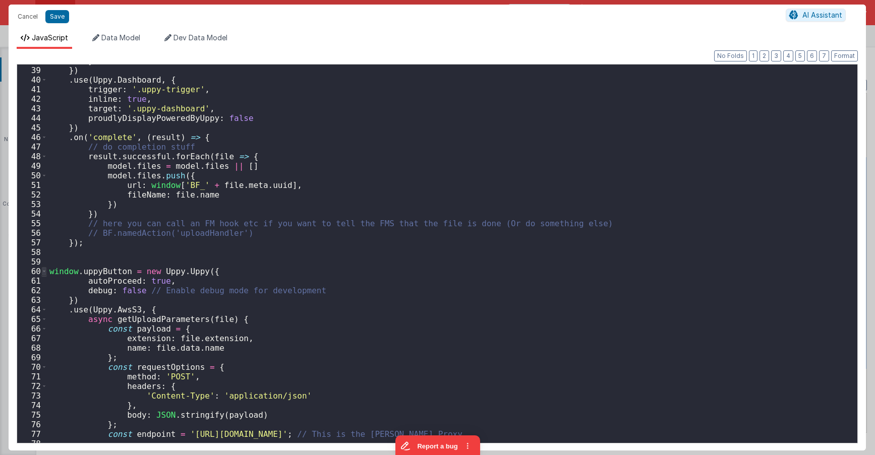
click at [42, 272] on span at bounding box center [44, 272] width 6 height 10
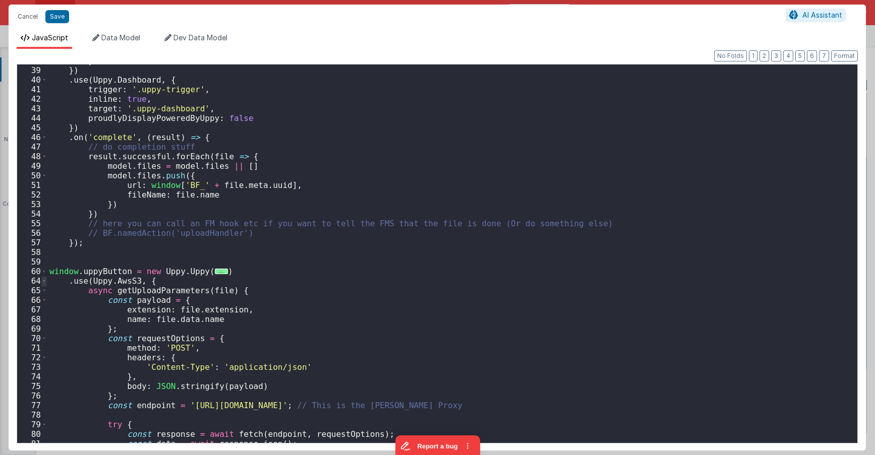
click at [42, 281] on span at bounding box center [44, 281] width 6 height 10
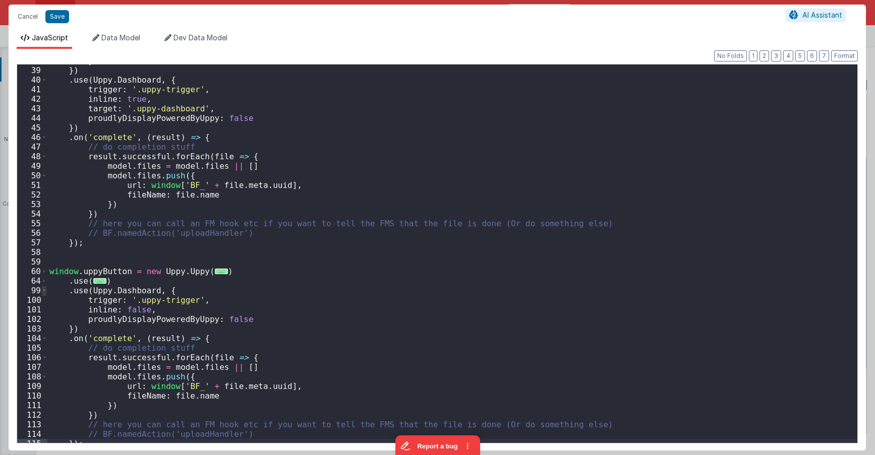
click at [45, 290] on span at bounding box center [44, 291] width 6 height 10
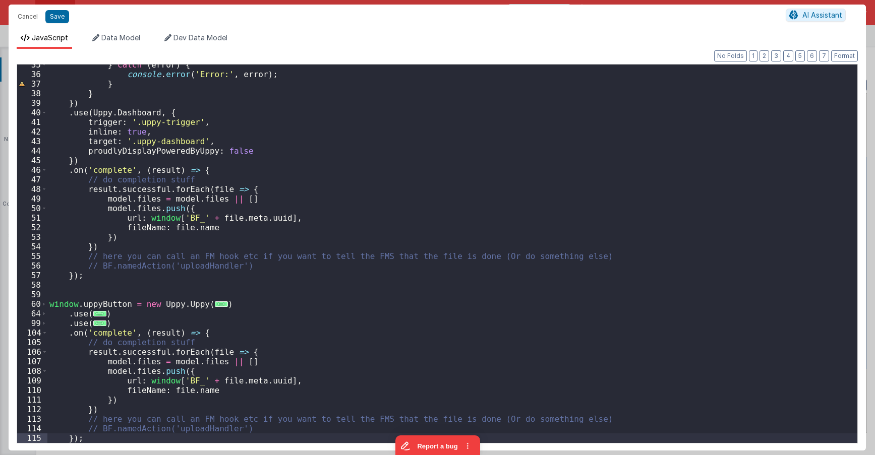
click at [41, 333] on div "104" at bounding box center [32, 333] width 30 height 10
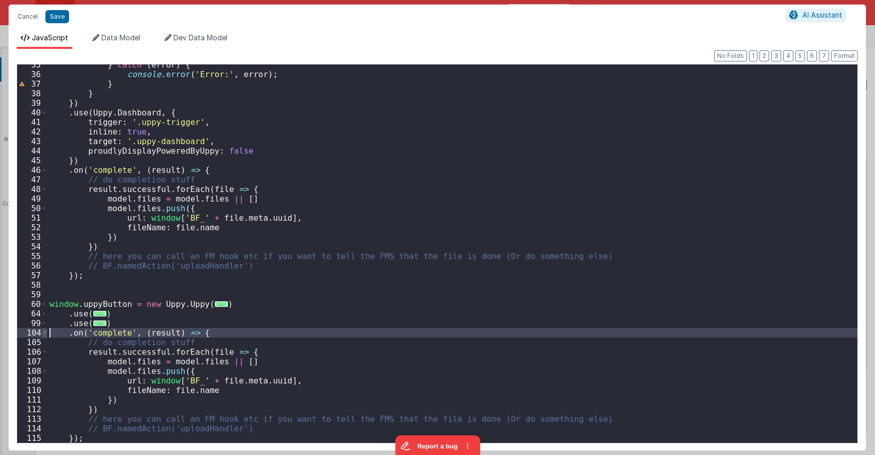
click at [43, 333] on span at bounding box center [45, 333] width 6 height 10
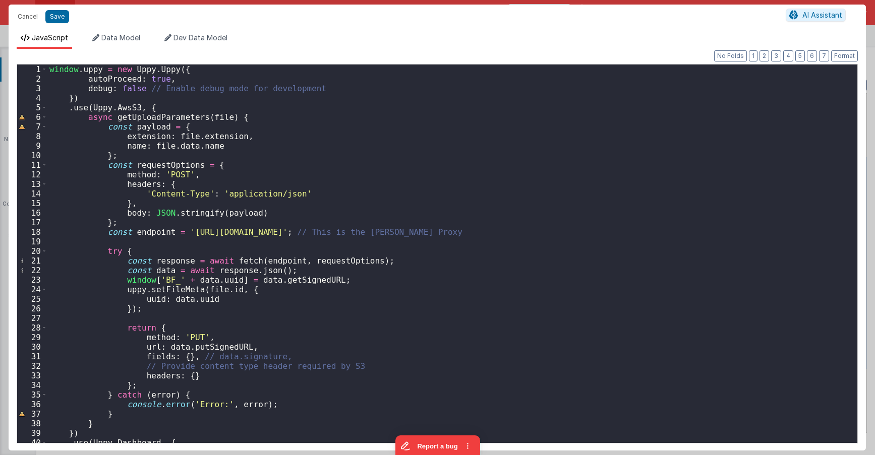
scroll to position [0, 0]
click at [221, 154] on div "JavaScript Data Model Dev Data Model Format 7 6 5 4 3 2 1 No Folds 1 2 3 4 5 6 …" at bounding box center [437, 242] width 857 height 418
click at [222, 158] on div "window . uppy = new Uppy . Uppy ({ autoProceed : true , debug : false // Enable…" at bounding box center [452, 264] width 810 height 398
click at [44, 112] on span at bounding box center [44, 108] width 6 height 10
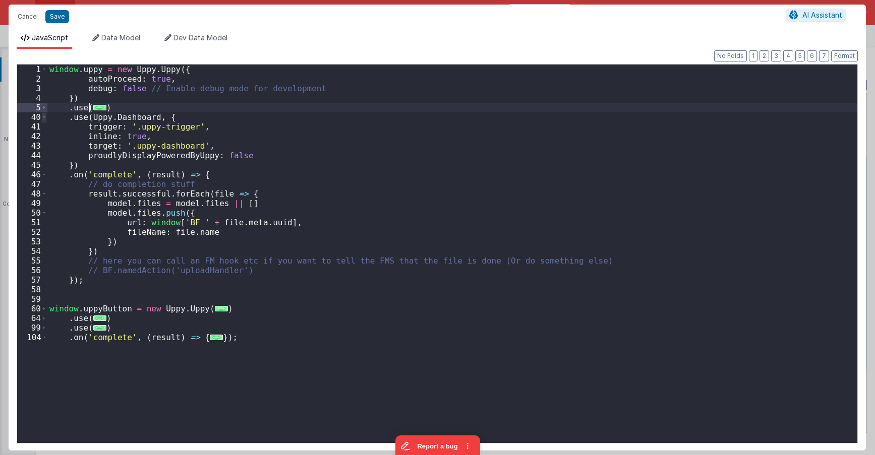
click at [44, 119] on span at bounding box center [44, 117] width 6 height 10
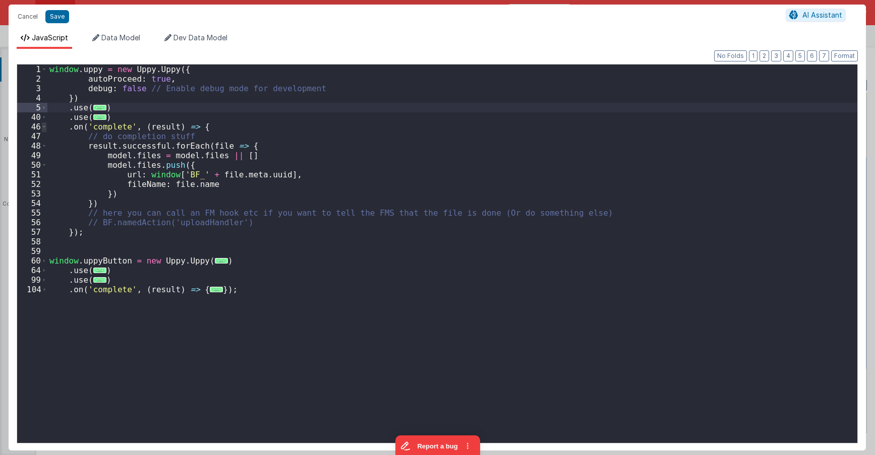
click at [45, 127] on span at bounding box center [44, 127] width 6 height 10
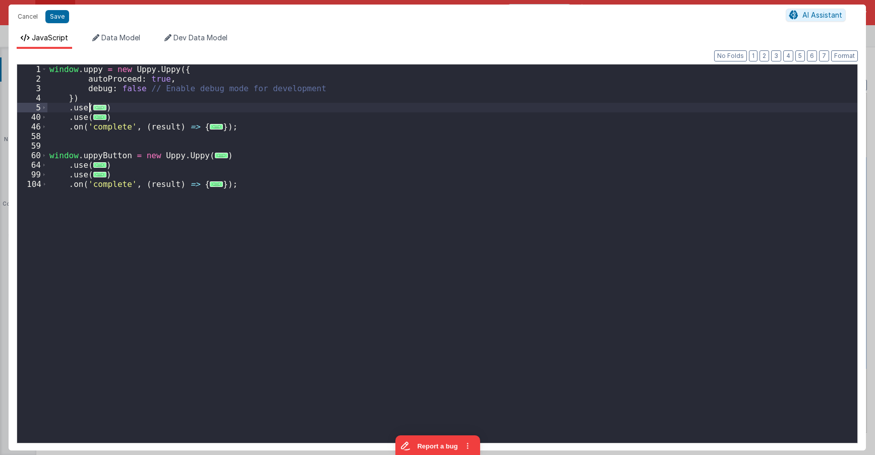
click at [98, 108] on span "..." at bounding box center [99, 108] width 13 height 6
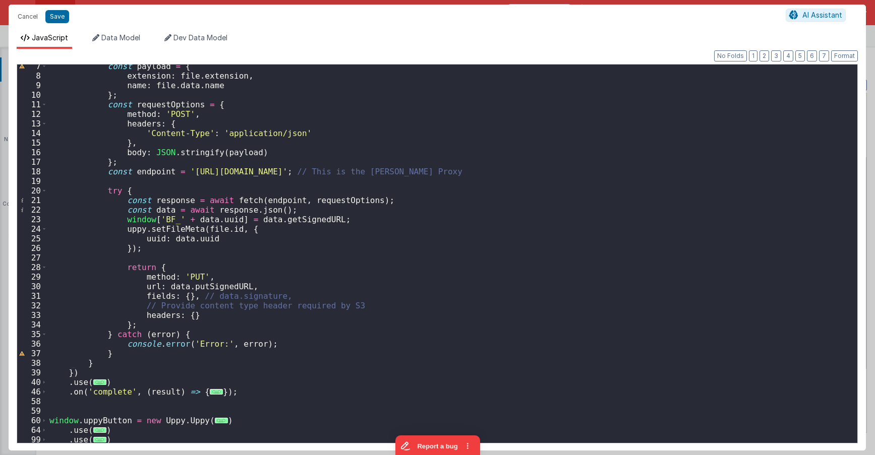
scroll to position [72, 0]
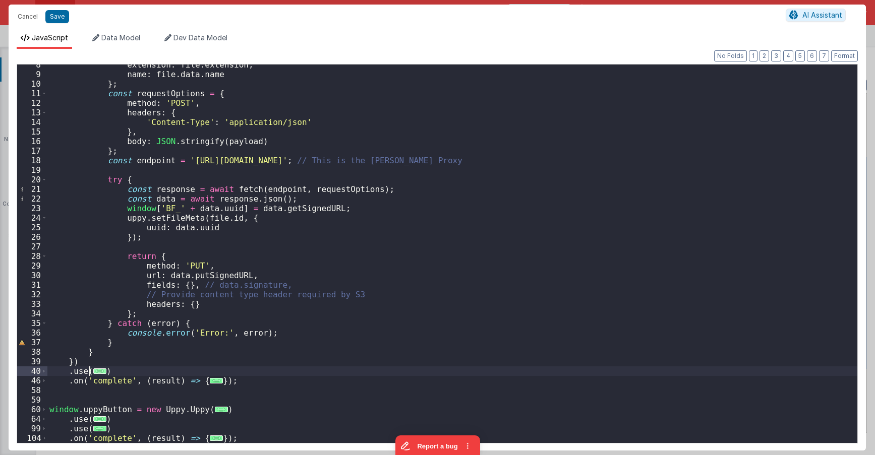
click at [93, 373] on span "..." at bounding box center [99, 371] width 13 height 6
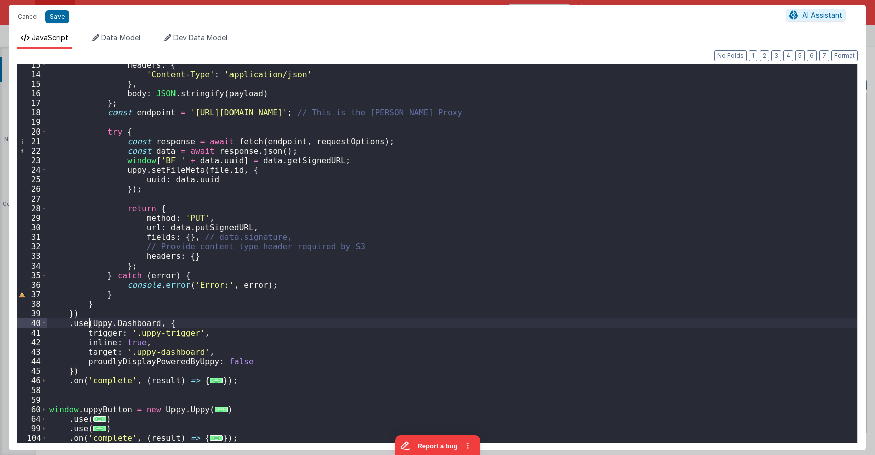
scroll to position [119, 0]
click at [43, 324] on span at bounding box center [44, 324] width 6 height 10
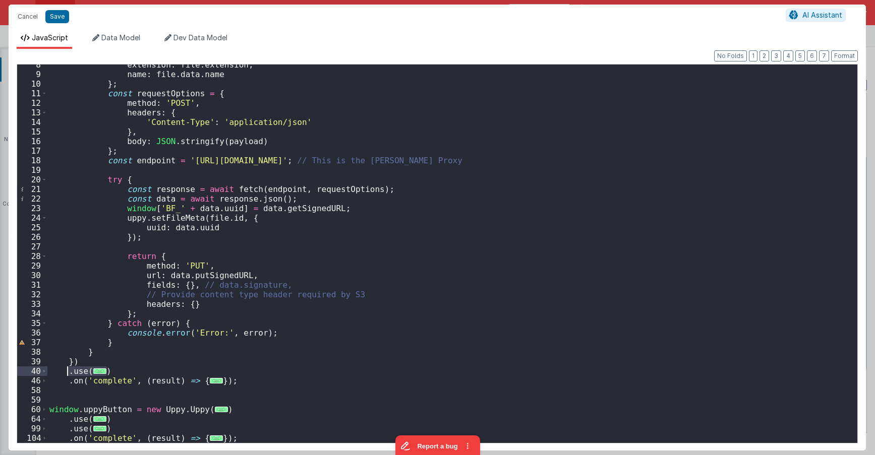
drag, startPoint x: 112, startPoint y: 371, endPoint x: 69, endPoint y: 374, distance: 43.4
click at [69, 374] on div "extension : file . extension , name : file . data . name } ; const requestOptio…" at bounding box center [452, 259] width 810 height 398
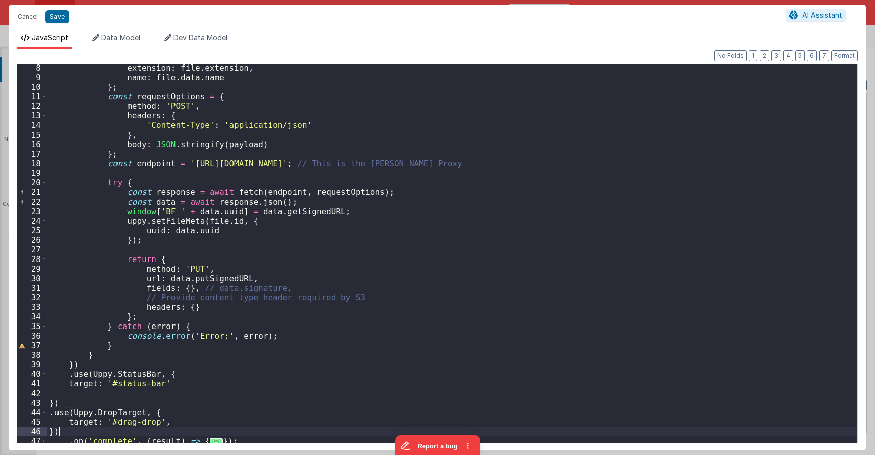
scroll to position [129, 0]
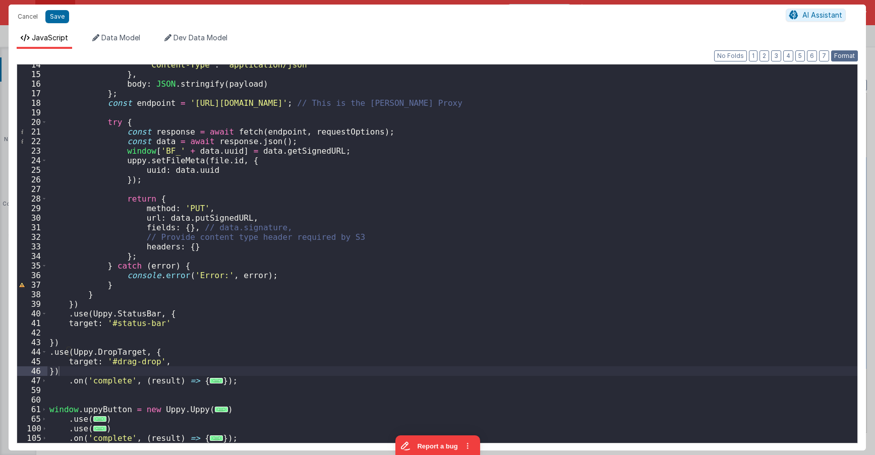
click at [850, 52] on button "Format" at bounding box center [844, 55] width 27 height 11
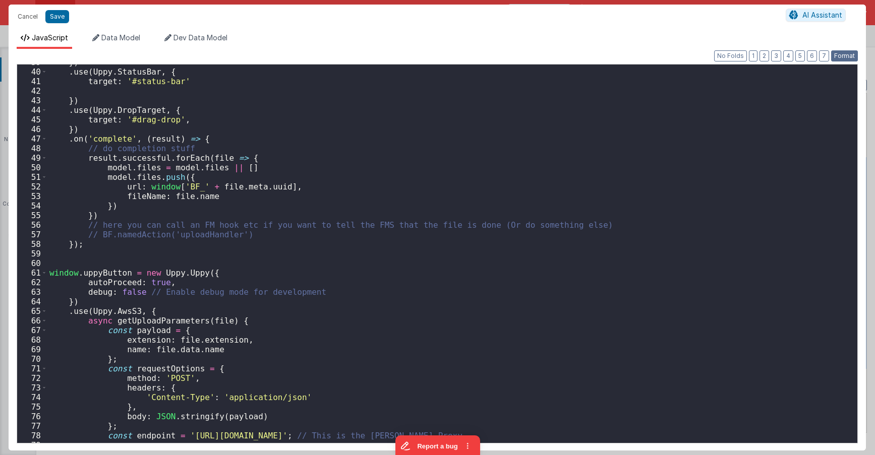
scroll to position [431, 0]
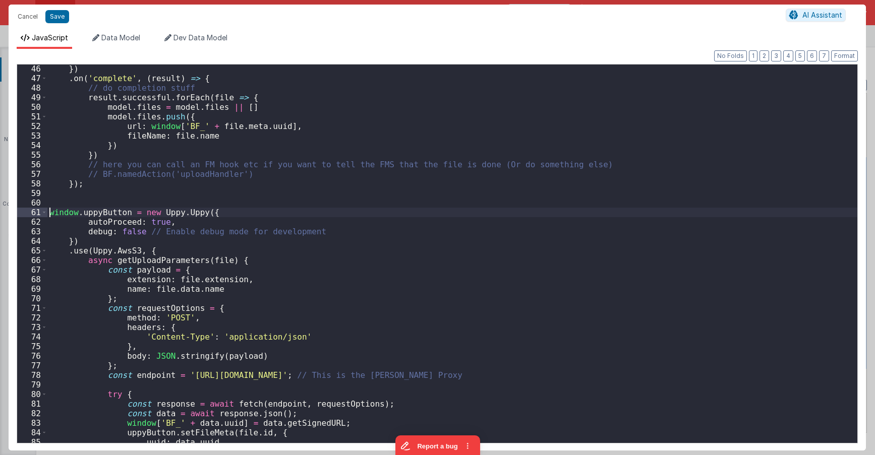
click at [48, 213] on div "}) . on ( 'complete' , ( result ) => { // do completion stuff result . successf…" at bounding box center [452, 263] width 810 height 398
click at [44, 212] on span at bounding box center [44, 213] width 6 height 10
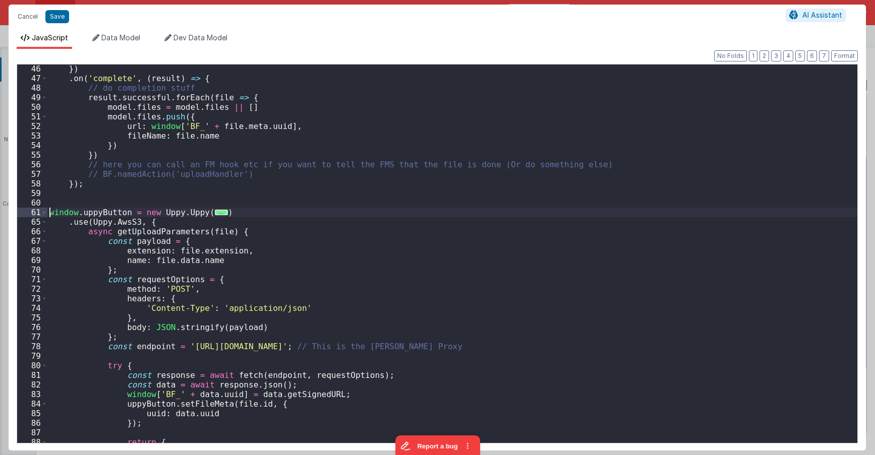
drag, startPoint x: 43, startPoint y: 221, endPoint x: 46, endPoint y: 230, distance: 10.0
click at [43, 221] on span at bounding box center [44, 222] width 6 height 10
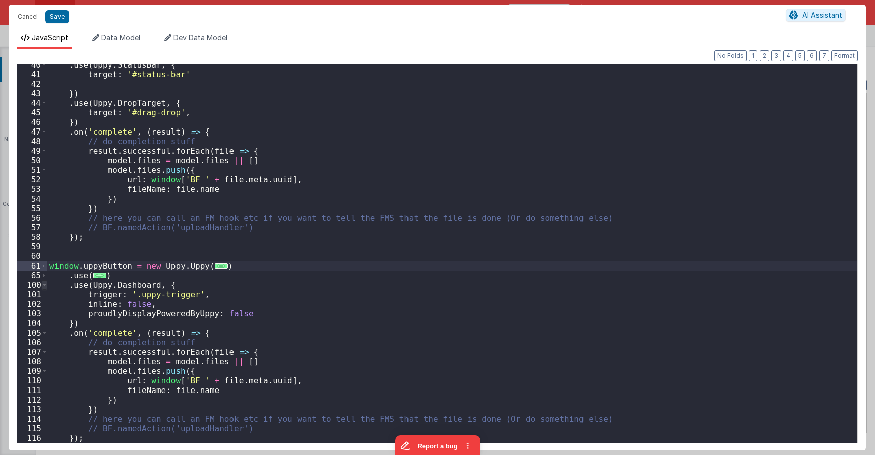
click at [44, 282] on span at bounding box center [45, 285] width 6 height 10
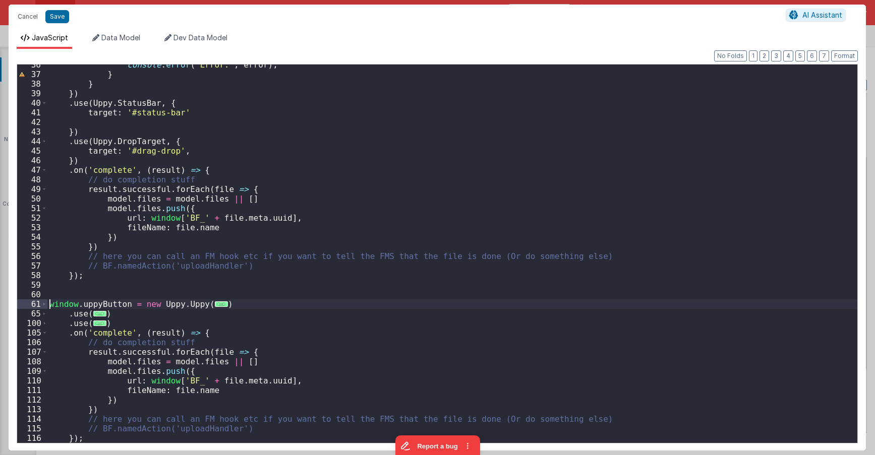
scroll to position [340, 0]
click at [44, 334] on span at bounding box center [45, 333] width 6 height 10
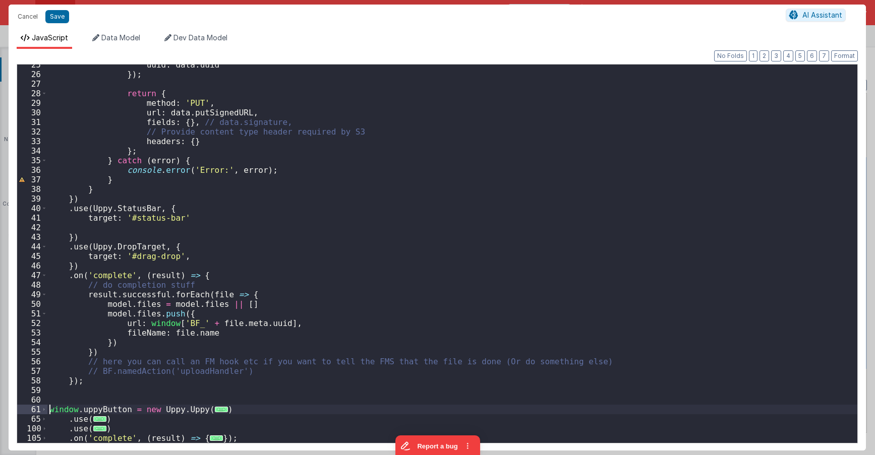
scroll to position [234, 0]
click at [78, 400] on div "uuid : data . uuid }) ; return { method : 'PUT' , url : data . putSignedURL , f…" at bounding box center [452, 259] width 810 height 398
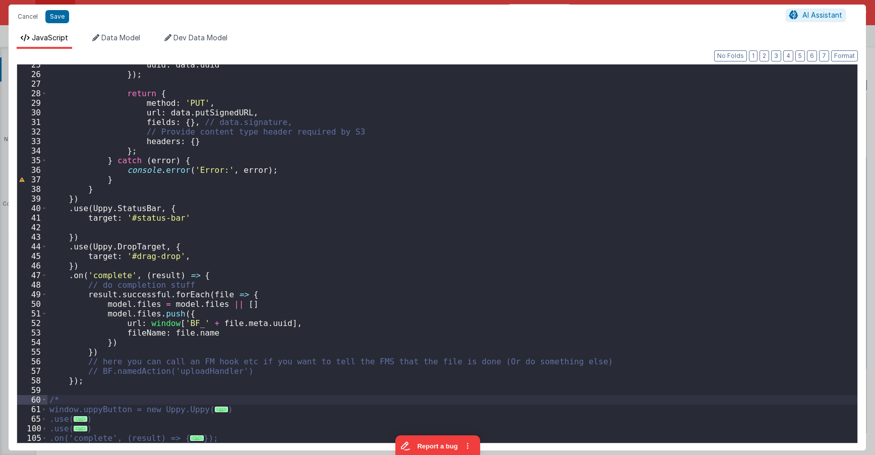
click at [212, 392] on div "uuid : data . uuid }) ; return { method : 'PUT' , url : data . putSignedURL , f…" at bounding box center [452, 259] width 810 height 398
type textarea "Card modal with header, content and footer groups. Has close icon too"
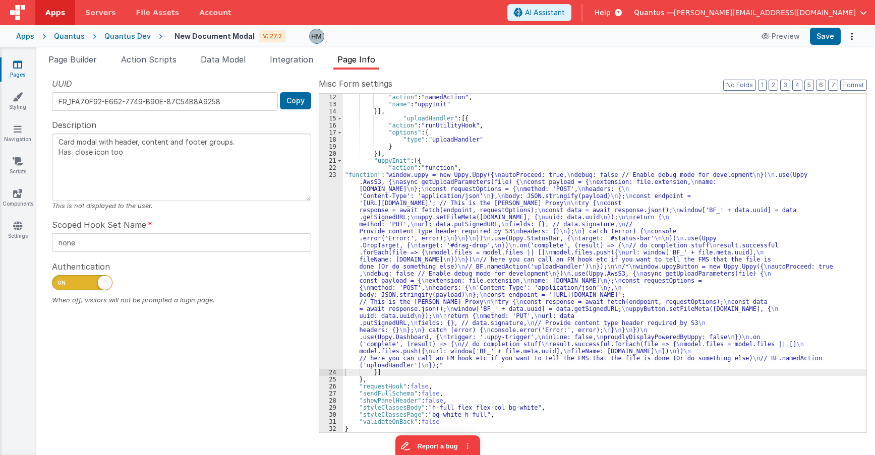
scroll to position [64, 0]
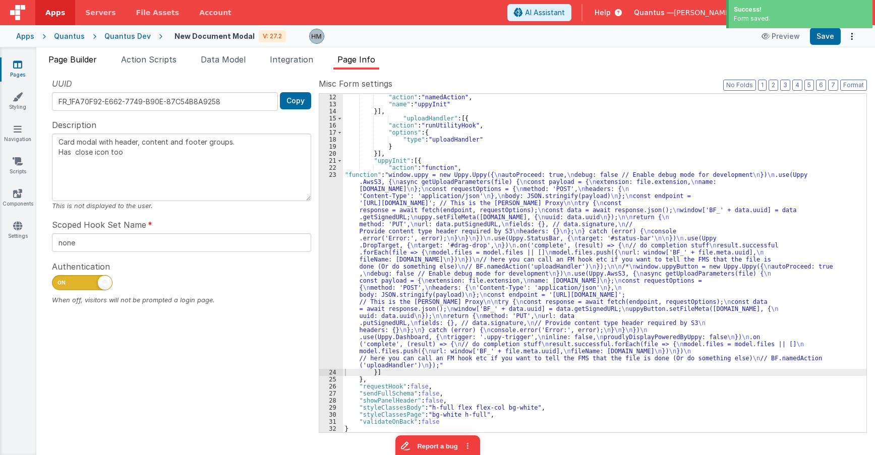
click at [73, 63] on span "Page Builder" at bounding box center [72, 59] width 48 height 10
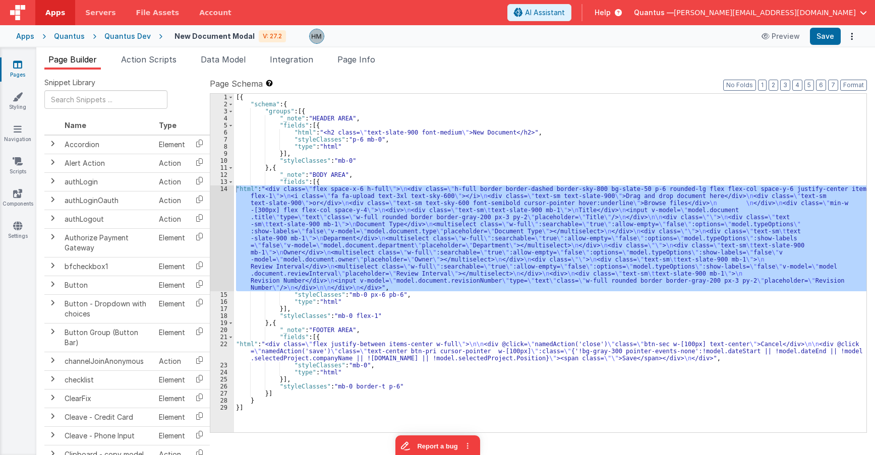
click at [262, 196] on div "[{ "schema" : { "groups" : [{ "_note" : "HEADER AREA" , "fields" : [{ "html" : …" at bounding box center [550, 270] width 632 height 353
click at [222, 188] on div "14" at bounding box center [222, 238] width 24 height 106
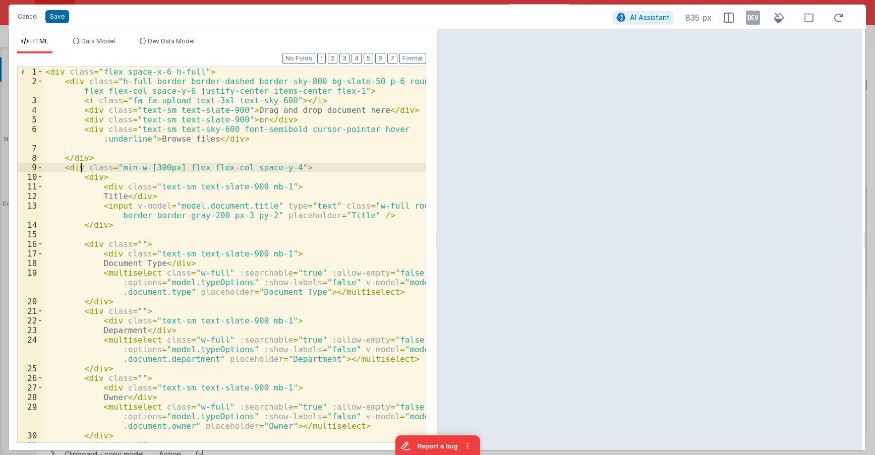
click at [81, 168] on div "< div class = "flex space-x-6 h-full" > < div class = "h-full border border-das…" at bounding box center [234, 264] width 382 height 395
click at [40, 167] on span at bounding box center [40, 168] width 6 height 10
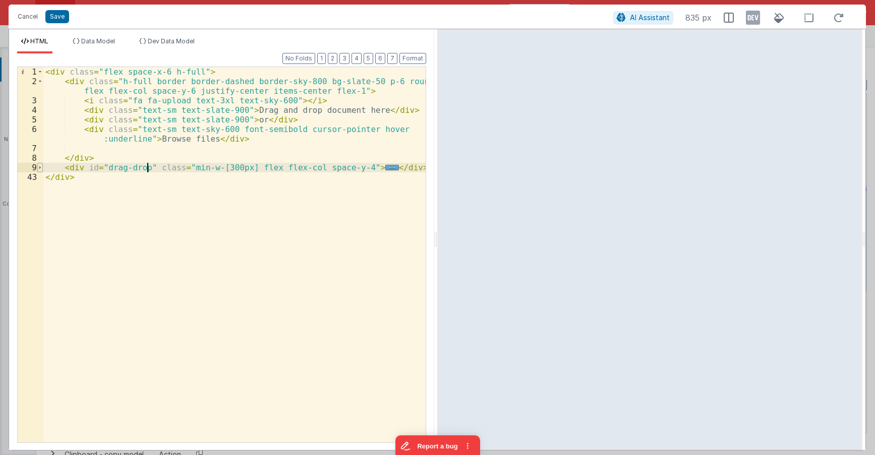
click at [41, 165] on span at bounding box center [40, 168] width 6 height 10
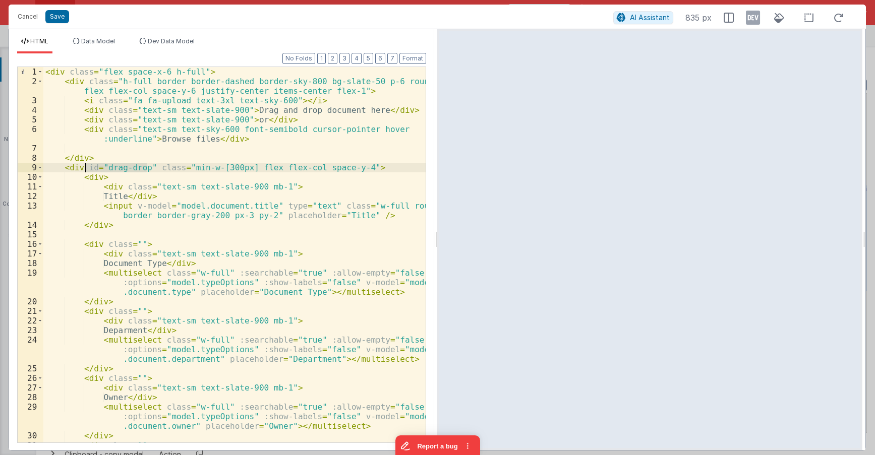
drag, startPoint x: 148, startPoint y: 167, endPoint x: 84, endPoint y: 167, distance: 64.5
click at [84, 167] on div "< div class = "flex space-x-6 h-full" > < div class = "h-full border border-das…" at bounding box center [234, 264] width 382 height 395
click at [79, 81] on div "< div class = "flex space-x-6 h-full" > < div class = "h-full border border-das…" at bounding box center [234, 264] width 382 height 395
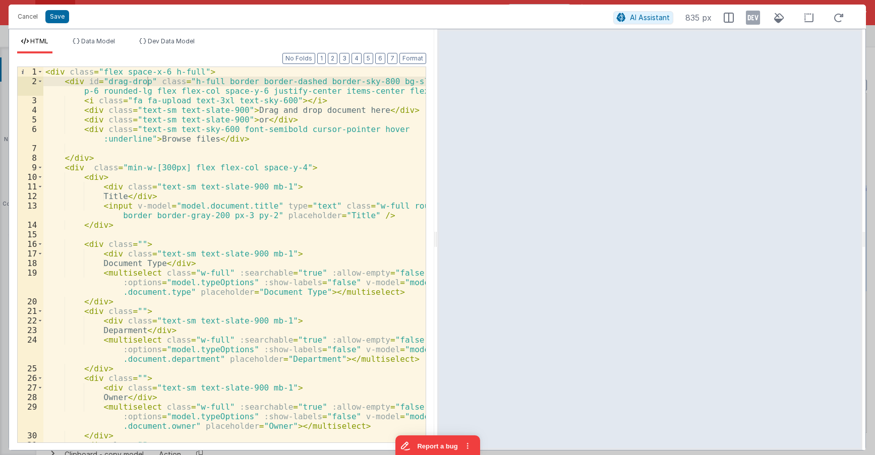
click at [276, 133] on div "< div class = "flex space-x-6 h-full" > < div id = "drag-drop" class = "h-full …" at bounding box center [234, 264] width 382 height 395
click at [279, 139] on div "< div class = "flex space-x-6 h-full" > < div id = "drag-drop" class = "h-full …" at bounding box center [234, 264] width 382 height 395
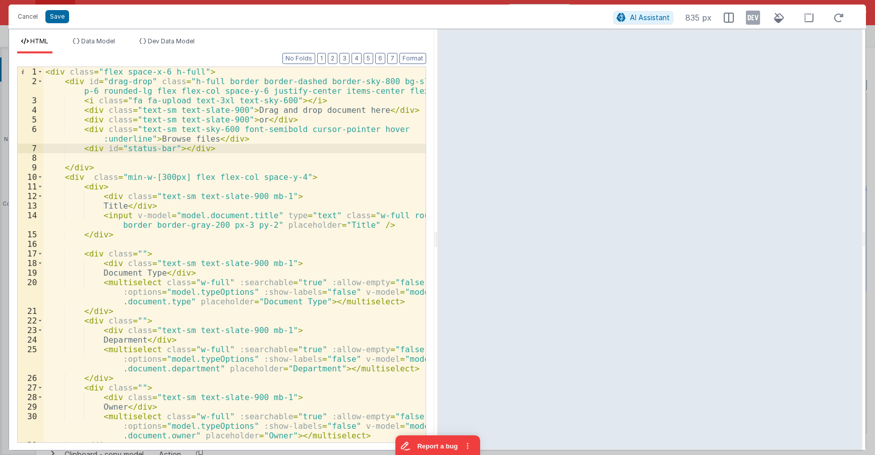
click at [261, 141] on div "< div class = "flex space-x-6 h-full" > < div id = "drag-drop" class = "h-full …" at bounding box center [234, 264] width 382 height 395
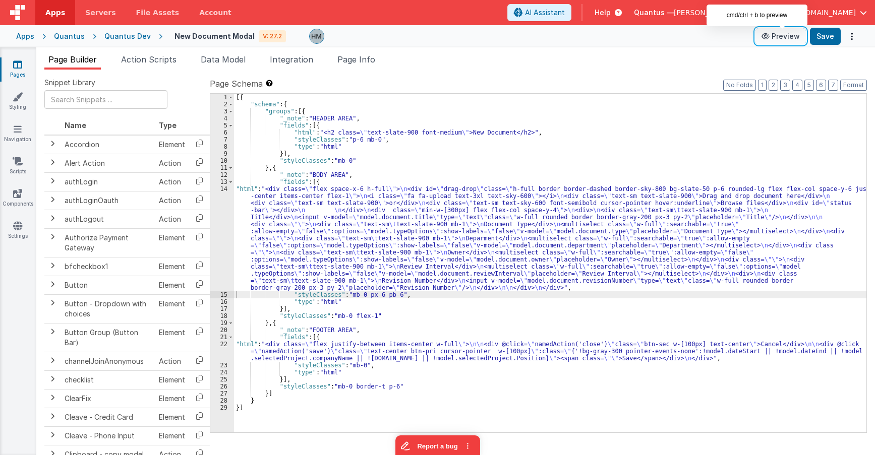
click at [782, 35] on button "Preview" at bounding box center [780, 36] width 50 height 16
click at [359, 63] on span "Page Info" at bounding box center [356, 59] width 38 height 10
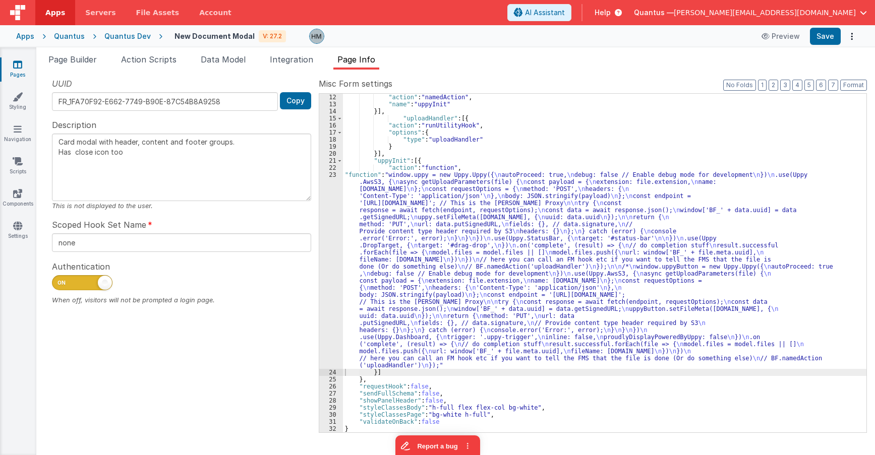
click at [408, 183] on div ""action" : "namedAction" , "name" : "uppyInit" }] , "uploadHandler" : [{ "actio…" at bounding box center [604, 270] width 523 height 353
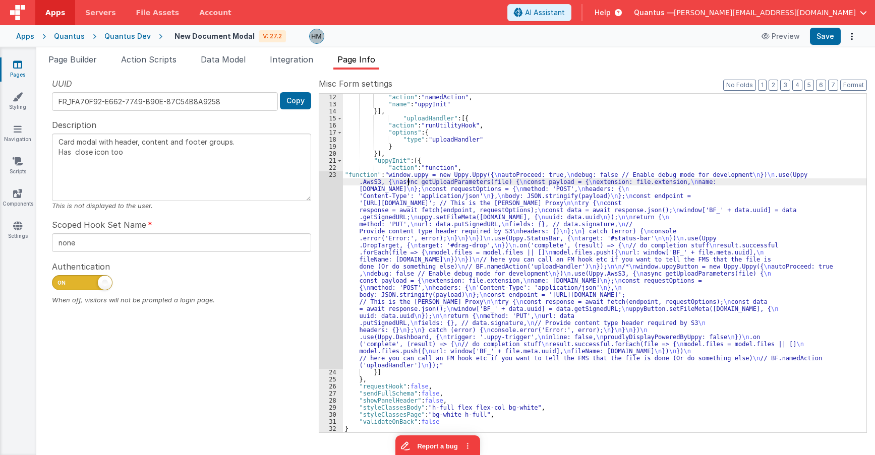
click at [331, 176] on div "23" at bounding box center [331, 270] width 24 height 198
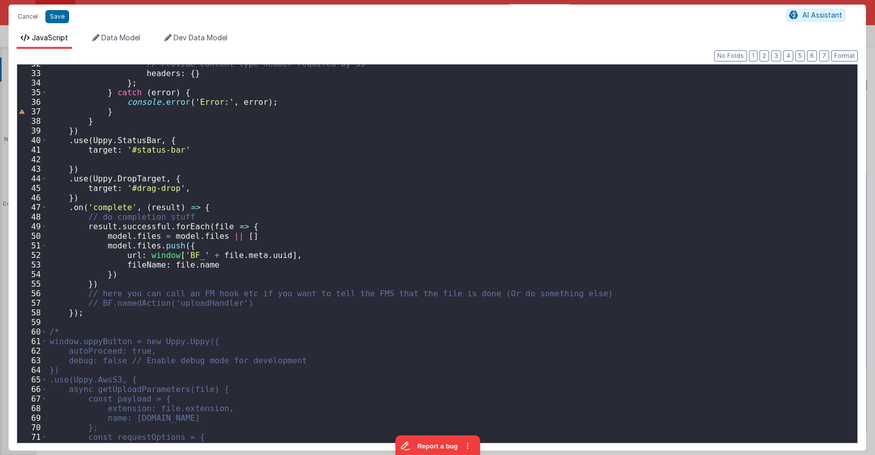
scroll to position [302, 0]
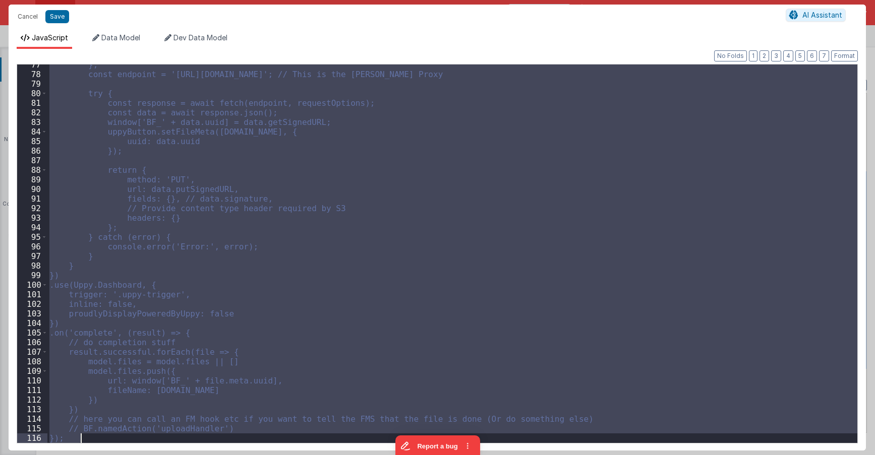
drag, startPoint x: 51, startPoint y: 325, endPoint x: 551, endPoint y: 501, distance: 529.6
click at [551, 443] on div "}; const endpoint = '[URL][DOMAIN_NAME]'; // This is the [PERSON_NAME] Proxy tr…" at bounding box center [452, 254] width 810 height 379
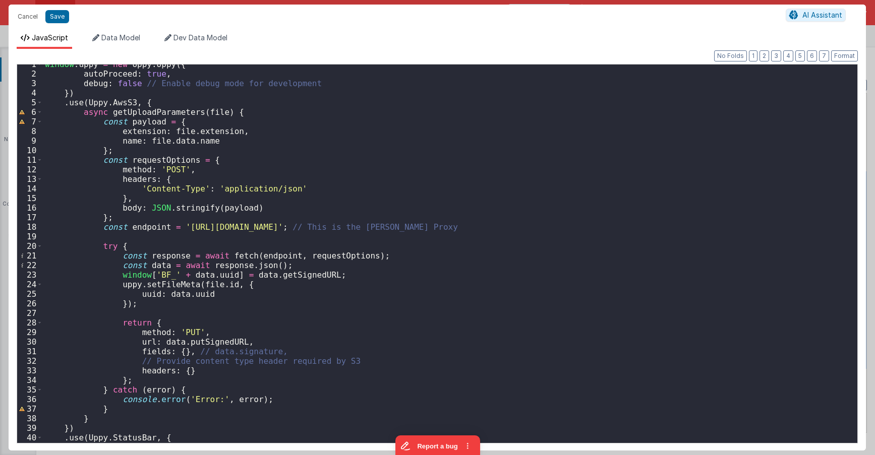
scroll to position [0, 0]
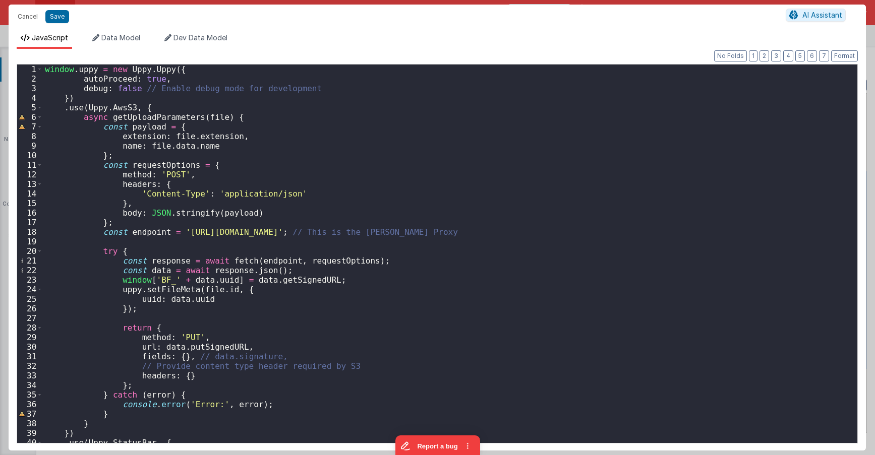
type textarea "Card modal with header, content and footer groups. Has close icon too"
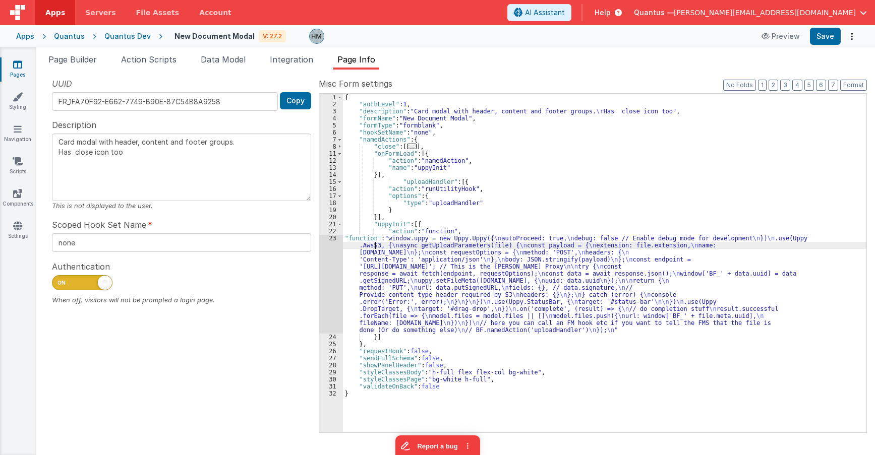
click at [376, 243] on div "{ "authLevel" : 1 , "description" : "Card modal with header, content and footer…" at bounding box center [604, 270] width 523 height 353
click at [331, 238] on div "23" at bounding box center [331, 284] width 24 height 99
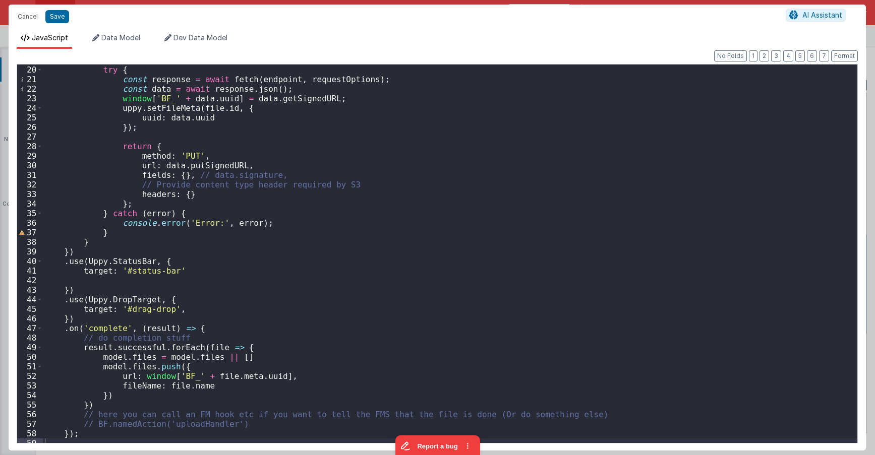
scroll to position [187, 0]
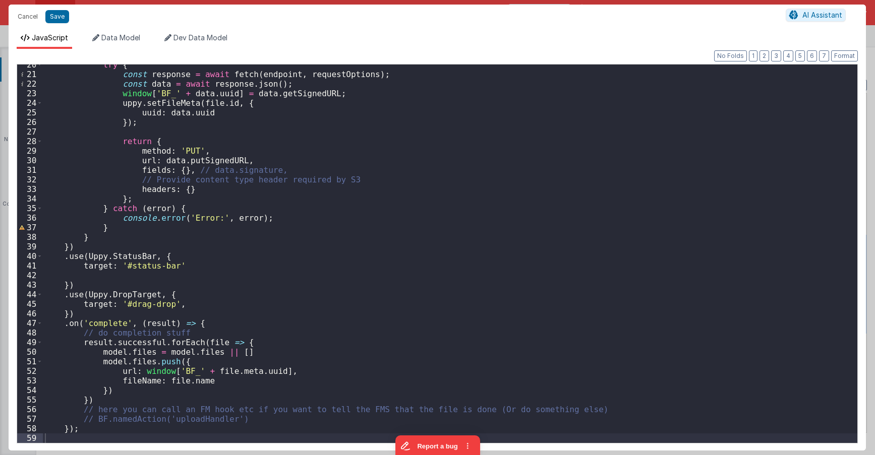
click at [114, 440] on div "try { const response = await fetch ( endpoint , requestOptions ) ; const data =…" at bounding box center [450, 259] width 814 height 398
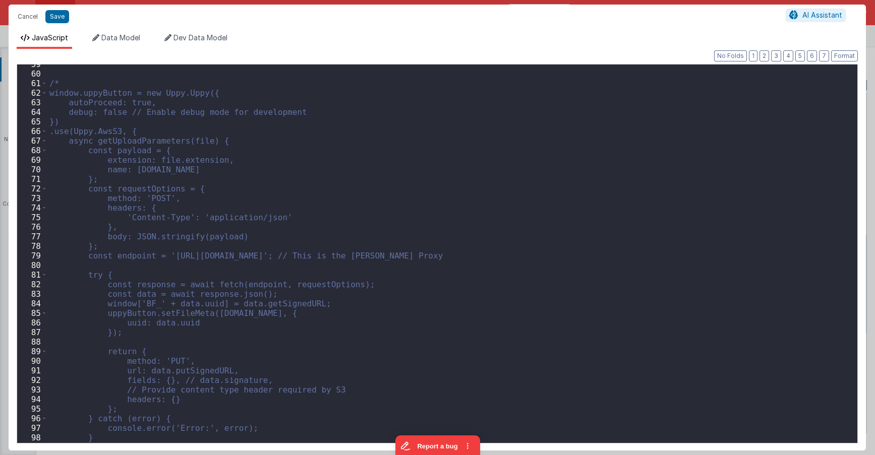
scroll to position [500, 0]
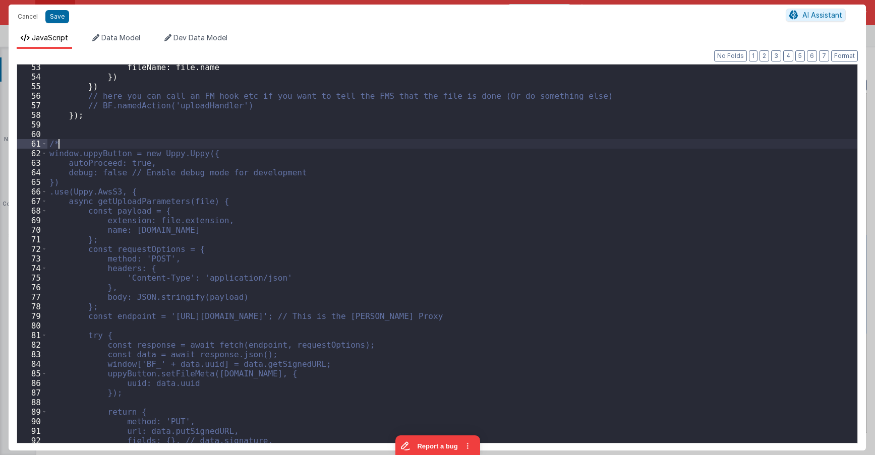
click at [84, 146] on div "fileName : file . name }) }) // here you can call an FM hook etc if you want to…" at bounding box center [452, 262] width 810 height 398
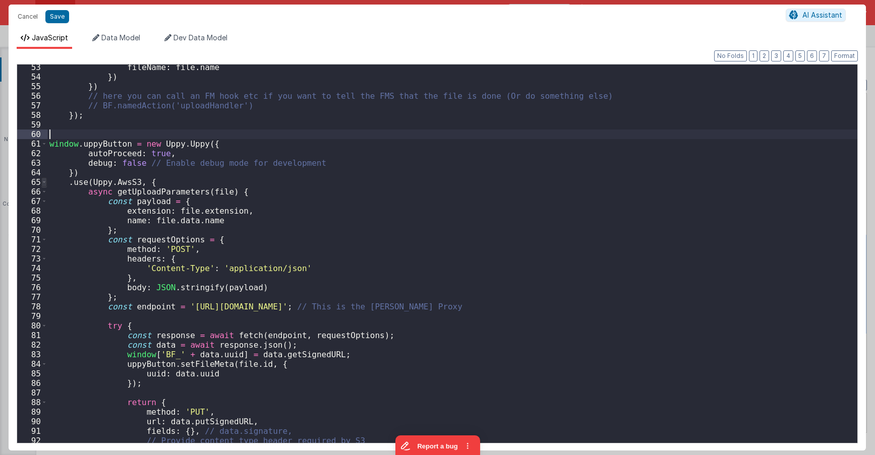
click at [43, 180] on span at bounding box center [44, 182] width 6 height 10
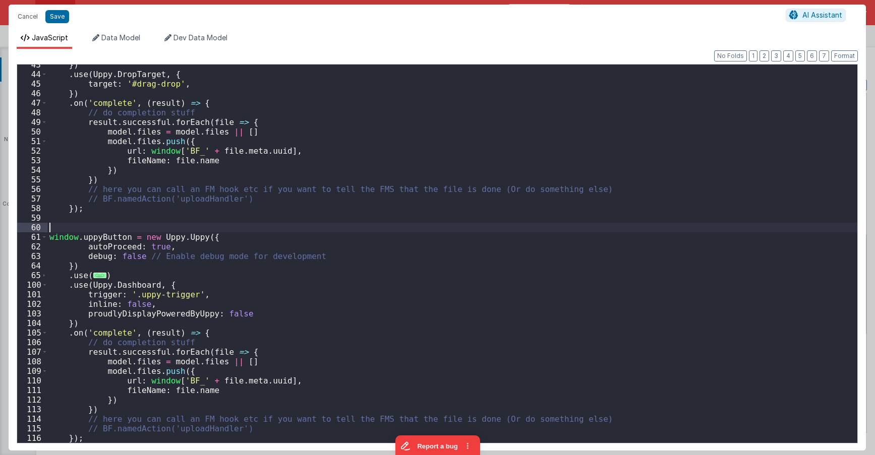
scroll to position [407, 0]
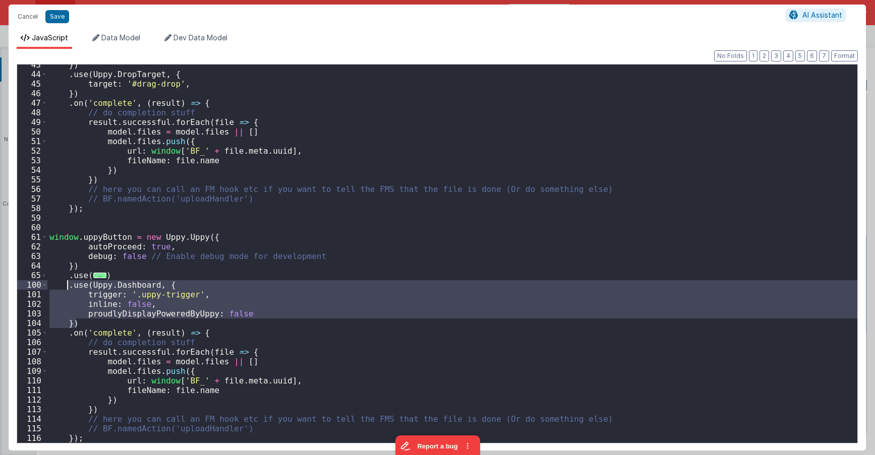
drag, startPoint x: 81, startPoint y: 320, endPoint x: 66, endPoint y: 287, distance: 36.1
click at [66, 287] on div "}) . use ( Uppy . DropTarget , { target : '#drag-drop' , }) . on ( 'complete' ,…" at bounding box center [452, 259] width 810 height 398
click at [95, 275] on span "..." at bounding box center [99, 276] width 13 height 6
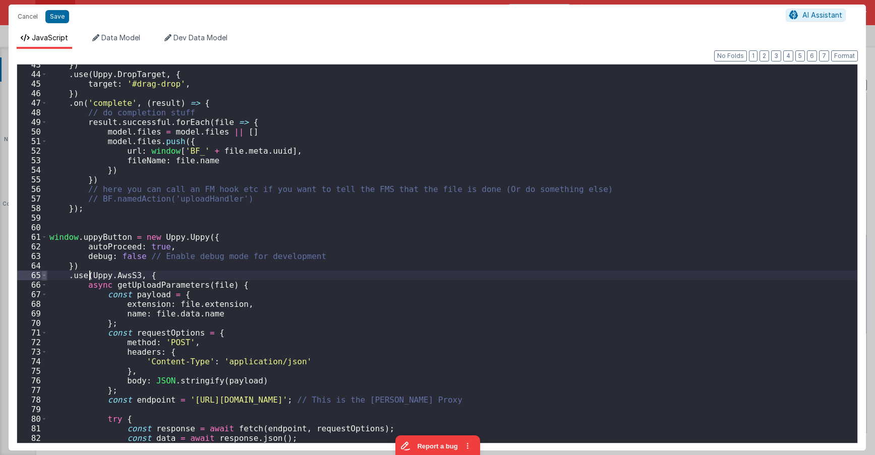
click at [45, 276] on span at bounding box center [44, 276] width 6 height 10
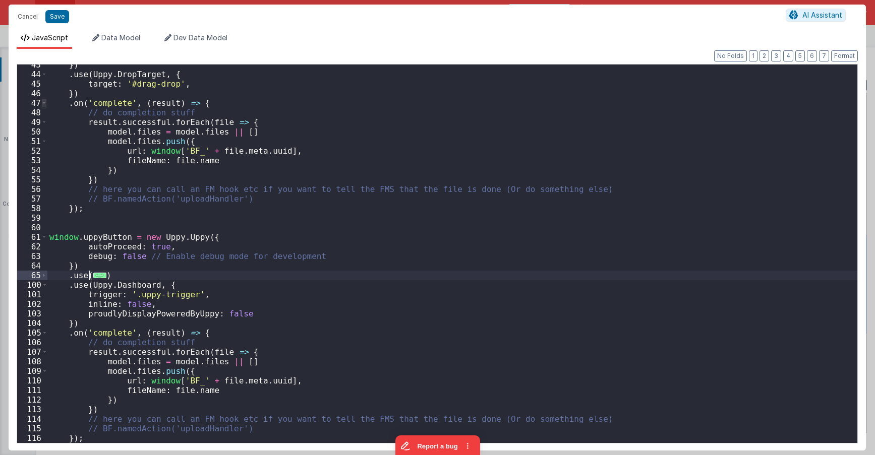
click at [43, 105] on span at bounding box center [44, 103] width 6 height 10
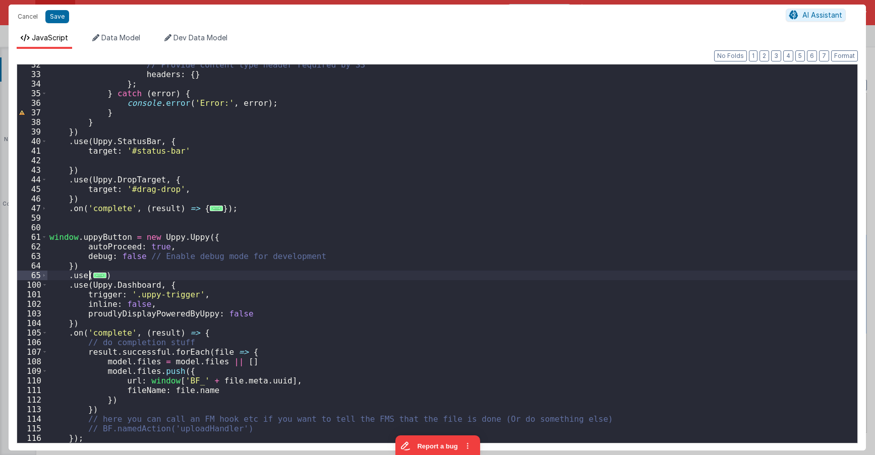
click at [156, 193] on div "// Provide content type header required by S3 headers : { } } ; } catch ( error…" at bounding box center [452, 259] width 810 height 398
click at [149, 198] on div "// Provide content type header required by S3 headers : { } } ; } catch ( error…" at bounding box center [452, 259] width 810 height 398
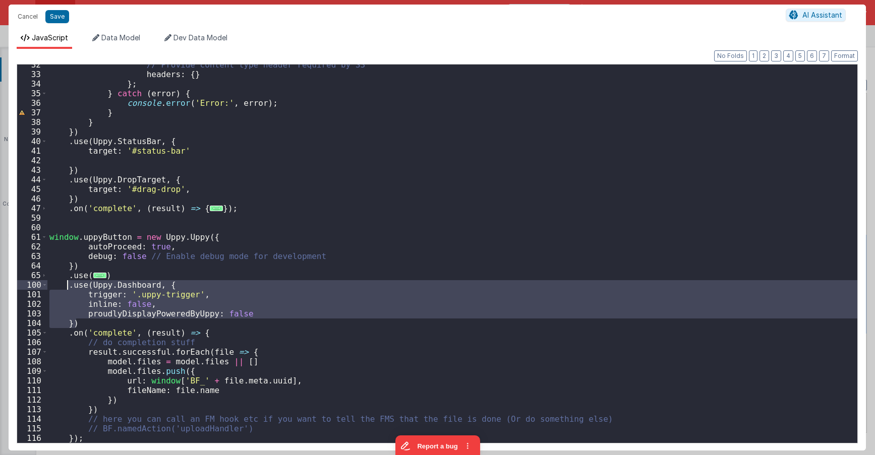
drag, startPoint x: 70, startPoint y: 305, endPoint x: 65, endPoint y: 286, distance: 19.8
click at [65, 286] on div "// Provide content type header required by S3 headers : { } } ; } catch ( error…" at bounding box center [452, 259] width 810 height 398
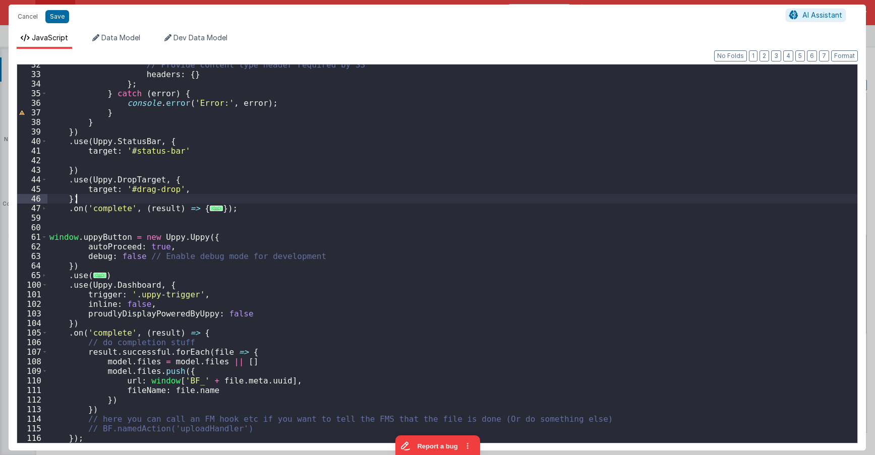
click at [94, 200] on div "// Provide content type header required by S3 headers : { } } ; } catch ( error…" at bounding box center [452, 259] width 810 height 398
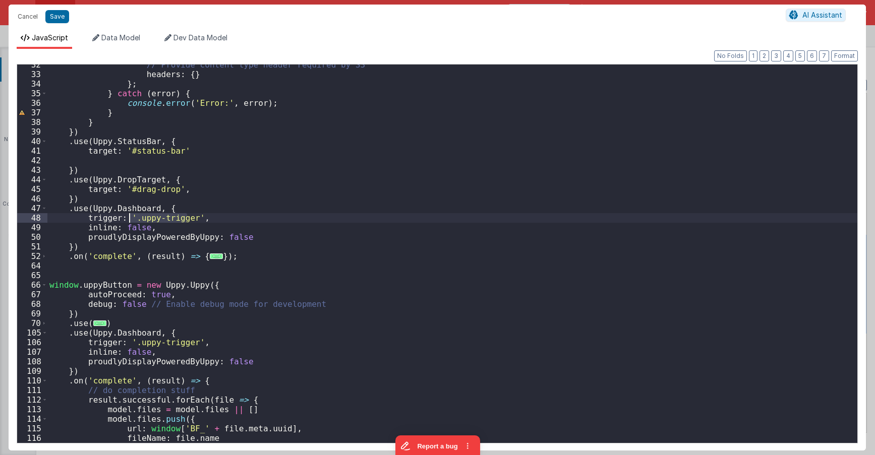
drag, startPoint x: 185, startPoint y: 217, endPoint x: 130, endPoint y: 218, distance: 56.0
click at [130, 218] on div "// Provide content type header required by S3 headers : { } } ; } catch ( error…" at bounding box center [452, 259] width 810 height 398
click at [187, 196] on div "// Provide content type header required by S3 headers : { } } ; } catch ( error…" at bounding box center [452, 259] width 810 height 398
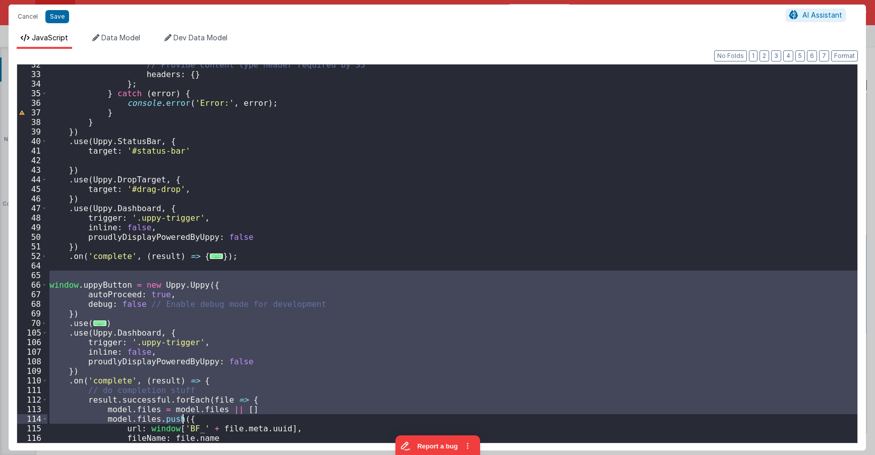
scroll to position [349, 0]
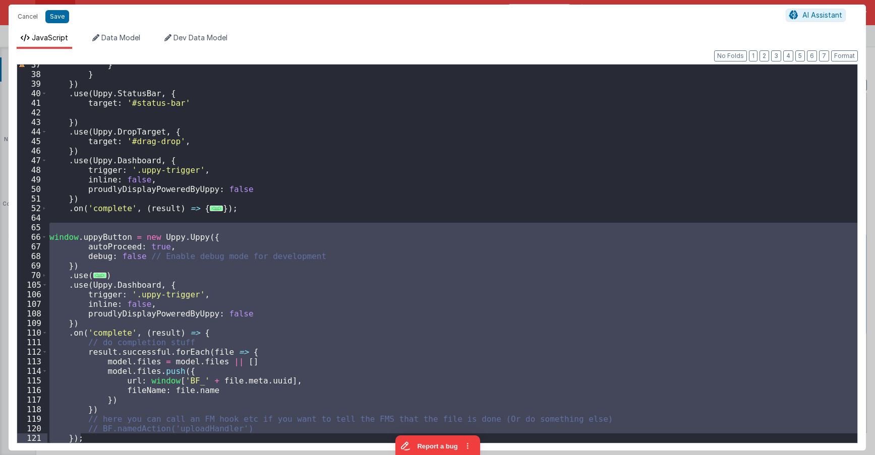
drag, startPoint x: 58, startPoint y: 279, endPoint x: 533, endPoint y: 501, distance: 524.5
click at [533, 443] on div "} } }) . use ( Uppy . StatusBar , { target : '#status-bar' }) . use ( Uppy . Dr…" at bounding box center [452, 254] width 810 height 379
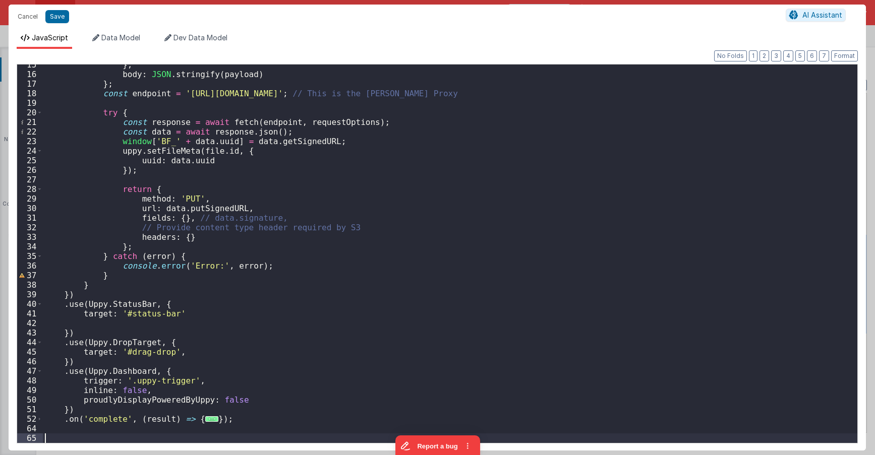
scroll to position [139, 0]
click at [213, 312] on div "} , body : JSON . stringify ( payload ) } ; const endpoint = '[URL][DOMAIN_NAME…" at bounding box center [450, 259] width 814 height 398
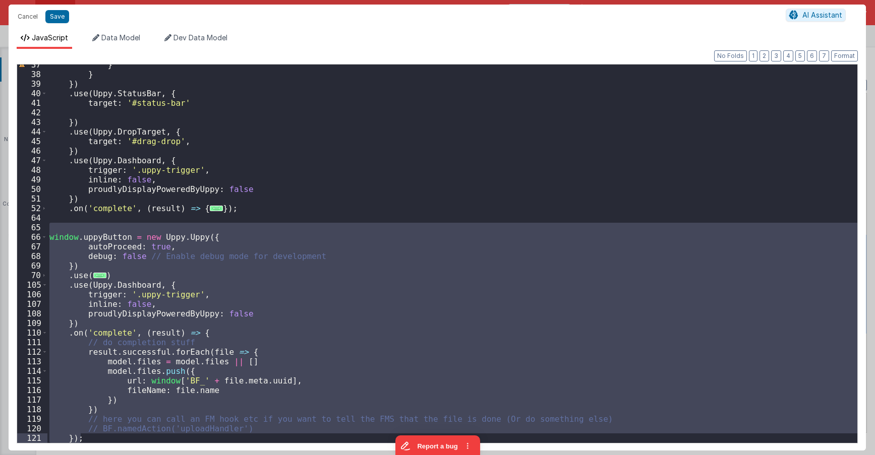
click at [182, 288] on div "} } }) . use ( Uppy . StatusBar , { target : '#status-bar' }) . use ( Uppy . Dr…" at bounding box center [452, 254] width 810 height 379
drag, startPoint x: 63, startPoint y: 227, endPoint x: 374, endPoint y: 466, distance: 392.2
click at [374, 443] on div "} } }) . use ( Uppy . StatusBar , { target : '#status-bar' }) . use ( Uppy . Dr…" at bounding box center [452, 254] width 810 height 379
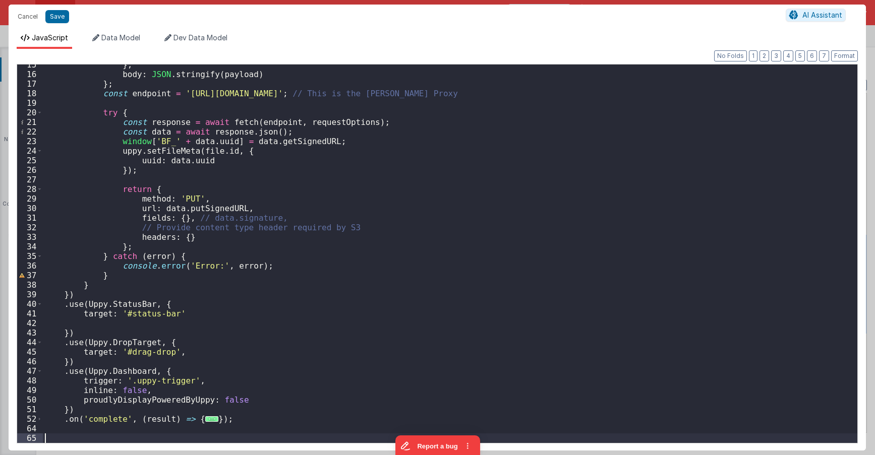
scroll to position [139, 0]
click at [311, 362] on div "} , body : JSON . stringify ( payload ) } ; const endpoint = '[URL][DOMAIN_NAME…" at bounding box center [450, 259] width 814 height 398
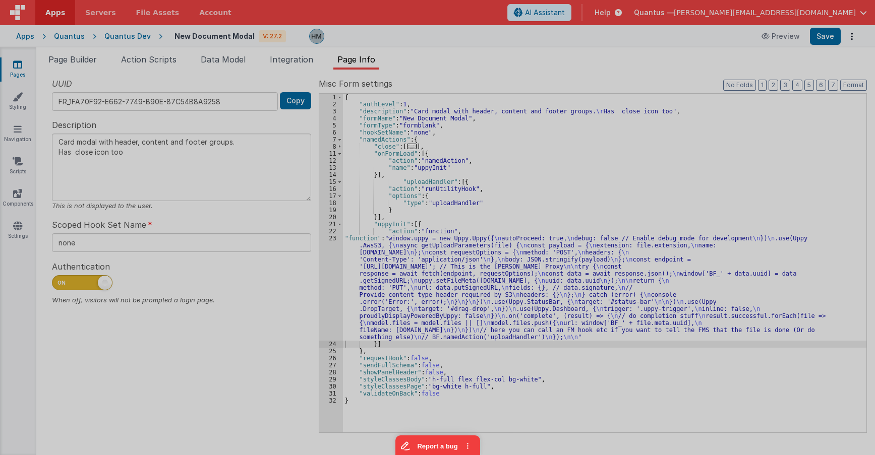
type textarea "Card modal with header, content and footer groups. Has close icon too"
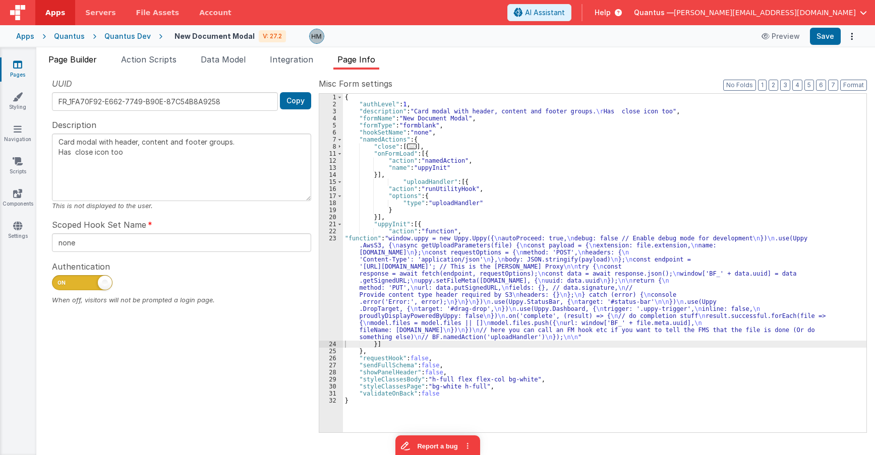
click at [64, 56] on span "Page Builder" at bounding box center [72, 59] width 48 height 10
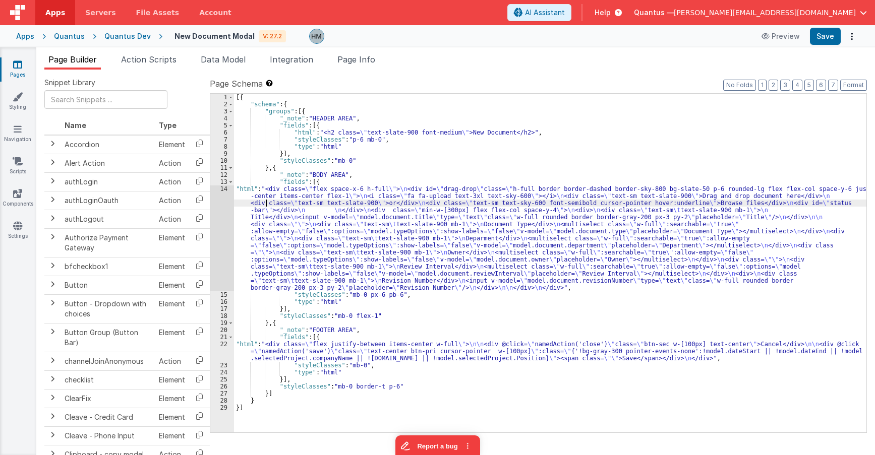
drag, startPoint x: 266, startPoint y: 206, endPoint x: 214, endPoint y: 194, distance: 53.3
click at [265, 206] on div "[{ "schema" : { "groups" : [{ "_note" : "HEADER AREA" , "fields" : [{ "html" : …" at bounding box center [550, 270] width 632 height 353
click at [224, 189] on div "14" at bounding box center [222, 238] width 24 height 106
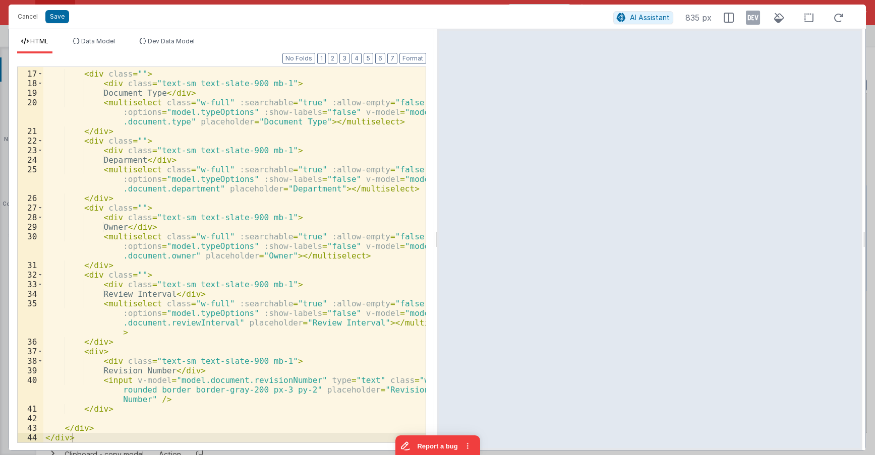
scroll to position [180, 0]
click at [168, 217] on div "< div class = "" > < div class = "text-sm text-slate-900 mb-1" > Document Type …" at bounding box center [234, 256] width 382 height 395
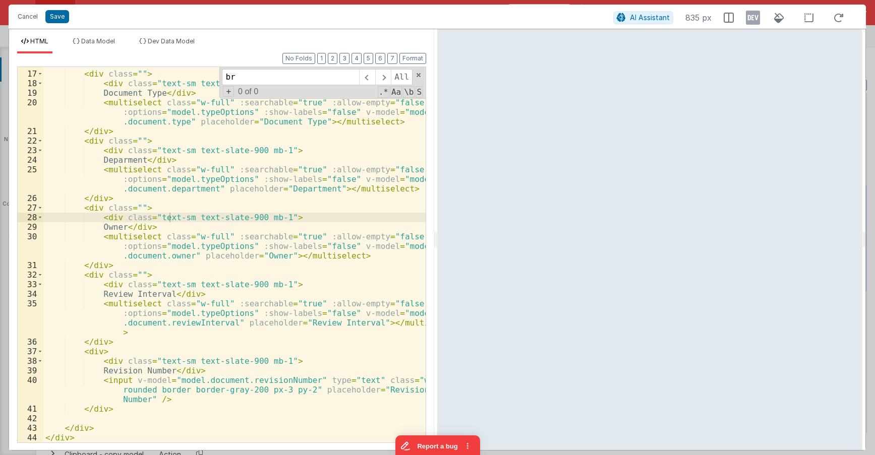
scroll to position [0, 0]
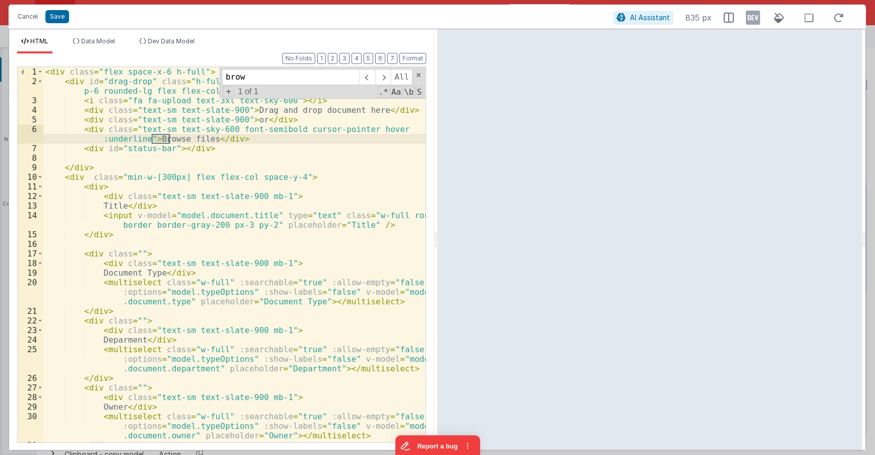
type input "brow"
click at [100, 128] on div "< div class = "flex space-x-6 h-full" > < div id = "drag-drop" class = "h-full …" at bounding box center [234, 264] width 382 height 395
click at [143, 141] on div "< div class = "flex space-x-6 h-full" > < div id = "drag-drop" class = "h-full …" at bounding box center [234, 264] width 382 height 395
click at [197, 146] on div "< div class = "flex space-x-6 h-full" > < div id = "drag-drop" class = "h-full …" at bounding box center [234, 264] width 382 height 395
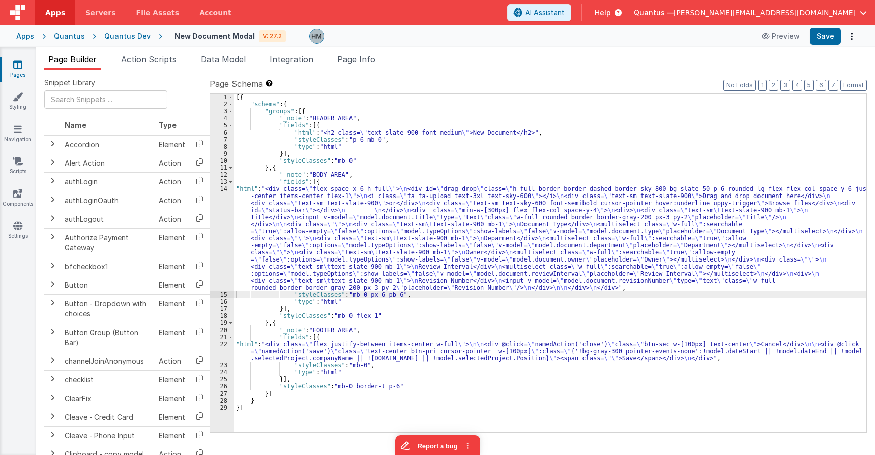
click at [488, 223] on div "[{ "schema" : { "groups" : [{ "_note" : "HEADER AREA" , "fields" : [{ "html" : …" at bounding box center [550, 270] width 632 height 353
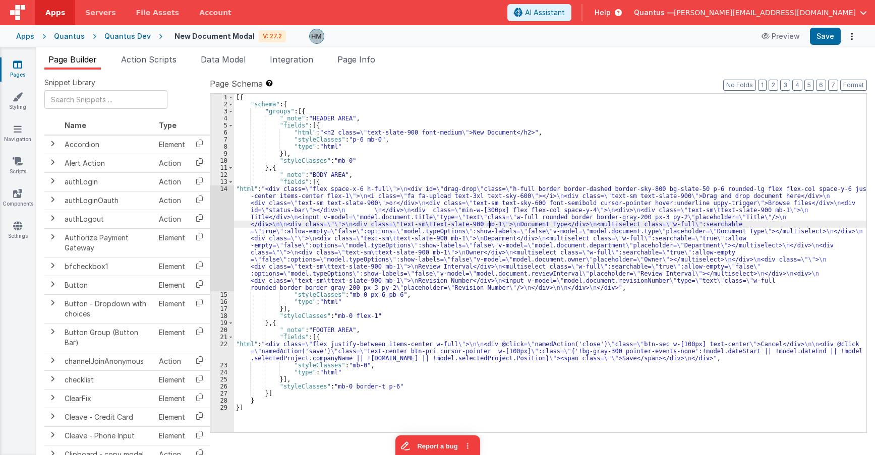
click at [400, 169] on div "[{ "schema" : { "groups" : [{ "_note" : "HEADER AREA" , "fields" : [{ "html" : …" at bounding box center [550, 270] width 632 height 353
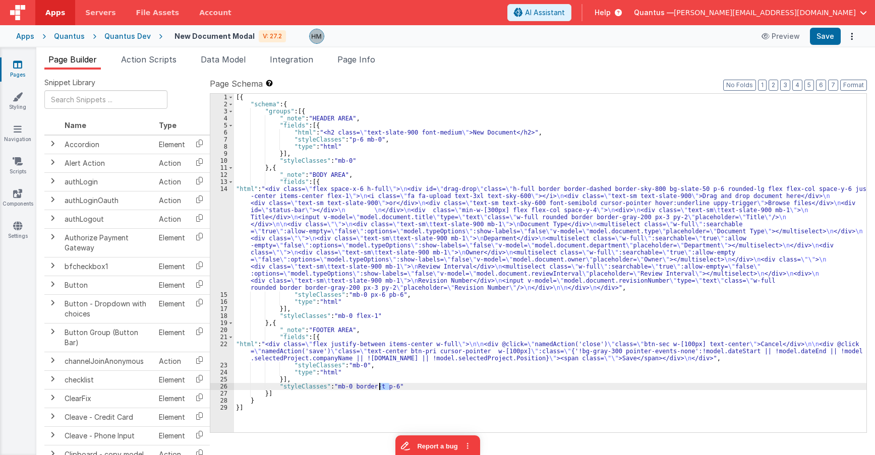
drag, startPoint x: 389, startPoint y: 385, endPoint x: 379, endPoint y: 385, distance: 10.1
click at [379, 385] on div "[{ "schema" : { "groups" : [{ "_note" : "HEADER AREA" , "fields" : [{ "html" : …" at bounding box center [550, 270] width 632 height 353
click at [389, 369] on div "[{ "schema" : { "groups" : [{ "_note" : "HEADER AREA" , "fields" : [{ "html" : …" at bounding box center [550, 270] width 632 height 353
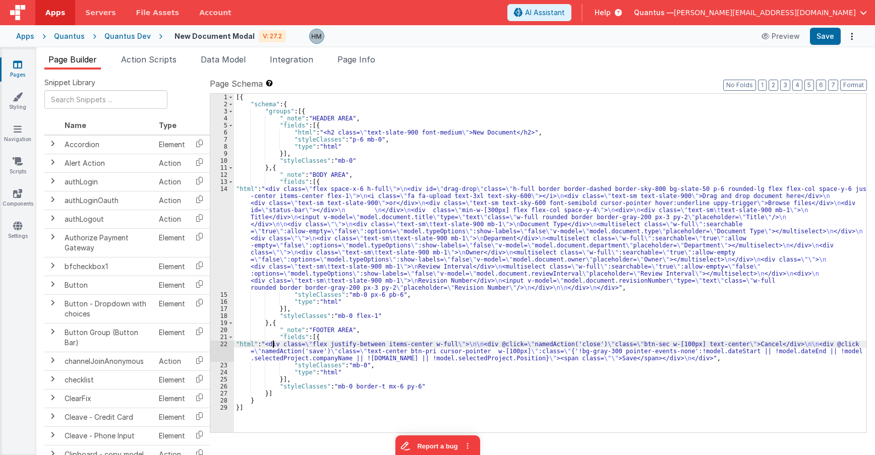
click at [271, 347] on div "[{ "schema" : { "groups" : [{ "_note" : "HEADER AREA" , "fields" : [{ "html" : …" at bounding box center [550, 270] width 632 height 353
click at [222, 345] on div "22" at bounding box center [222, 351] width 24 height 21
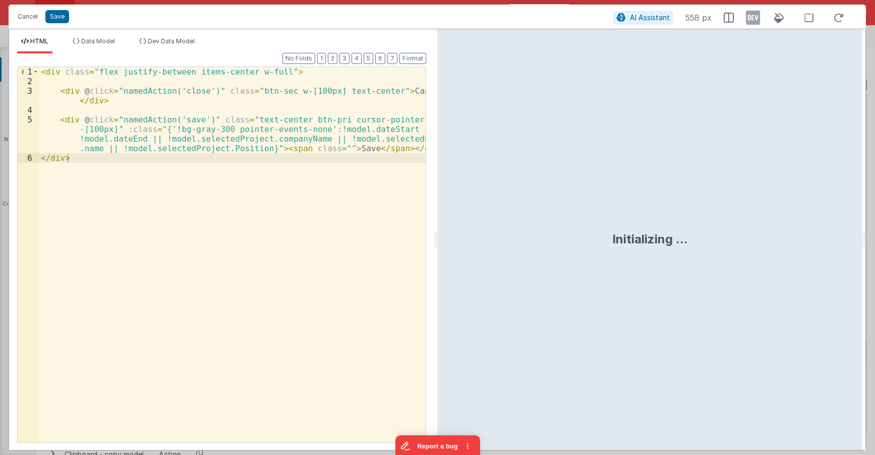
click at [342, 147] on div "< div class = "flex justify-between items-center w-full" > < div @ click = "nam…" at bounding box center [232, 264] width 387 height 395
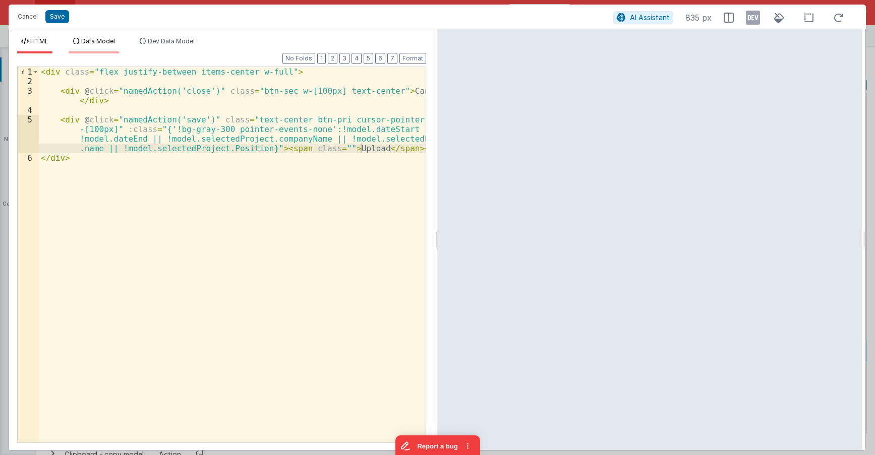
click at [105, 39] on span "Data Model" at bounding box center [98, 41] width 34 height 8
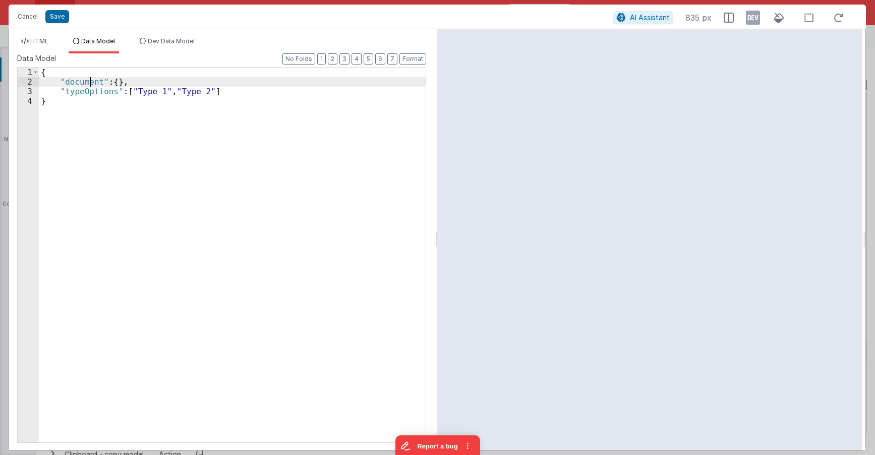
click at [92, 80] on div "{ "document" : { } , "typeOptions" : [ "Type 1" , "Type 2" ] }" at bounding box center [232, 265] width 387 height 394
click at [43, 40] on span "HTML" at bounding box center [39, 41] width 18 height 8
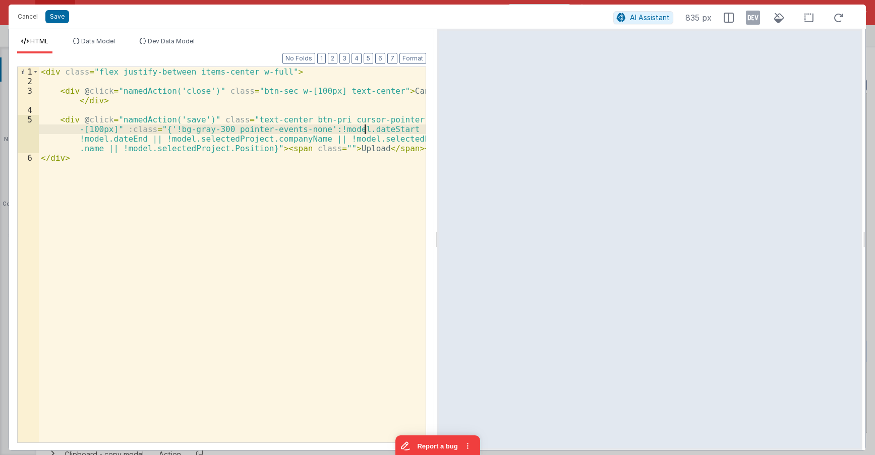
click at [365, 130] on div "< div class = "flex justify-between items-center w-full" > < div @ click = "nam…" at bounding box center [232, 264] width 387 height 395
paste textarea
click at [388, 143] on div "< div class = "flex justify-between items-center w-full" > < div @ click = "nam…" at bounding box center [232, 264] width 387 height 395
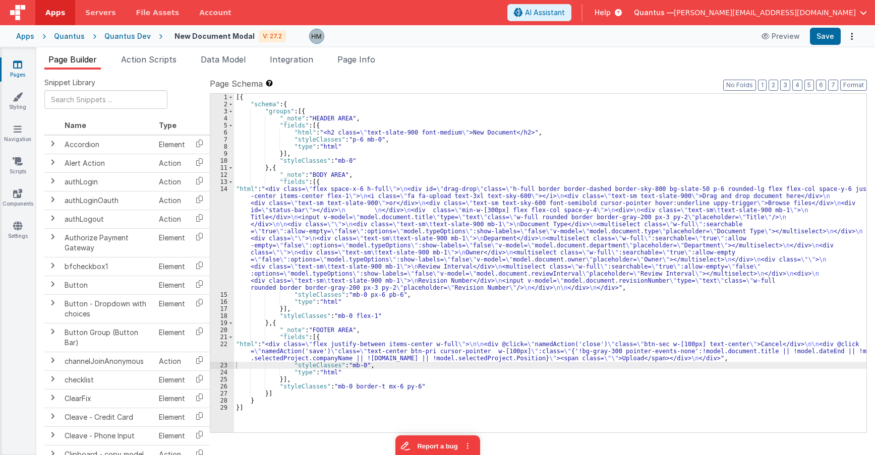
click at [402, 312] on div "[{ "schema" : { "groups" : [{ "_note" : "HEADER AREA" , "fields" : [{ "html" : …" at bounding box center [550, 270] width 632 height 353
click at [125, 41] on div "Quantus Dev" at bounding box center [127, 36] width 46 height 10
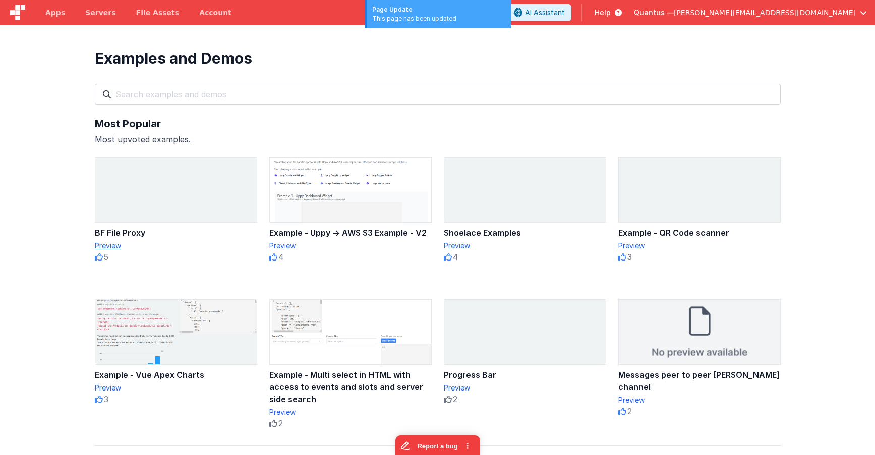
click at [108, 245] on div "Preview" at bounding box center [176, 246] width 162 height 10
click at [125, 232] on div "BF File Proxy" at bounding box center [176, 233] width 162 height 12
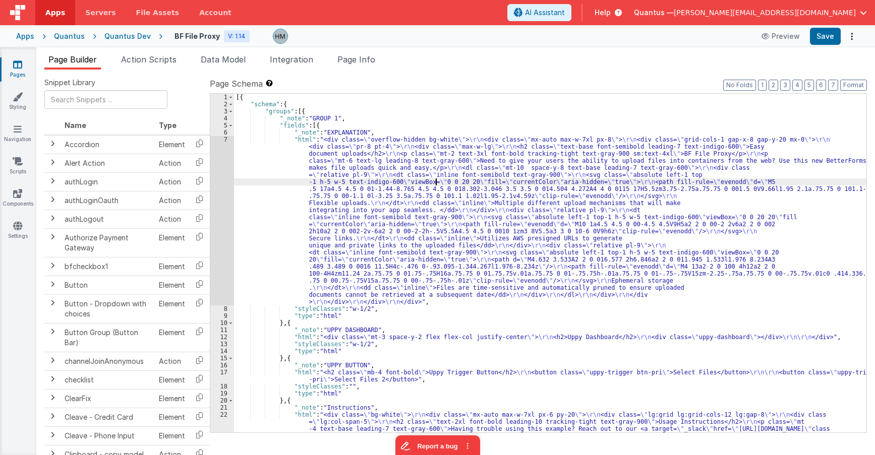
click at [437, 180] on div "[{ "schema" : { "groups" : [{ "_note" : "GROUP 1" , "fields" : [{ "_note" : "EX…" at bounding box center [550, 341] width 632 height 494
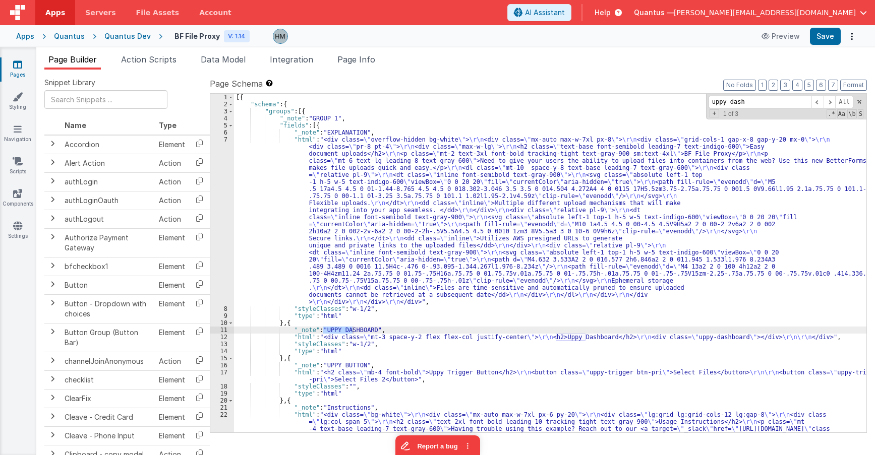
type input "uppy dash"
click at [272, 338] on div "[{ "schema" : { "groups" : [{ "_note" : "GROUP 1" , "fields" : [{ "_note" : "EX…" at bounding box center [550, 341] width 632 height 494
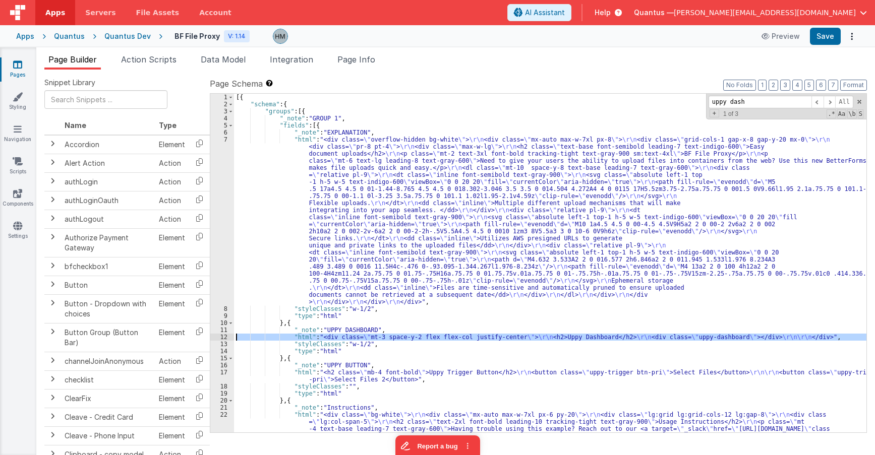
click at [224, 338] on div "12" at bounding box center [222, 337] width 24 height 7
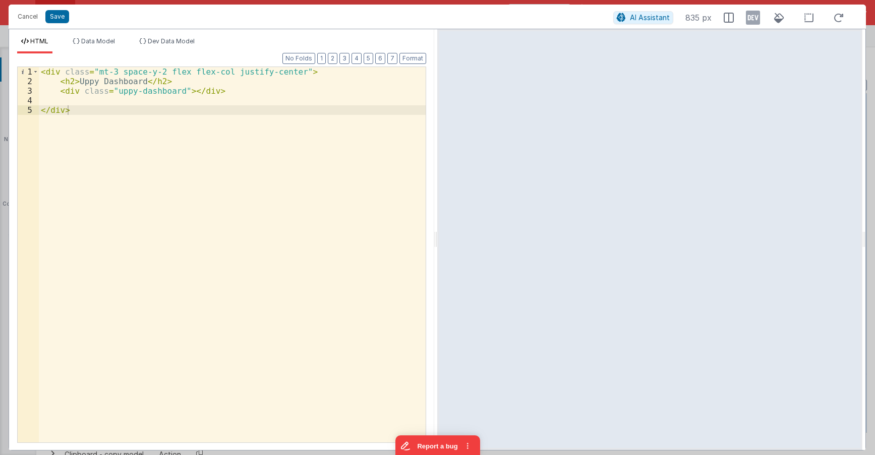
click at [242, 163] on div "< div class = "mt-3 space-y-2 flex flex-col justify-center" > < h2 > Uppy Dashb…" at bounding box center [232, 264] width 387 height 395
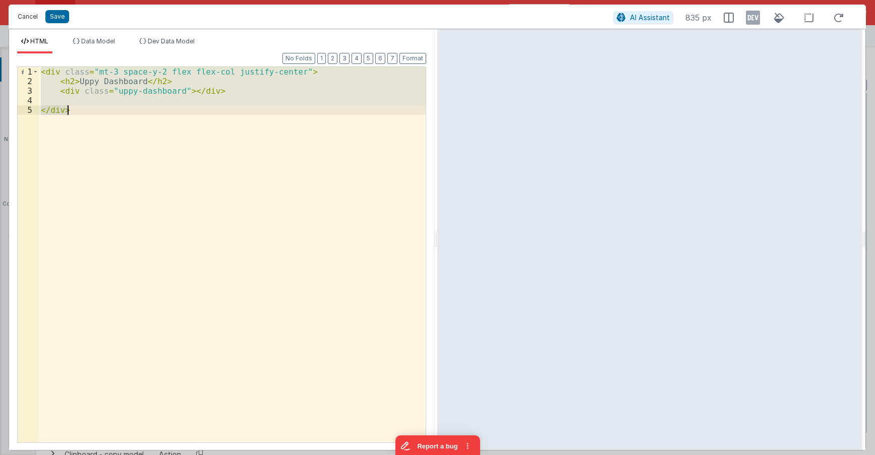
drag, startPoint x: 29, startPoint y: 16, endPoint x: 90, endPoint y: 0, distance: 63.0
click at [28, 16] on button "Cancel" at bounding box center [28, 17] width 30 height 14
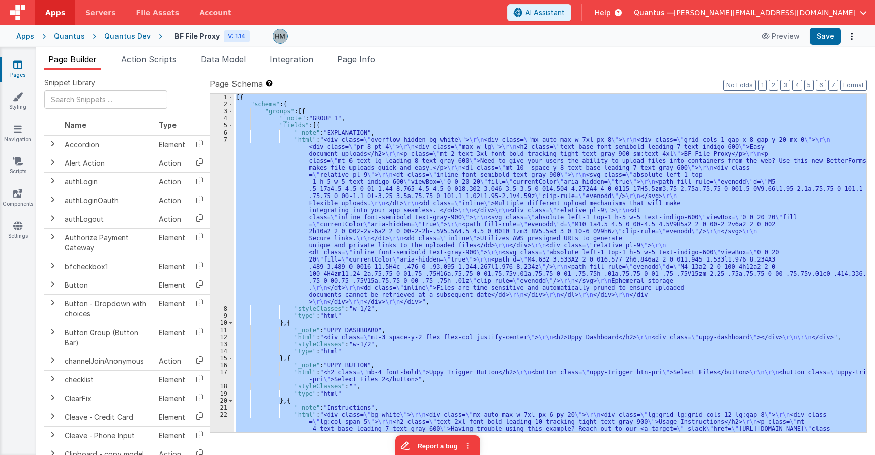
click at [634, 11] on div "Help" at bounding box center [607, 12] width 51 height 17
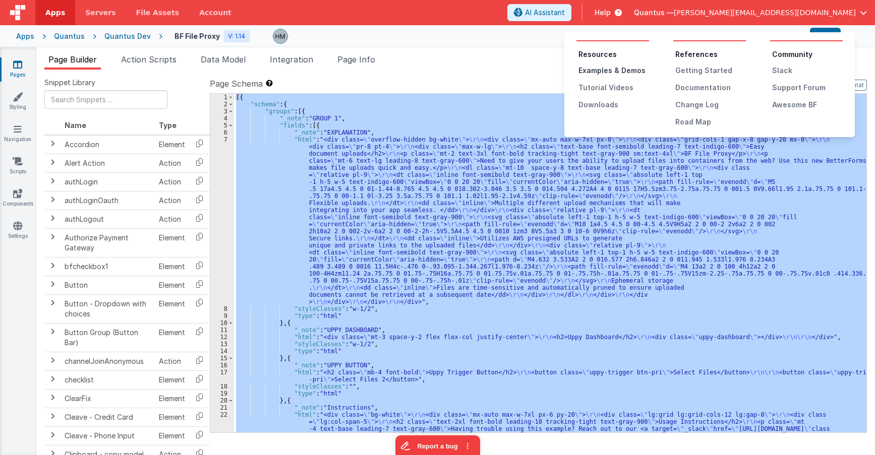
click at [629, 74] on div "Examples & Demos" at bounding box center [613, 71] width 71 height 10
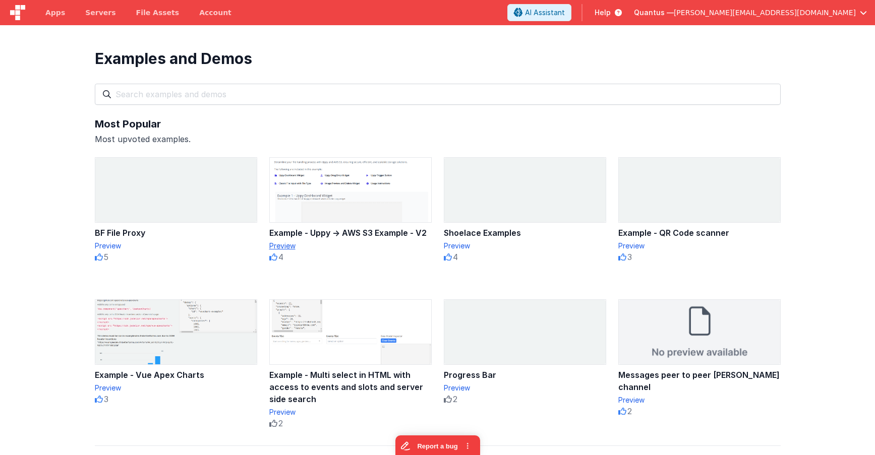
click at [285, 248] on div "Preview" at bounding box center [350, 246] width 162 height 10
click at [125, 231] on div "BF File Proxy" at bounding box center [176, 233] width 162 height 12
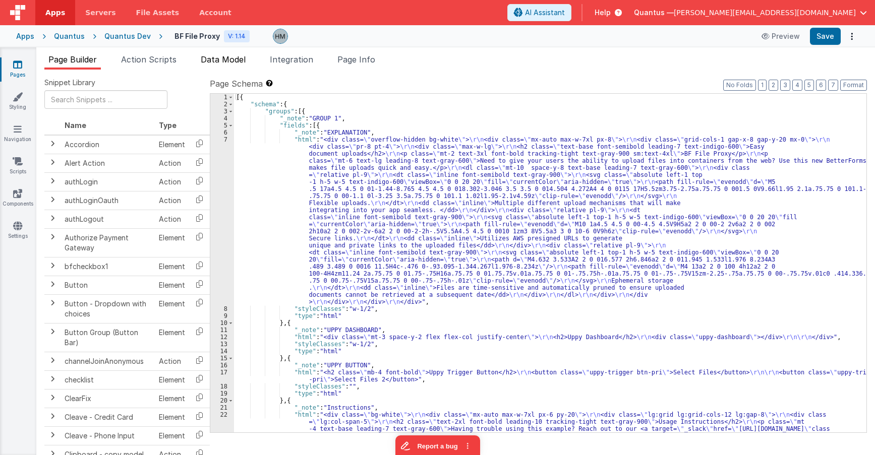
click at [234, 60] on span "Data Model" at bounding box center [223, 59] width 45 height 10
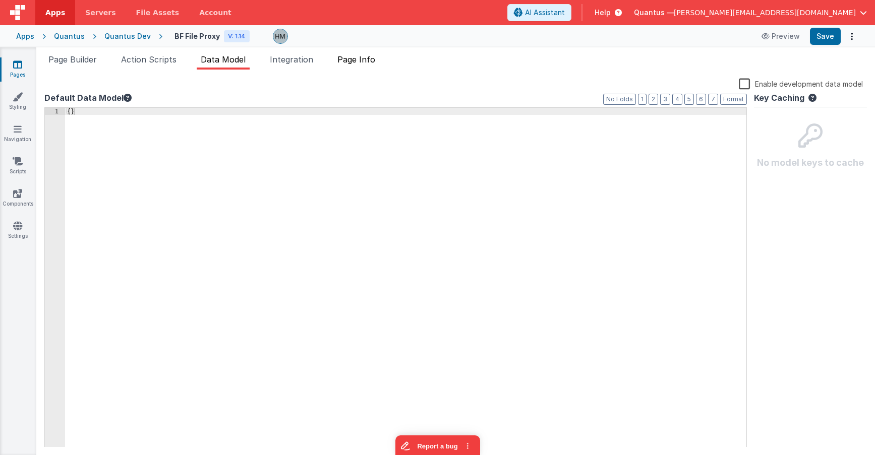
click at [346, 65] on li "Page Info" at bounding box center [356, 61] width 46 height 16
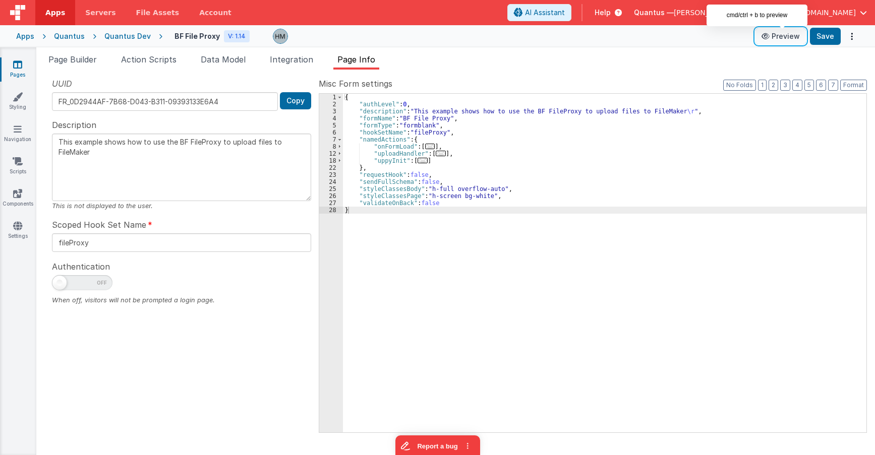
click at [779, 35] on button "Preview" at bounding box center [780, 36] width 50 height 16
click at [67, 58] on span "Page Builder" at bounding box center [72, 59] width 48 height 10
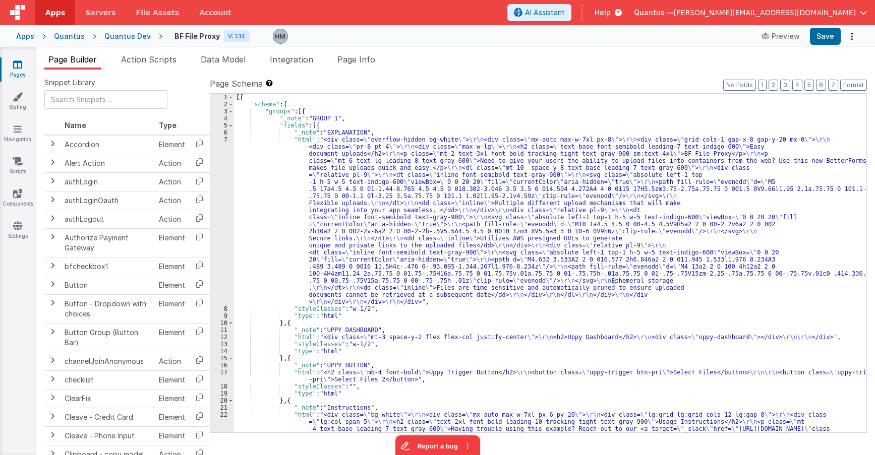
click at [293, 339] on div "[{ "schema" : { "groups" : [{ "_note" : "GROUP 1" , "fields" : [{ "_note" : "EX…" at bounding box center [550, 341] width 632 height 494
click at [227, 337] on div "12" at bounding box center [222, 337] width 24 height 7
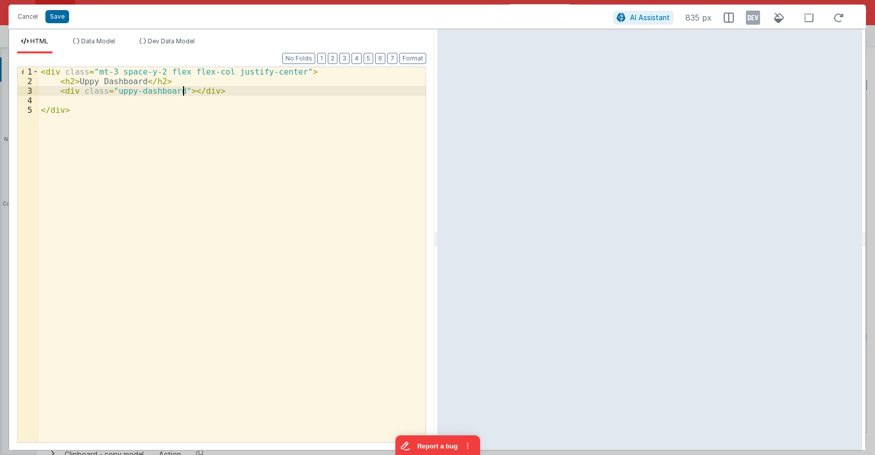
click at [184, 91] on div "< div class = "mt-3 space-y-2 flex flex-col justify-center" > < h2 > Uppy Dashb…" at bounding box center [232, 264] width 387 height 395
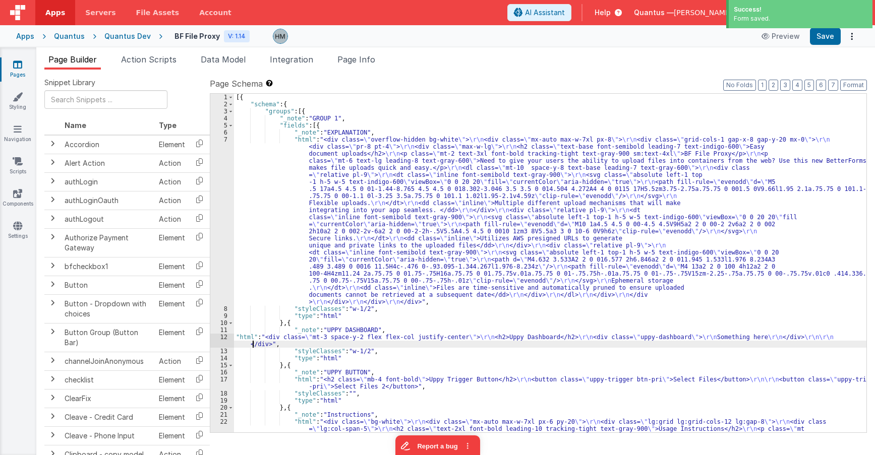
click at [252, 345] on div "[{ "schema" : { "groups" : [{ "_note" : "GROUP 1" , "fields" : [{ "_note" : "EX…" at bounding box center [550, 341] width 632 height 494
click at [219, 336] on div "12" at bounding box center [222, 341] width 24 height 14
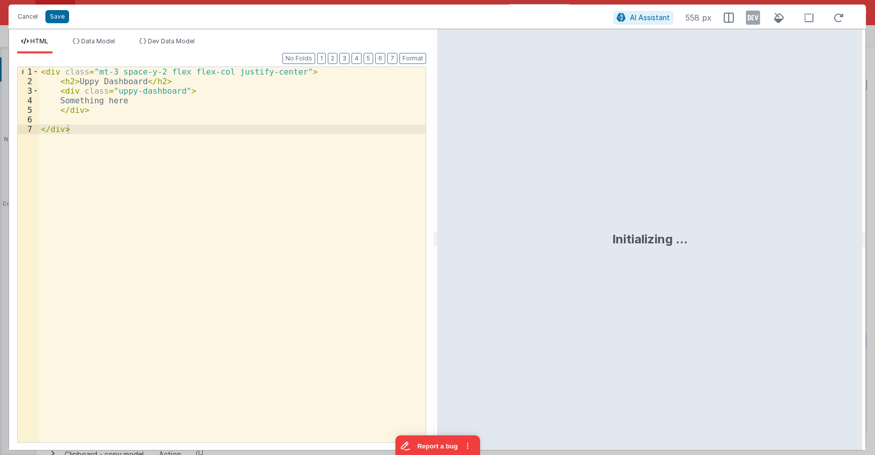
click at [127, 101] on div "< div class = "mt-3 space-y-2 flex flex-col justify-center" > < h2 > Uppy Dashb…" at bounding box center [232, 264] width 387 height 395
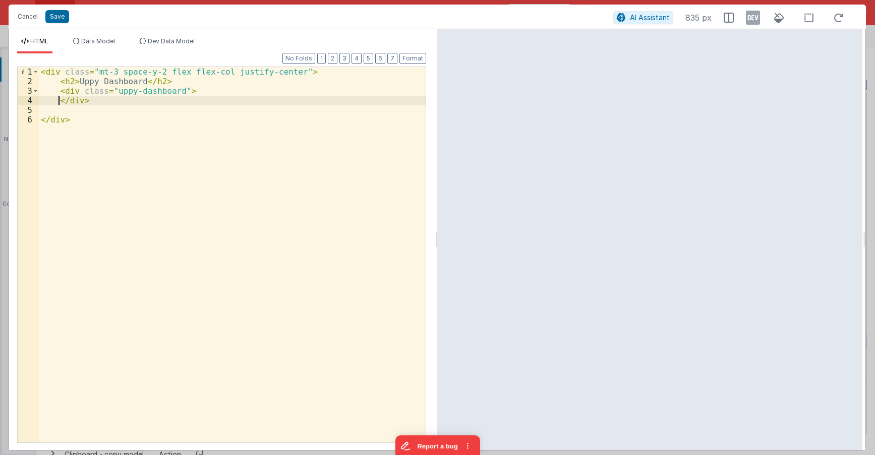
click at [60, 99] on div "< div class = "mt-3 space-y-2 flex flex-col justify-center" > < h2 > Uppy Dashb…" at bounding box center [232, 264] width 387 height 395
click at [329, 83] on div "< div class = "mt-3 space-y-2 flex flex-col justify-center" > < h2 > Uppy Dashb…" at bounding box center [232, 264] width 387 height 395
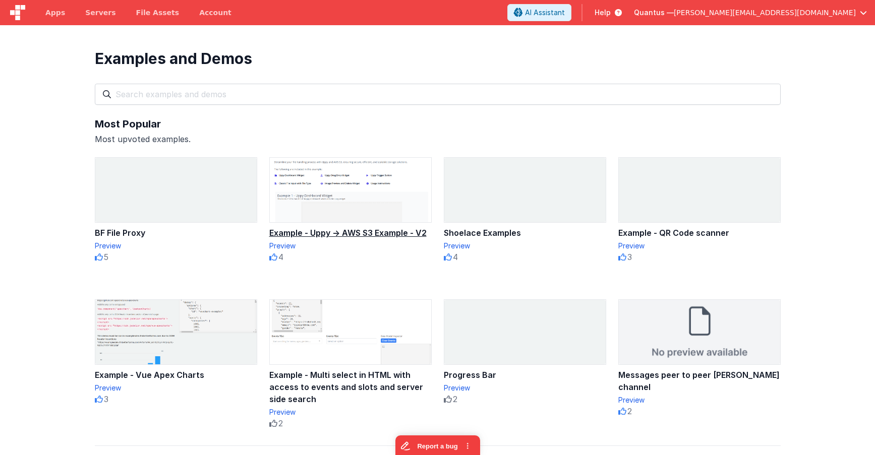
click at [332, 231] on div "Example - Uppy → AWS S3 Example - V2" at bounding box center [350, 233] width 162 height 12
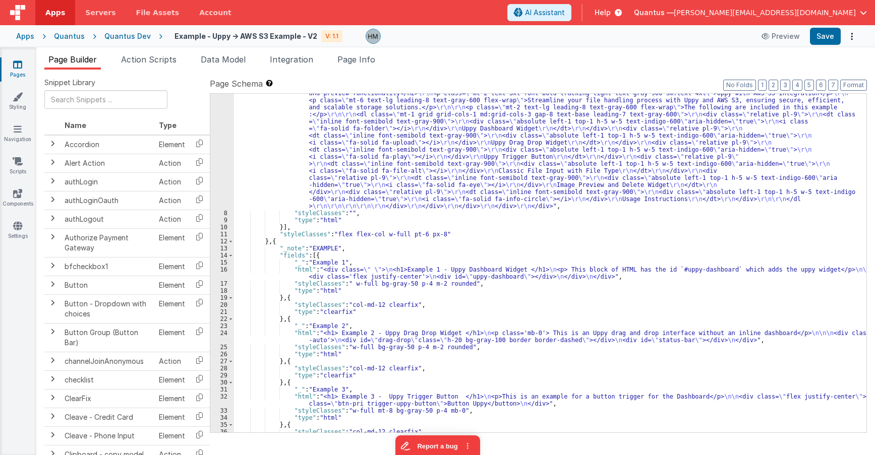
scroll to position [121, 0]
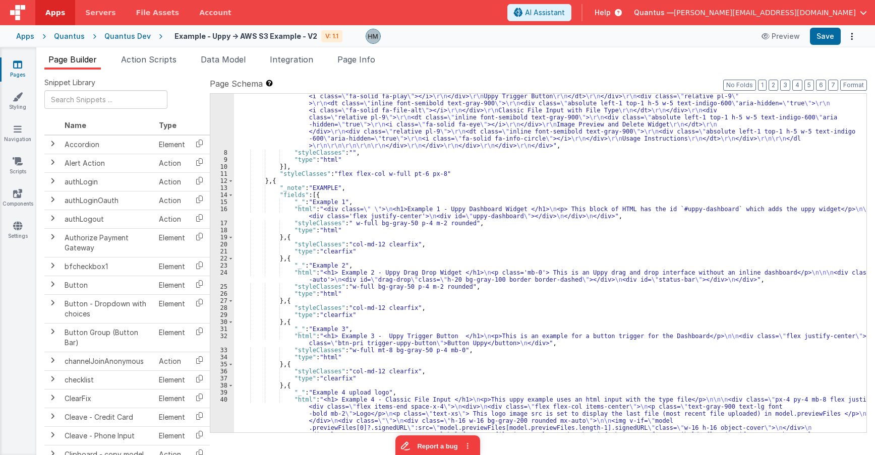
click at [293, 278] on div ""html" : "<div class= \" overflow-hidden bg-white \" > \r\n <div class= \" mx-a…" at bounding box center [550, 279] width 632 height 529
click at [219, 271] on div "24" at bounding box center [222, 276] width 24 height 14
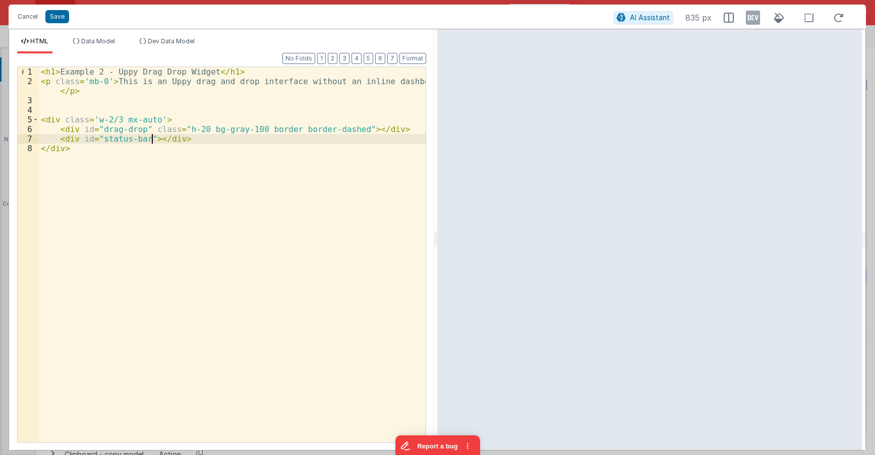
click at [153, 139] on div "< h1 > Example 2 - Uppy Drag Drop Widget </ h1 > < p class = 'mb-0' > This is a…" at bounding box center [232, 264] width 387 height 395
click at [350, 129] on div "< h1 > Example 2 - Uppy Drag Drop Widget </ h1 > < p class = 'mb-0' > This is a…" at bounding box center [232, 264] width 387 height 395
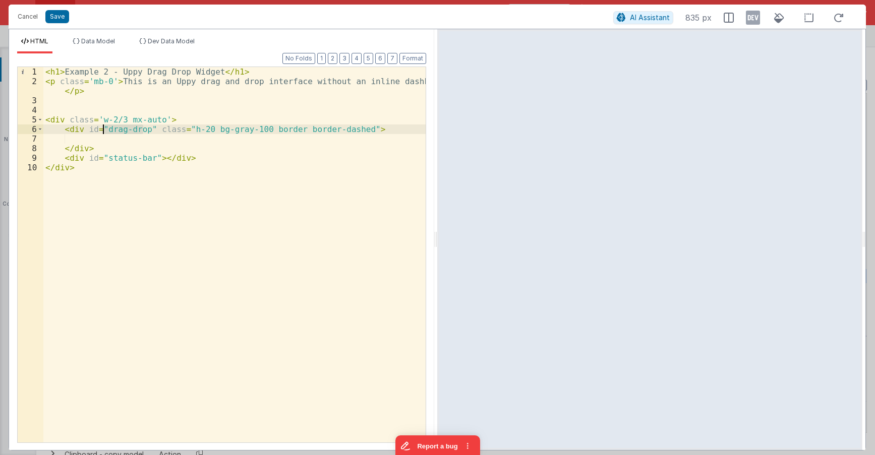
drag, startPoint x: 143, startPoint y: 128, endPoint x: 104, endPoint y: 129, distance: 38.3
click at [104, 129] on div "< h1 > Example 2 - Uppy Drag Drop Widget </ h1 > < p class = 'mb-0' > This is a…" at bounding box center [234, 264] width 382 height 395
click at [31, 15] on button "Cancel" at bounding box center [28, 17] width 30 height 14
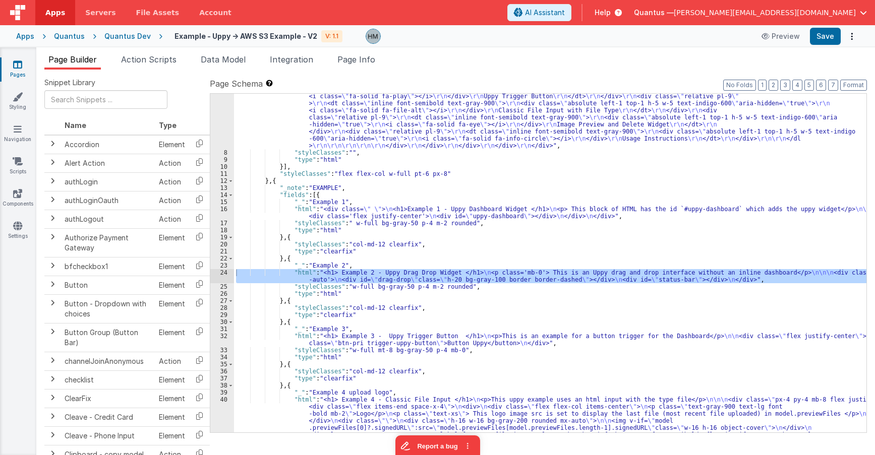
click at [415, 235] on div ""html" : "<div class= \" overflow-hidden bg-white \" > \r\n <div class= \" mx-a…" at bounding box center [550, 279] width 632 height 529
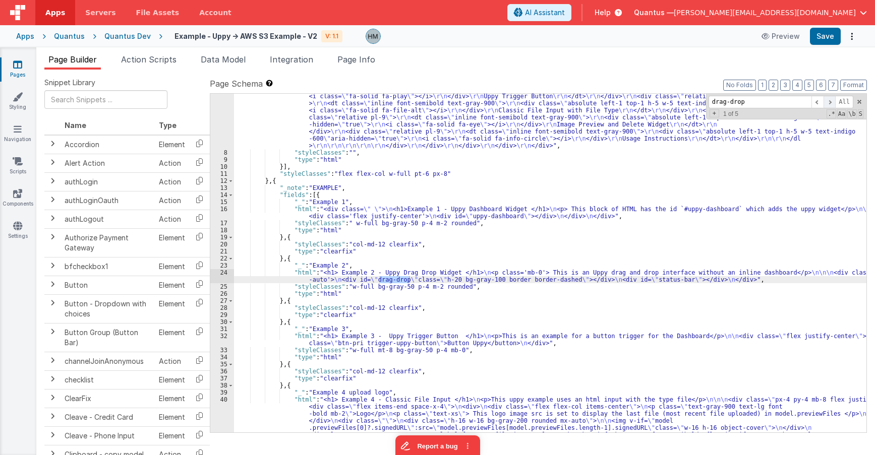
type input "drag-drop"
click at [829, 101] on span at bounding box center [829, 102] width 12 height 13
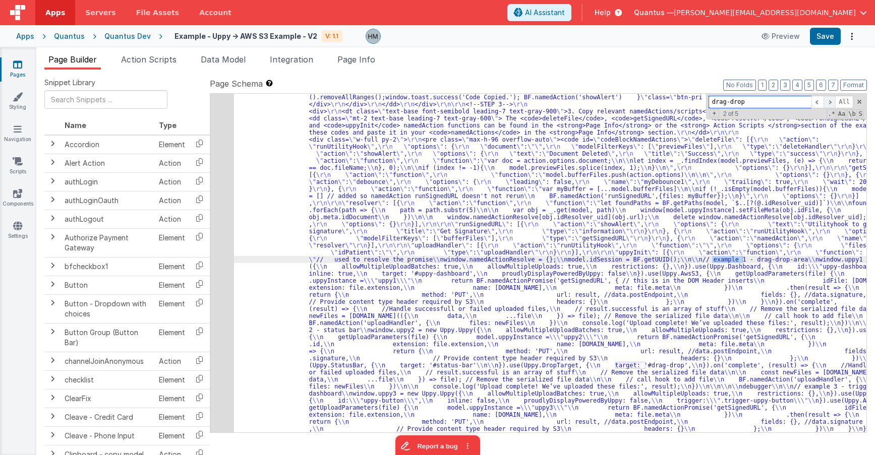
scroll to position [826, 0]
click at [829, 101] on span at bounding box center [829, 102] width 12 height 13
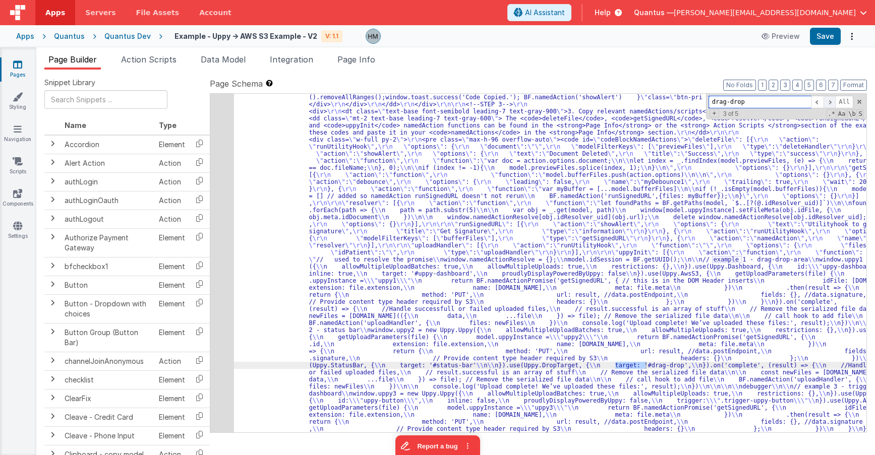
click at [829, 101] on span at bounding box center [829, 102] width 12 height 13
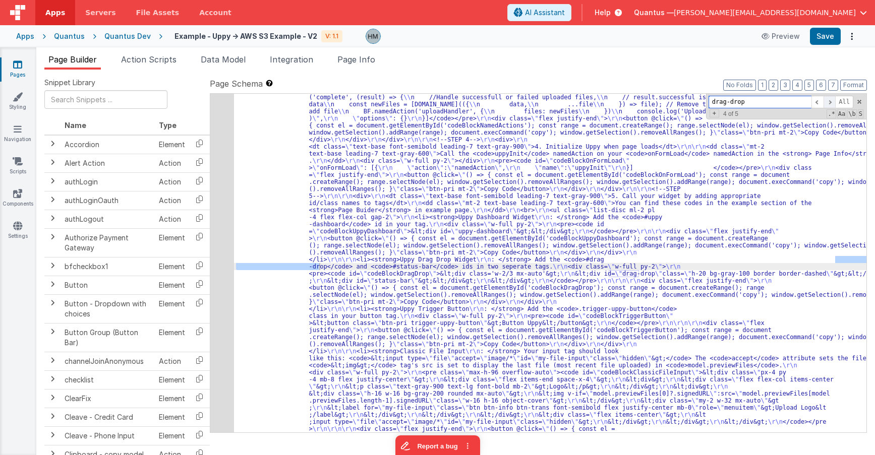
scroll to position [1249, 0]
click at [829, 101] on span at bounding box center [829, 102] width 12 height 13
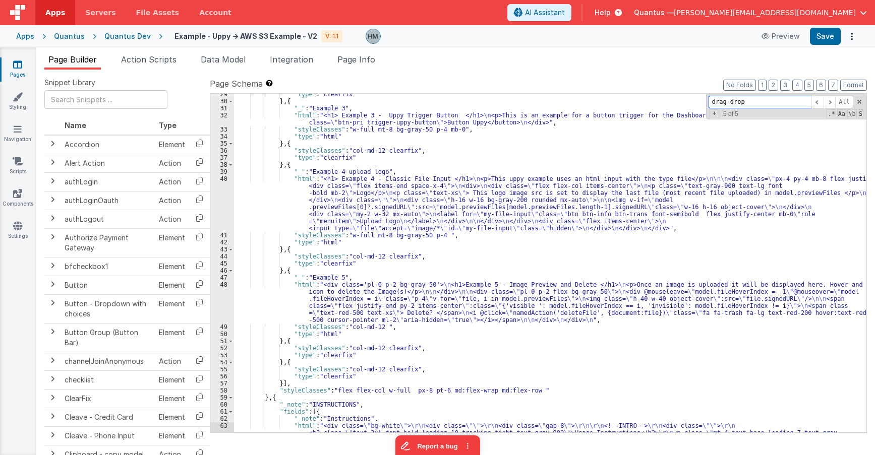
scroll to position [402, 0]
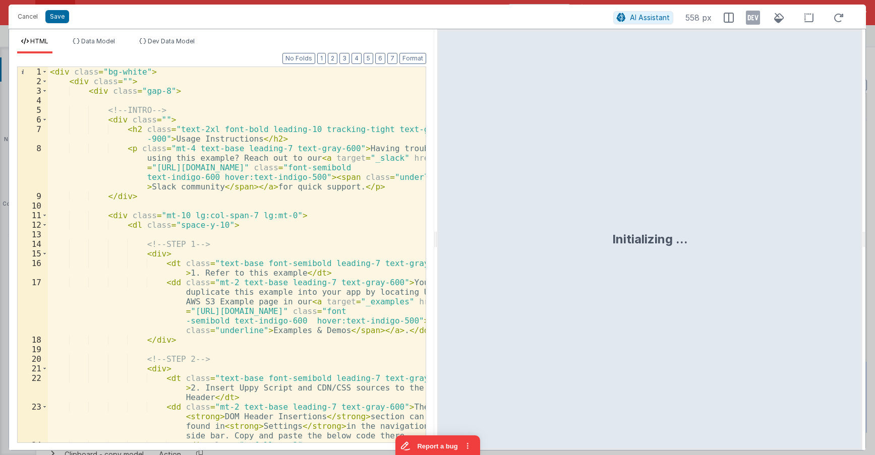
click at [239, 260] on div "< div class = "bg-white" > < div class = "" > < div class = "gap-8" > <!-- INTR…" at bounding box center [237, 269] width 378 height 404
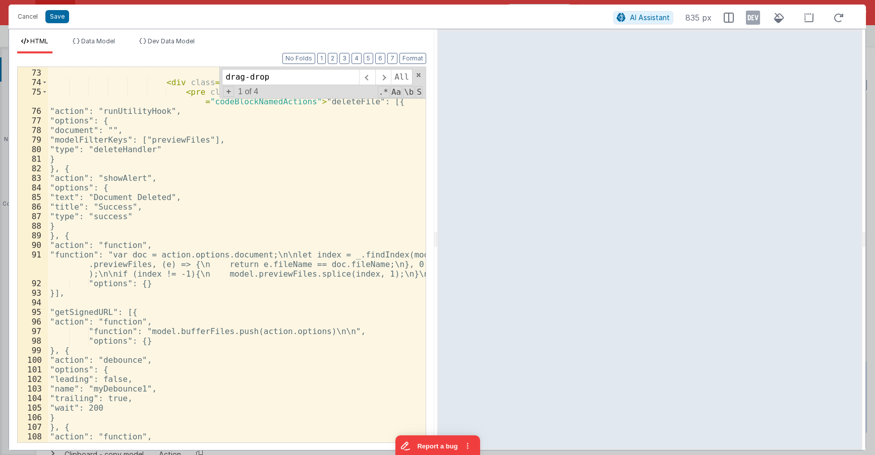
scroll to position [932, 0]
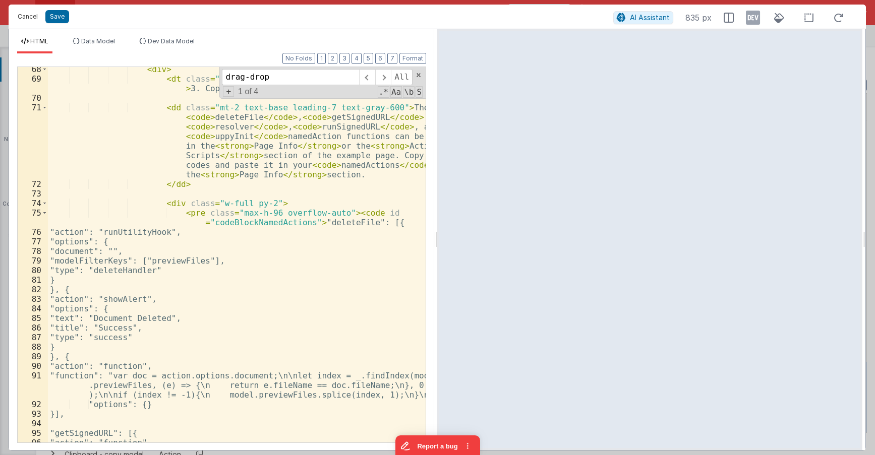
type input "drag-drop"
click at [23, 15] on button "Cancel" at bounding box center [28, 17] width 30 height 14
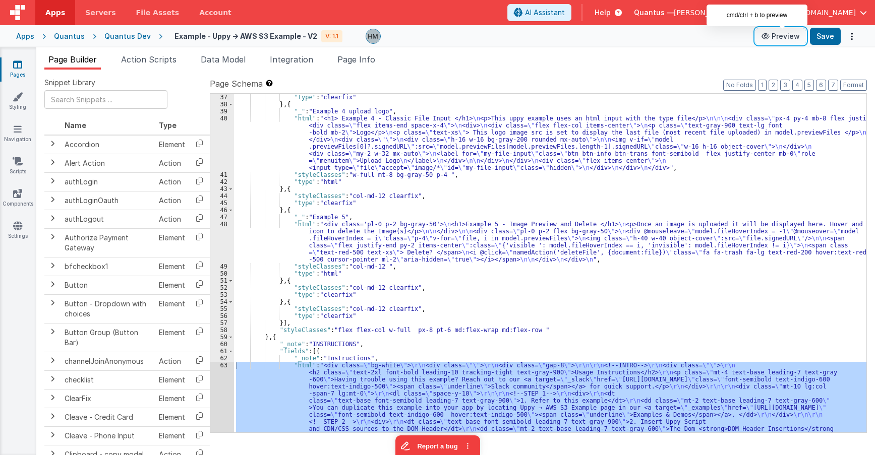
click at [781, 34] on button "Preview" at bounding box center [780, 36] width 50 height 16
click at [354, 58] on span "Page Info" at bounding box center [356, 59] width 38 height 10
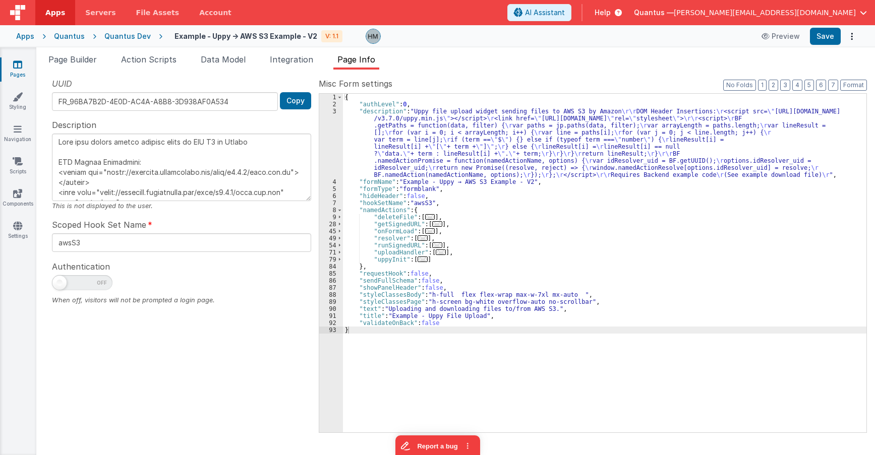
click at [489, 190] on div "{ "authLevel" : 0 , "description" : "Uppy file upload widget sending files to A…" at bounding box center [604, 270] width 523 height 353
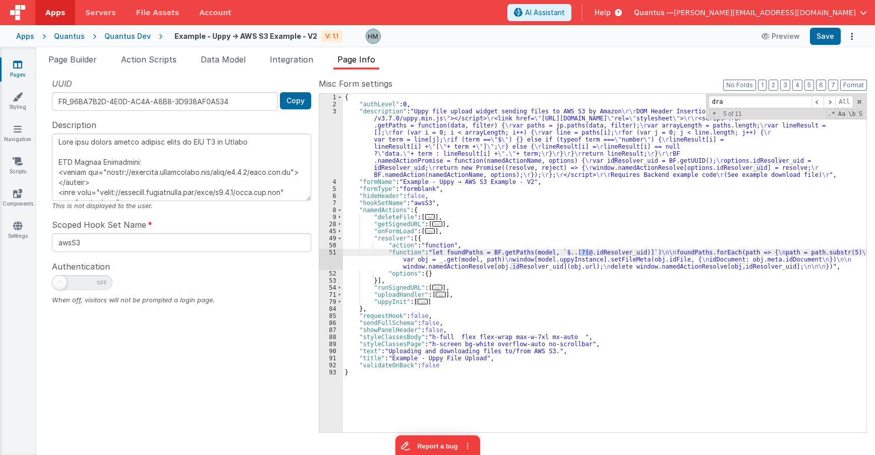
scroll to position [14, 0]
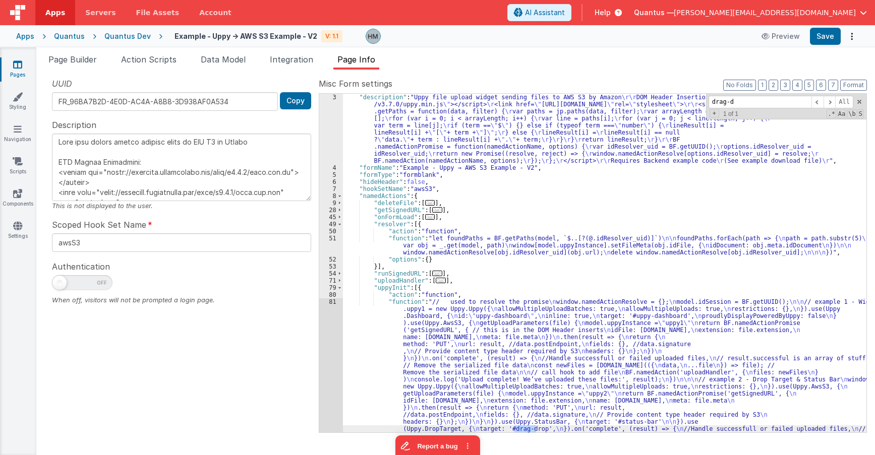
type input "drag-d"
click at [367, 317] on div ""description" : "Uppy file upload widget sending files to AWS S3 by Amazon \r\r…" at bounding box center [604, 464] width 523 height 741
click at [333, 304] on div "81" at bounding box center [331, 464] width 24 height 332
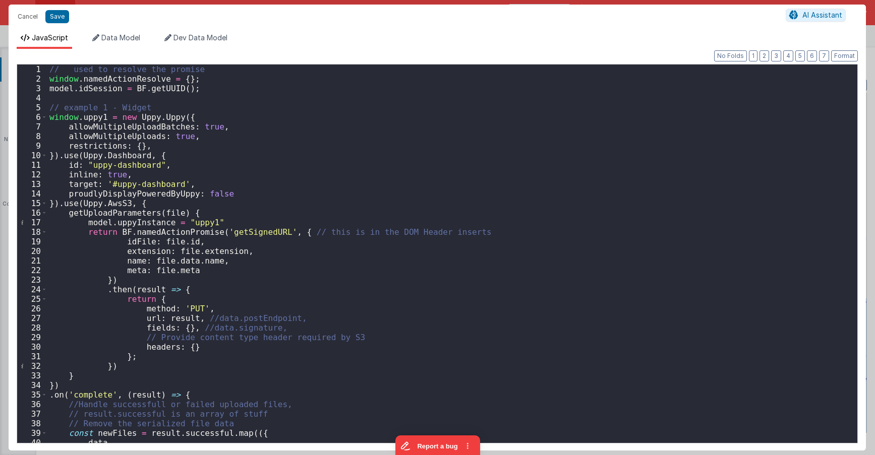
click at [348, 203] on div "// used to resolve the promise window . namedActionResolve = { } ; model . idSe…" at bounding box center [452, 264] width 810 height 398
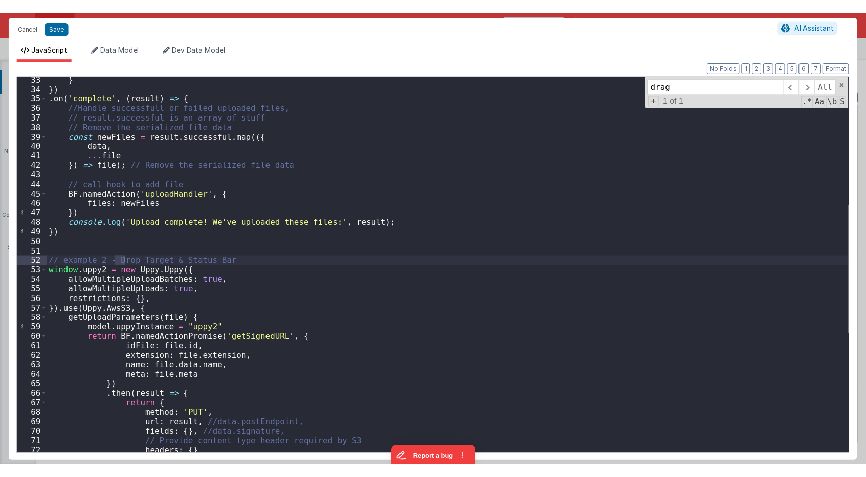
scroll to position [577, 0]
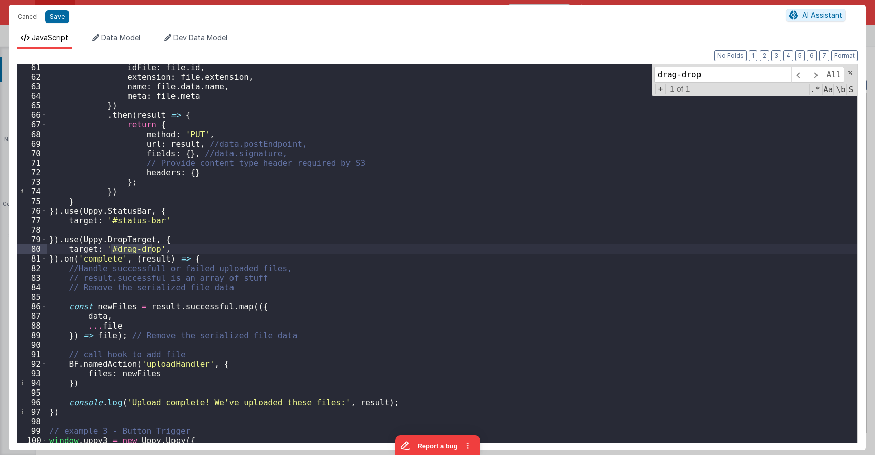
type input "drag-drop"
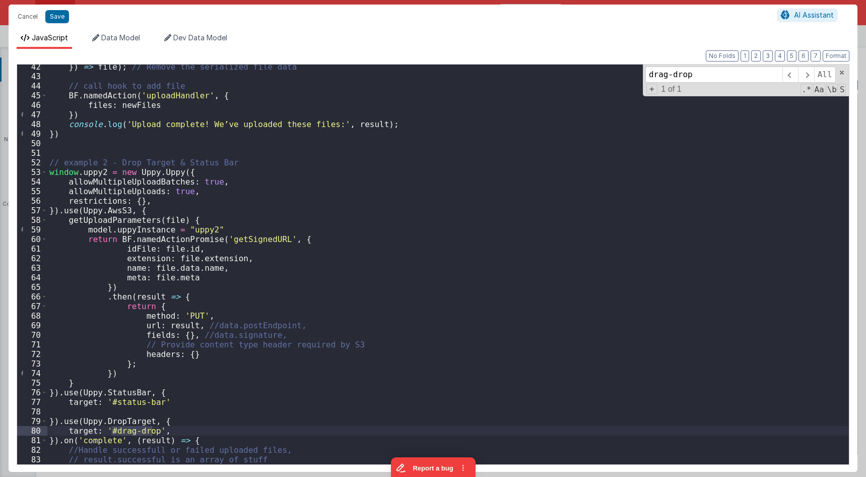
scroll to position [456, 0]
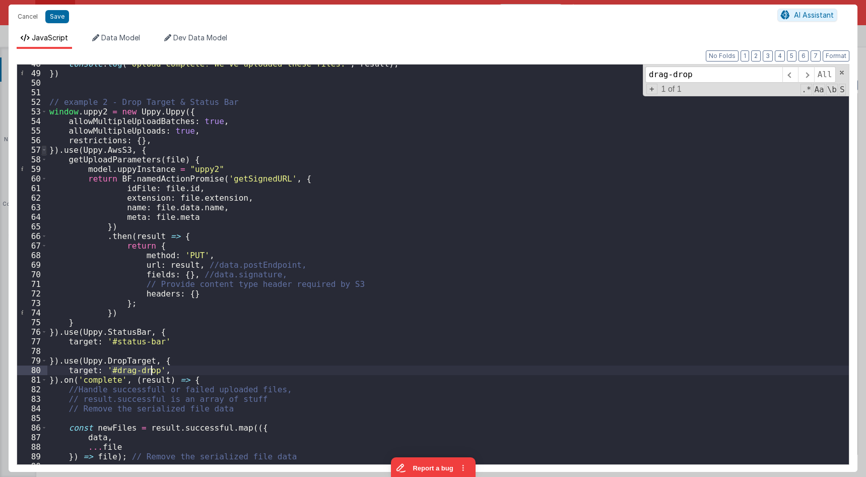
click at [43, 151] on span at bounding box center [44, 150] width 6 height 10
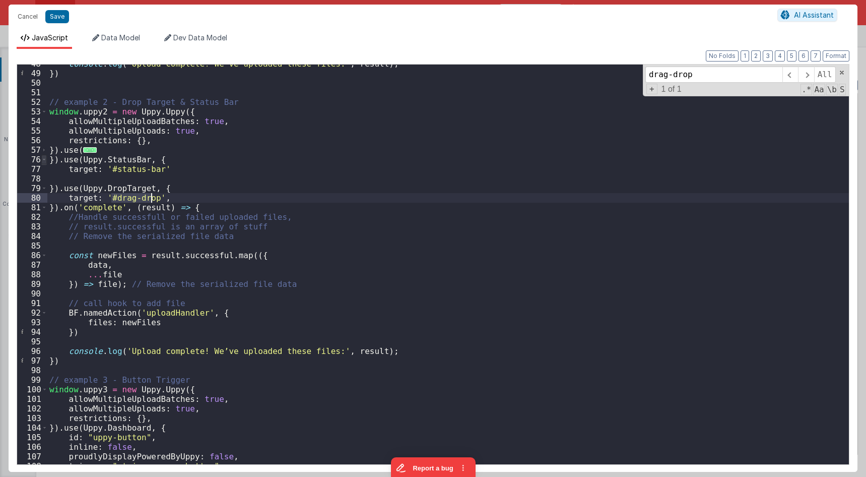
click at [42, 161] on span at bounding box center [44, 160] width 6 height 10
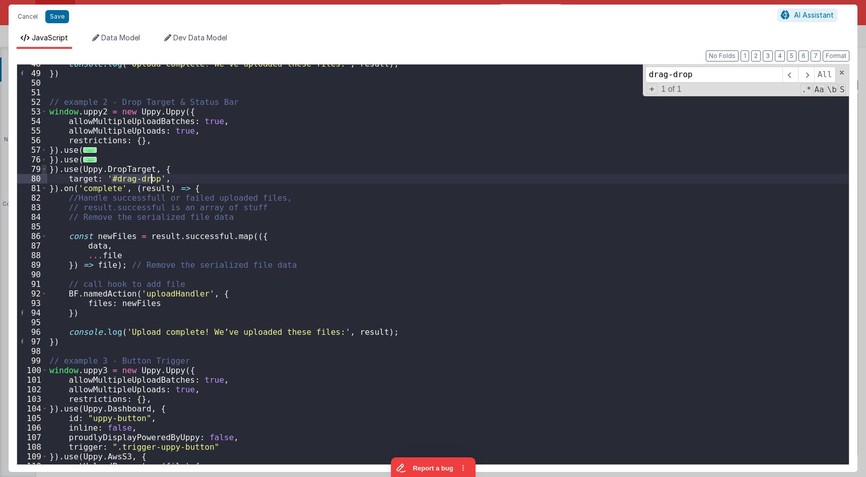
click at [45, 169] on span at bounding box center [44, 169] width 6 height 10
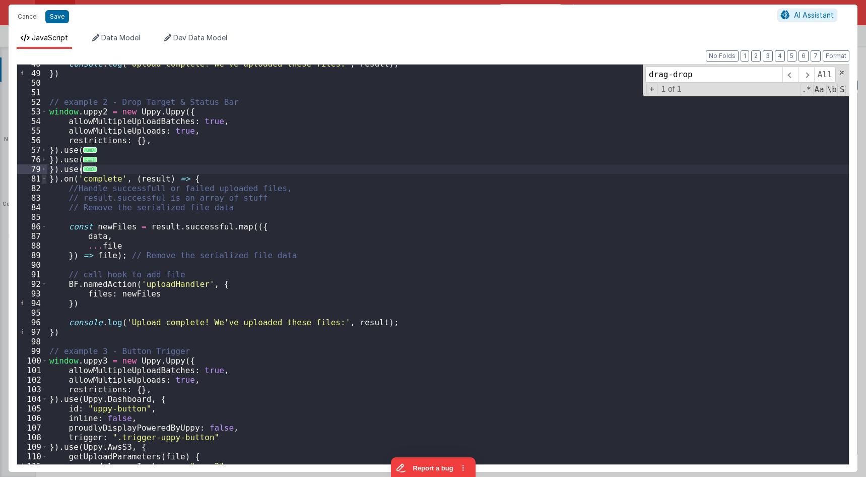
click at [45, 180] on span at bounding box center [44, 179] width 6 height 10
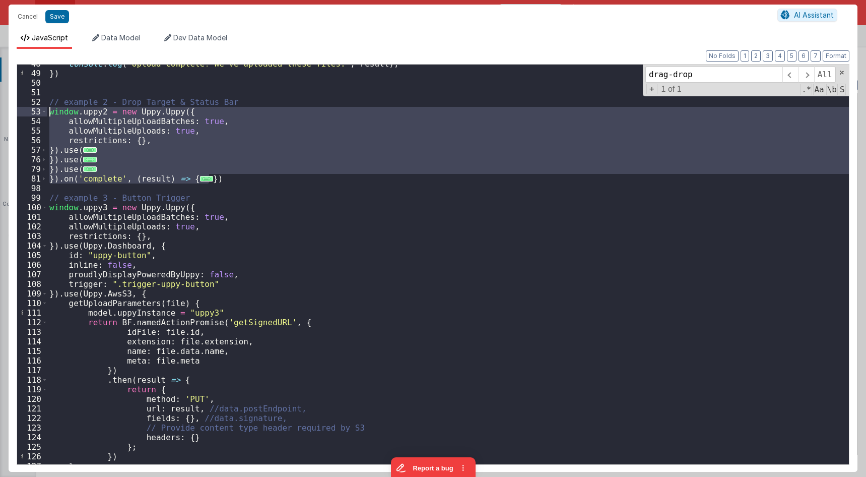
drag, startPoint x: 230, startPoint y: 178, endPoint x: 44, endPoint y: 112, distance: 197.7
click at [47, 112] on div "console . log ( 'Upload complete! We’ve uploaded these files:' , result ) ; }) …" at bounding box center [448, 265] width 802 height 400
click at [87, 151] on div "console . log ( 'Upload complete! We’ve uploaded these files:' , result ) ; }) …" at bounding box center [448, 265] width 802 height 400
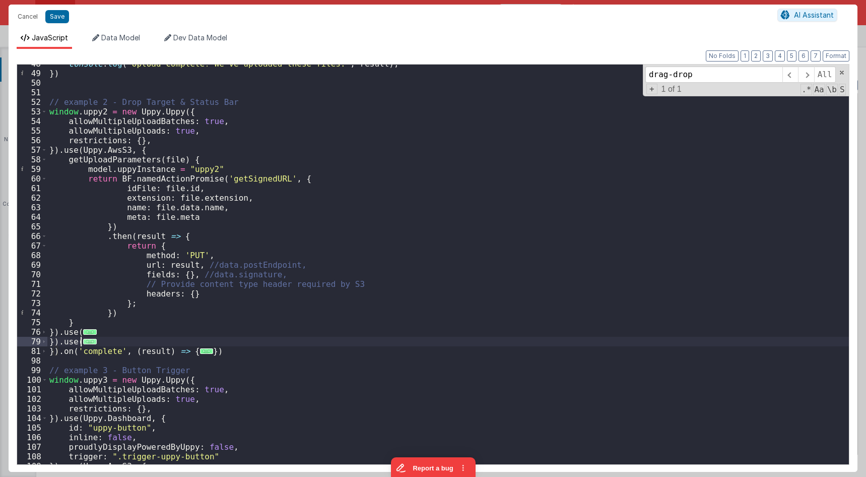
click at [87, 342] on span "..." at bounding box center [89, 342] width 13 height 6
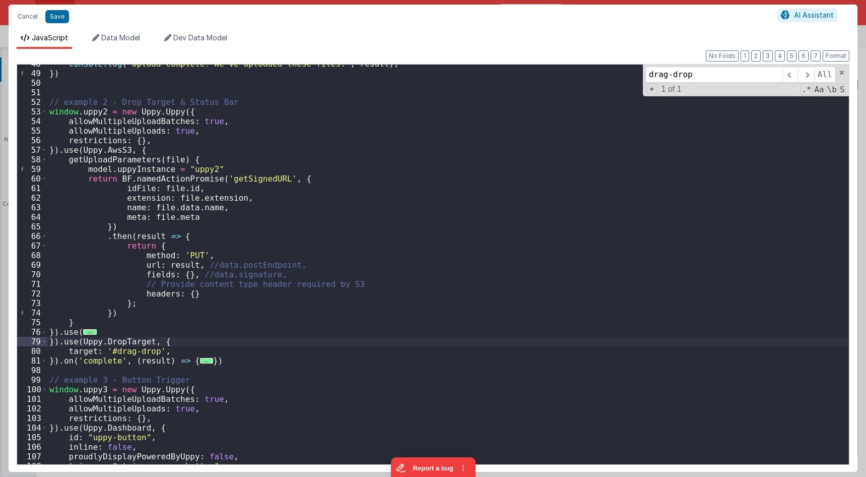
click at [86, 329] on div "console . log ( 'Upload complete! We’ve uploaded these files:' , result ) ; }) …" at bounding box center [448, 268] width 802 height 419
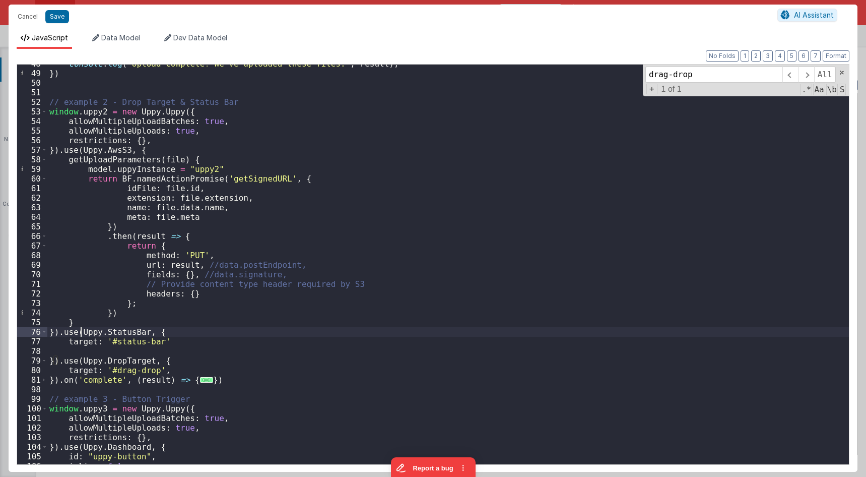
scroll to position [516, 0]
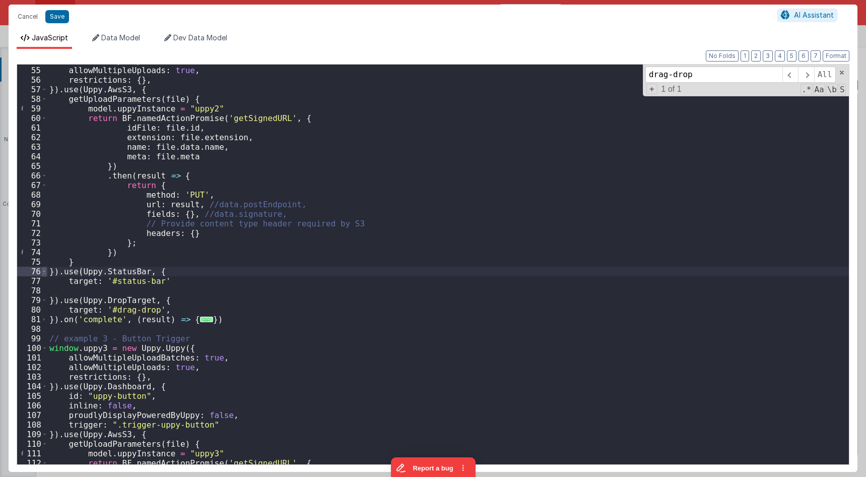
click at [44, 273] on span at bounding box center [44, 272] width 6 height 10
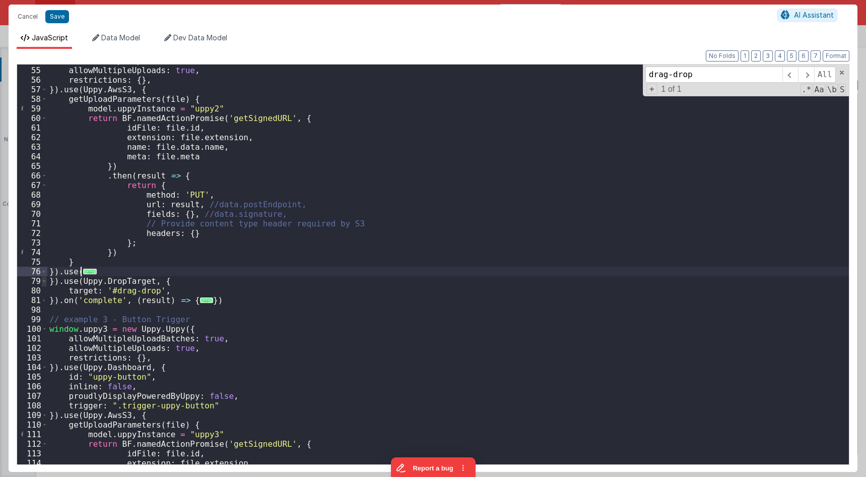
click at [45, 282] on span at bounding box center [44, 281] width 6 height 10
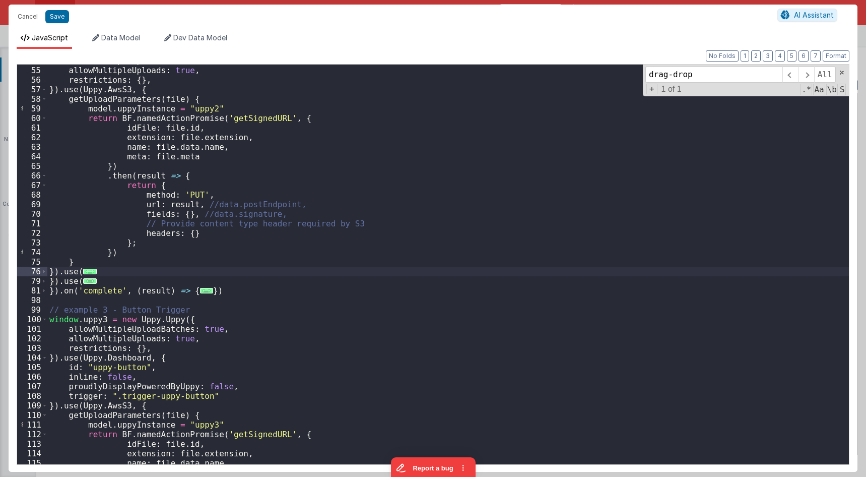
click at [58, 272] on div "allowMultipleUploadBatches : true , allowMultipleUploads : true , restrictions …" at bounding box center [448, 265] width 802 height 419
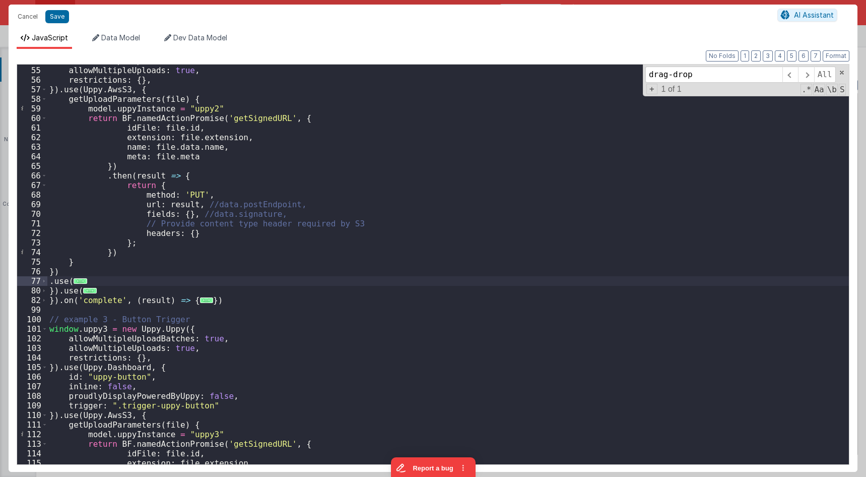
click at [59, 291] on div "allowMultipleUploadBatches : true , allowMultipleUploads : true , restrictions …" at bounding box center [448, 265] width 802 height 419
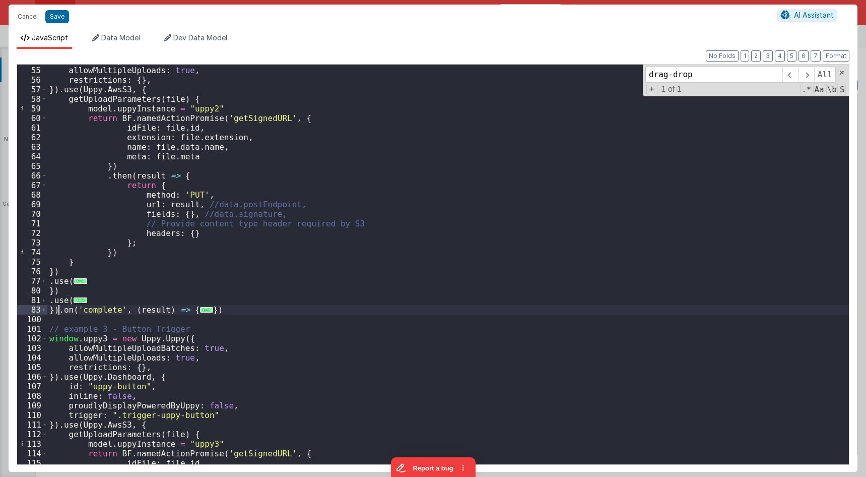
click at [57, 311] on div "allowMultipleUploadBatches : true , allowMultipleUploads : true , restrictions …" at bounding box center [448, 265] width 802 height 419
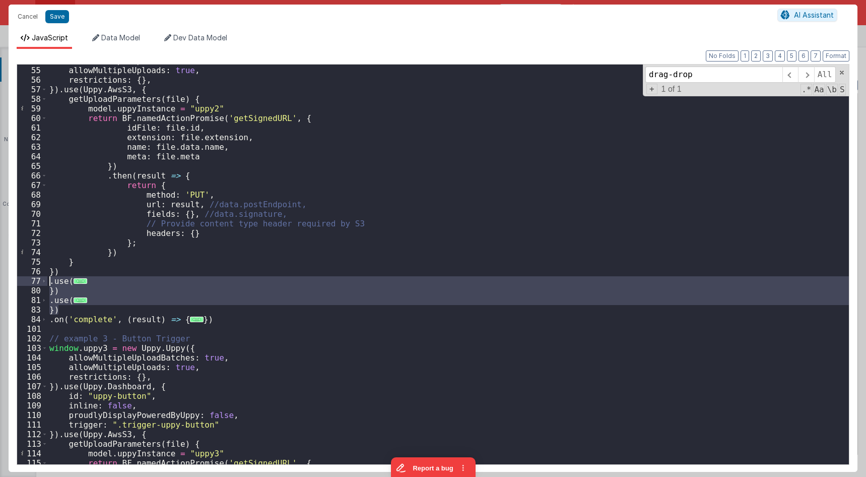
drag, startPoint x: 60, startPoint y: 310, endPoint x: 35, endPoint y: 284, distance: 36.4
click at [47, 284] on div "allowMultipleUploadBatches : true , allowMultipleUploads : true , restrictions …" at bounding box center [448, 265] width 802 height 400
click at [34, 22] on button "Cancel" at bounding box center [28, 17] width 30 height 14
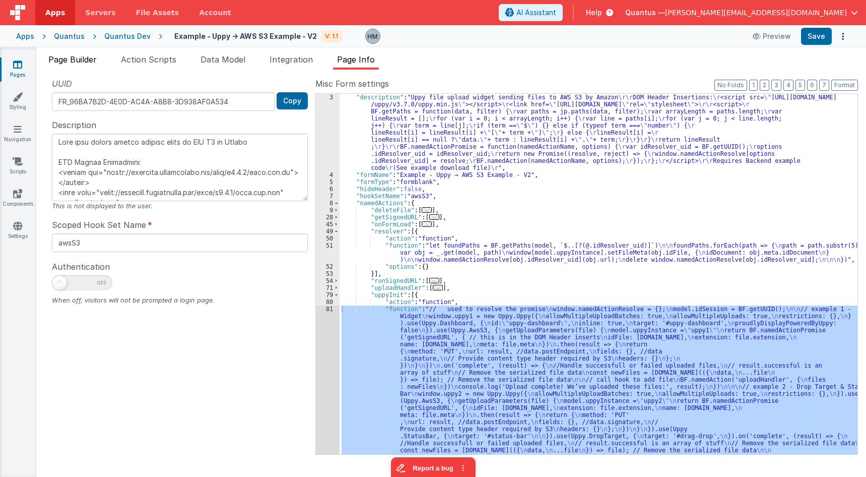
click at [66, 58] on span "Page Builder" at bounding box center [72, 59] width 48 height 10
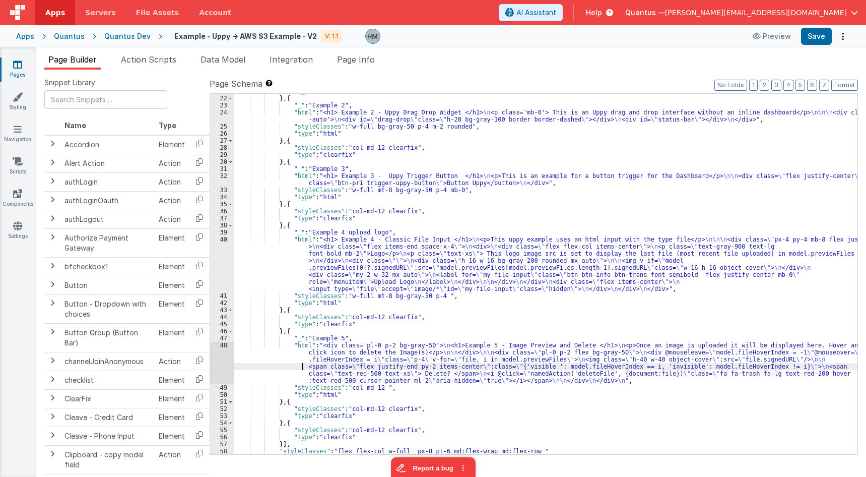
scroll to position [221, 0]
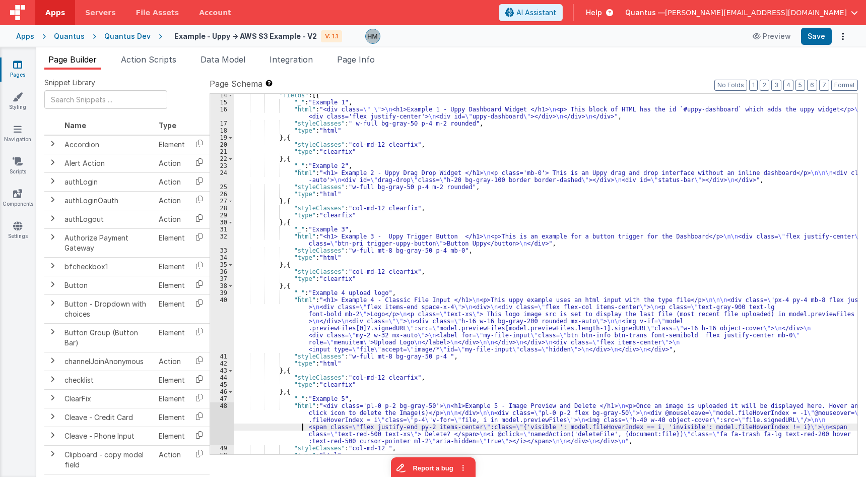
click at [277, 195] on div ""fields" : [{ "_" : "Example 1" , "html" : "<div class= \" \" > \n <h1>Example …" at bounding box center [546, 279] width 624 height 375
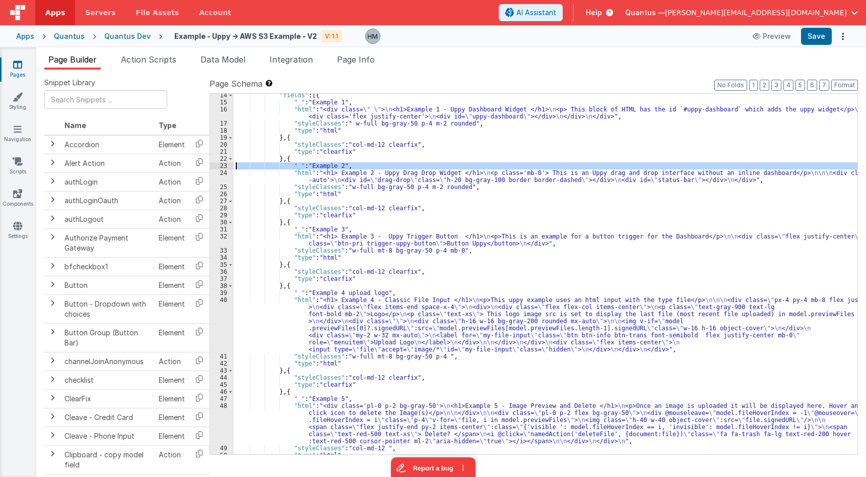
click at [219, 168] on div "23" at bounding box center [222, 165] width 24 height 7
click at [220, 172] on div "24" at bounding box center [222, 176] width 24 height 14
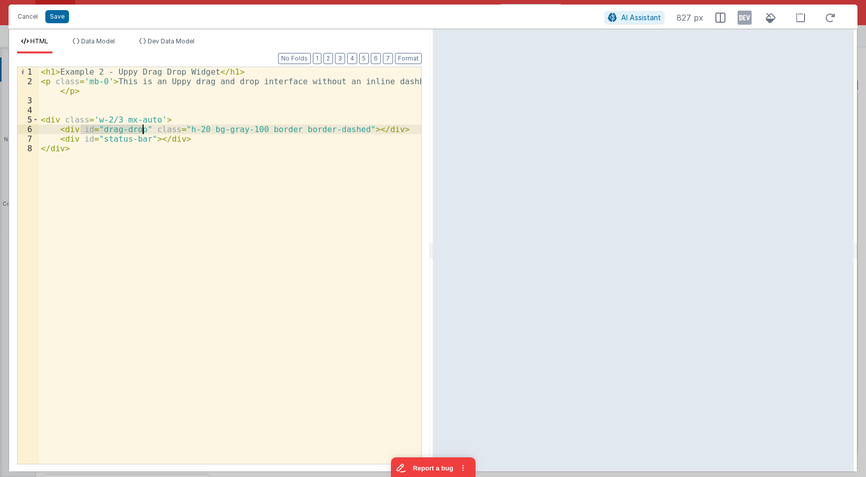
drag, startPoint x: 80, startPoint y: 129, endPoint x: 143, endPoint y: 129, distance: 62.5
click at [143, 129] on div "< h1 > Example 2 - Uppy Drag Drop Widget </ h1 > < p class = 'mb-0' > This is a…" at bounding box center [230, 275] width 383 height 416
drag, startPoint x: 182, startPoint y: 140, endPoint x: 59, endPoint y: 135, distance: 123.1
click at [59, 135] on div "< h1 > Example 2 - Uppy Drag Drop Widget </ h1 > < p class = 'mb-0' > This is a…" at bounding box center [230, 275] width 383 height 416
click at [26, 16] on button "Cancel" at bounding box center [28, 17] width 30 height 14
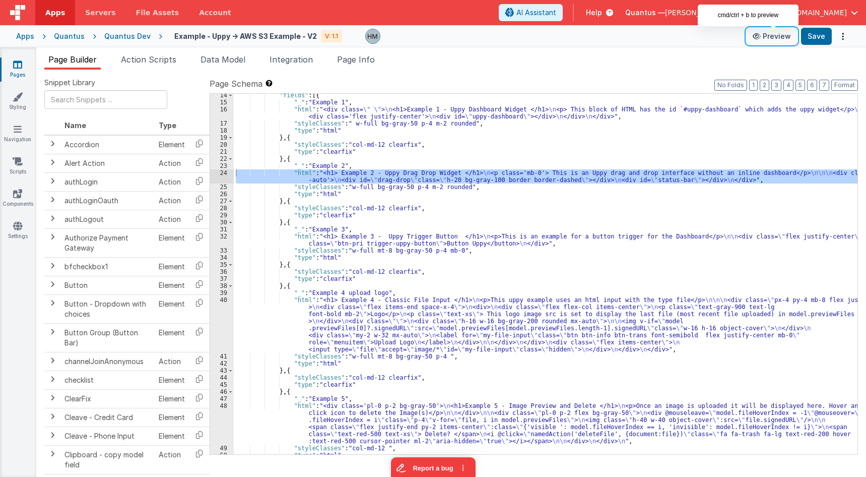
click at [772, 37] on button "Preview" at bounding box center [772, 36] width 50 height 16
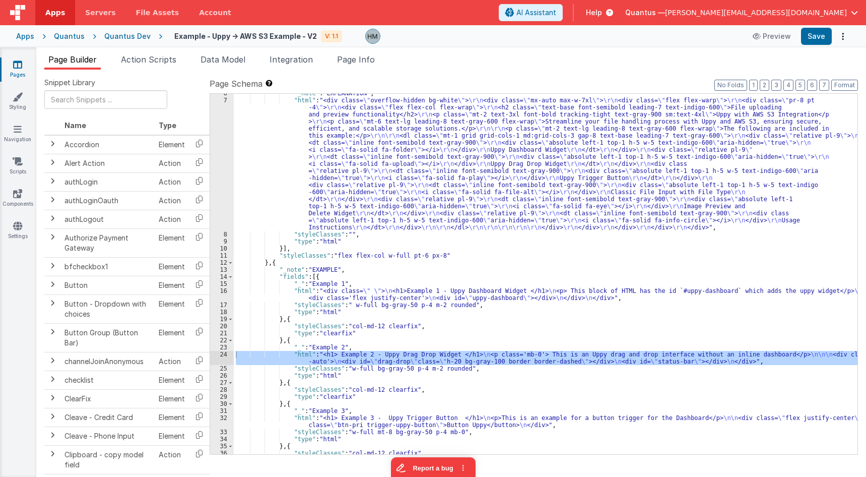
scroll to position [39, 0]
click at [296, 298] on div ""_note" : "EXPLANATION" , "html" : "<div class= \" overflow-hidden bg-white \" …" at bounding box center [546, 277] width 624 height 375
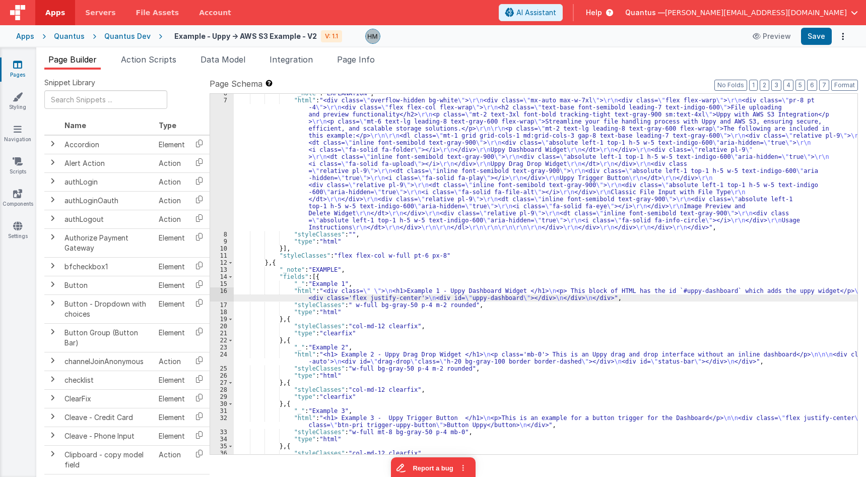
click at [224, 290] on div "16" at bounding box center [222, 294] width 24 height 14
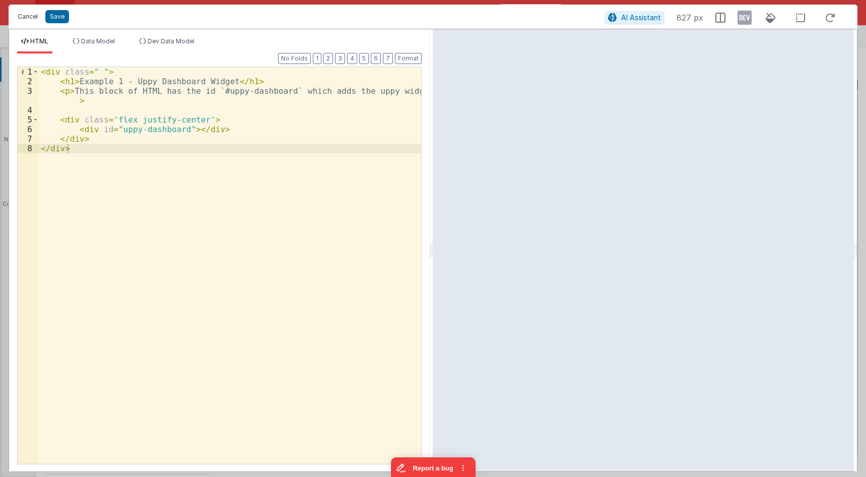
click at [21, 16] on button "Cancel" at bounding box center [28, 17] width 30 height 14
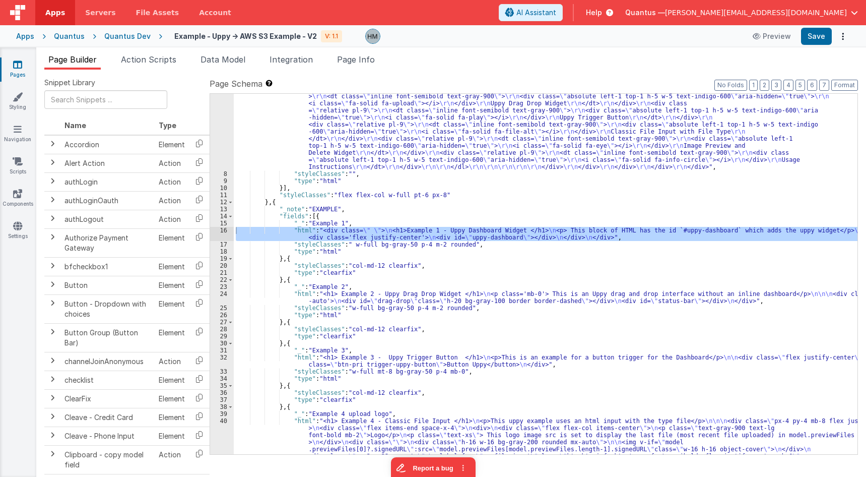
scroll to position [160, 0]
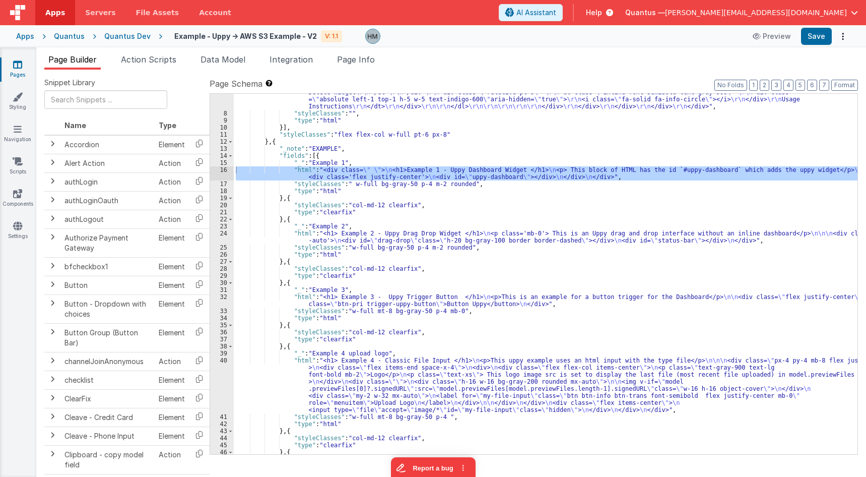
click at [282, 366] on div ""html" : "<div class= \" overflow-hidden bg-white \" > \r\n <div class= \" mx-a…" at bounding box center [546, 227] width 624 height 502
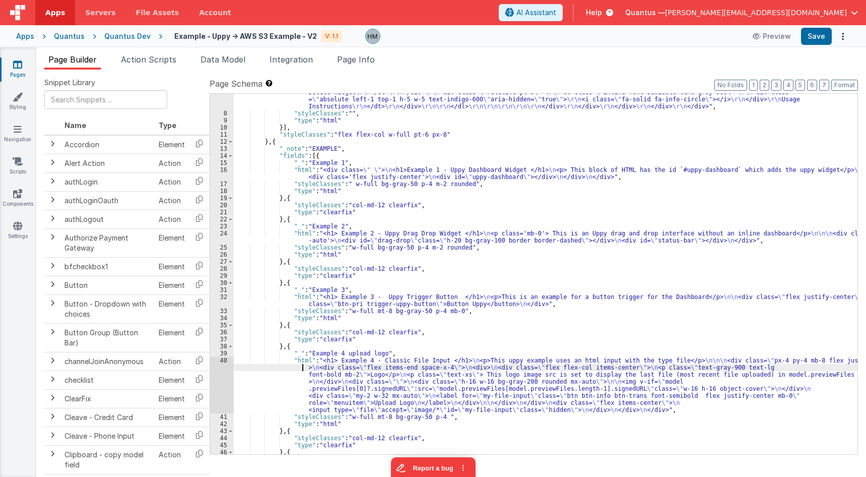
click at [228, 362] on div "40" at bounding box center [222, 385] width 24 height 56
click at [222, 363] on div "40" at bounding box center [222, 385] width 24 height 56
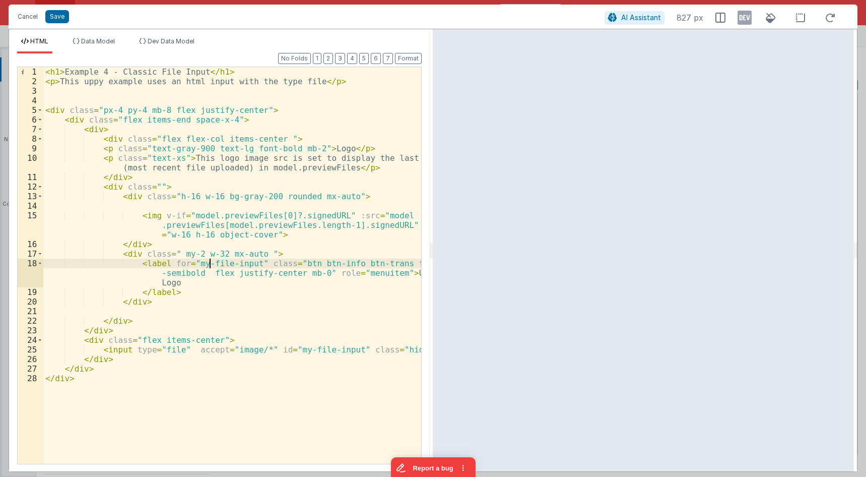
click at [209, 261] on div "< h1 > Example 4 - Classic File Input </ h1 > < p > This uppy example uses an h…" at bounding box center [232, 275] width 378 height 416
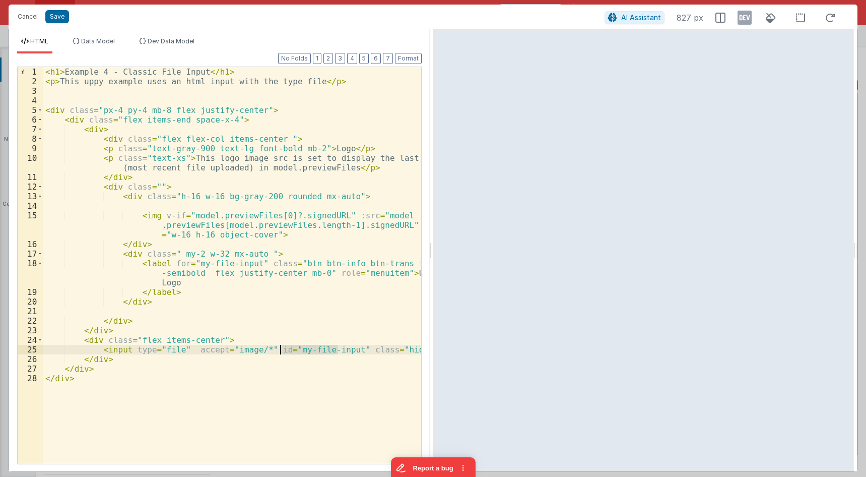
drag, startPoint x: 337, startPoint y: 348, endPoint x: 281, endPoint y: 351, distance: 56.5
click at [281, 351] on div "< h1 > Example 4 - Classic File Input </ h1 > < p > This uppy example uses an h…" at bounding box center [232, 275] width 378 height 416
click at [96, 358] on div "< h1 > Example 4 - Classic File Input </ h1 > < p > This uppy example uses an h…" at bounding box center [232, 275] width 378 height 416
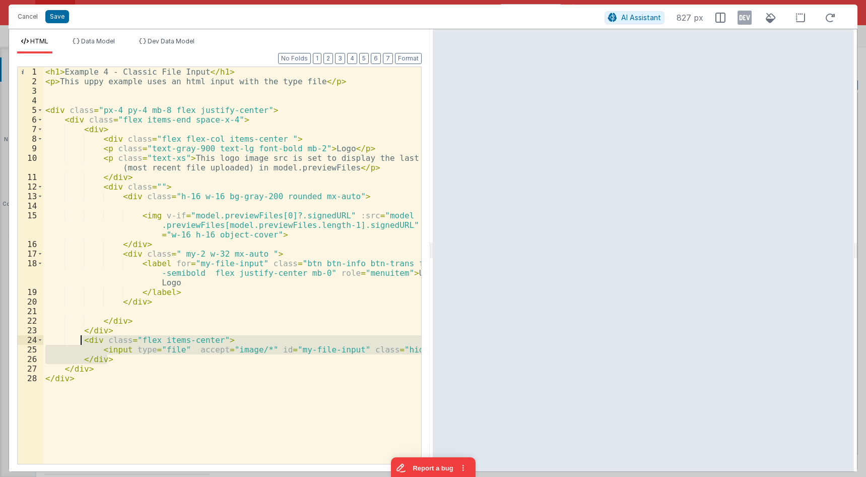
drag, startPoint x: 113, startPoint y: 359, endPoint x: 82, endPoint y: 341, distance: 36.1
click at [82, 341] on div "< h1 > Example 4 - Classic File Input </ h1 > < p > This uppy example uses an h…" at bounding box center [232, 275] width 378 height 416
click at [32, 17] on button "Cancel" at bounding box center [28, 17] width 30 height 14
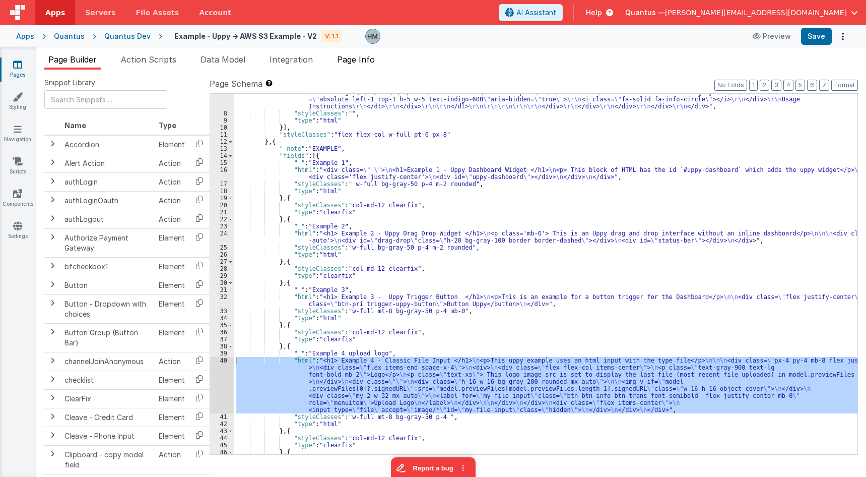
click at [369, 58] on span "Page Info" at bounding box center [356, 59] width 38 height 10
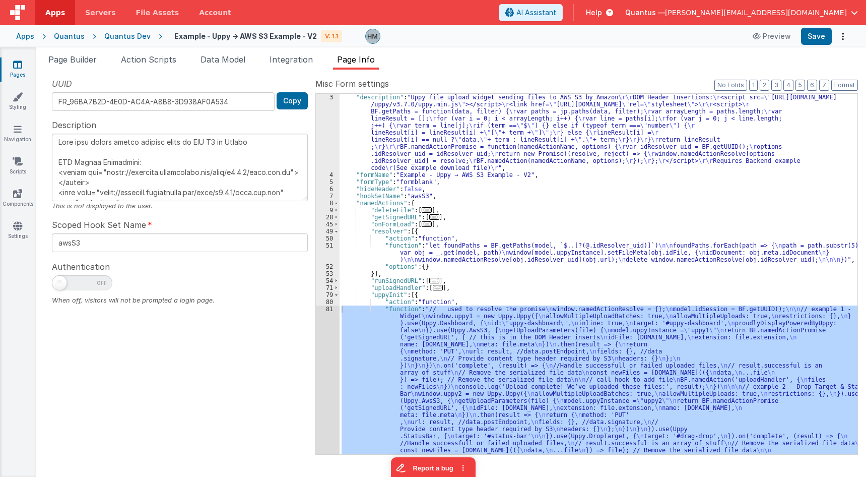
scroll to position [14, 0]
click at [370, 343] on div ""description" : "Uppy file upload widget sending files to AWS S3 by Amazon \r\r…" at bounding box center [599, 274] width 518 height 360
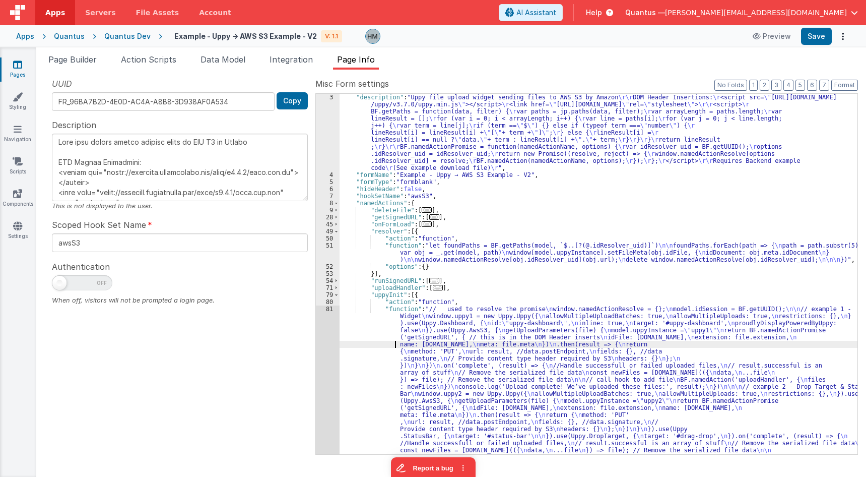
click at [327, 311] on div "81" at bounding box center [328, 474] width 24 height 339
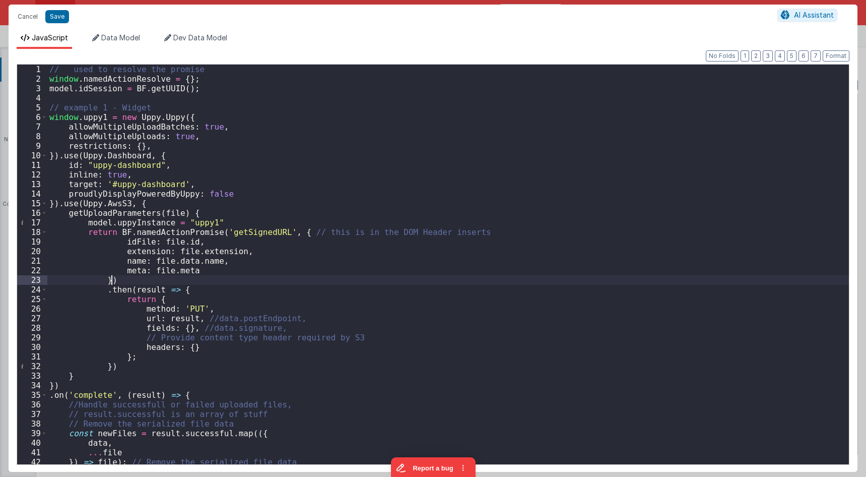
click at [302, 277] on div "// used to resolve the promise window . namedActionResolve = { } ; model . idSe…" at bounding box center [448, 274] width 802 height 419
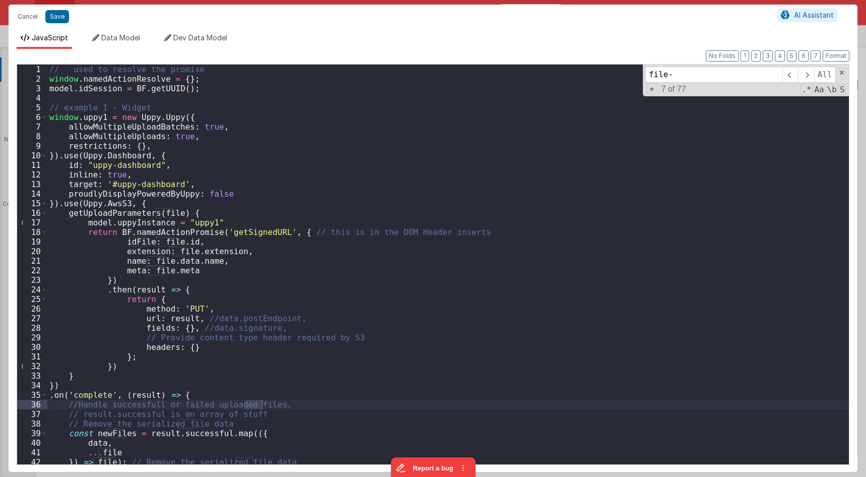
scroll to position [1198, 0]
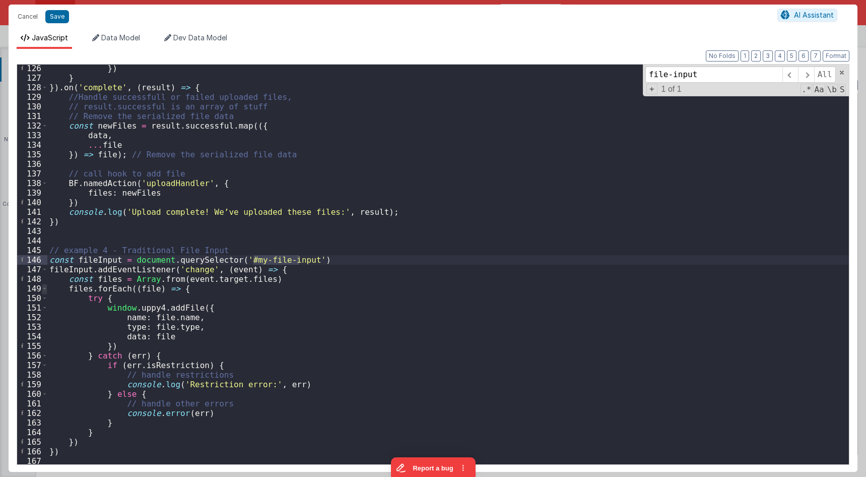
type input "file-input"
click at [43, 290] on span at bounding box center [45, 289] width 6 height 10
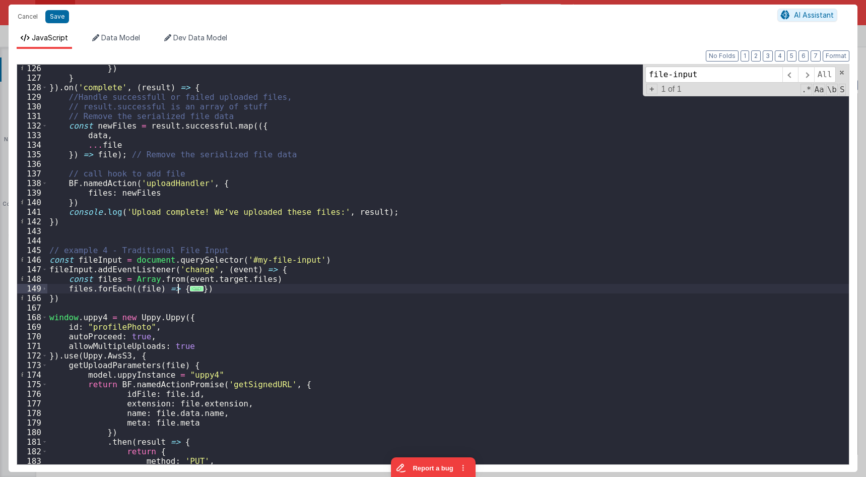
click at [190, 289] on span "..." at bounding box center [196, 289] width 13 height 6
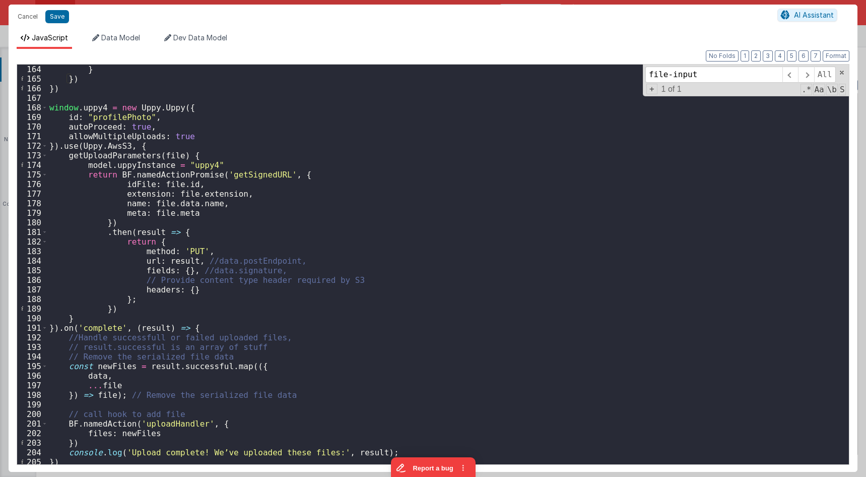
scroll to position [1561, 0]
click at [36, 20] on button "Cancel" at bounding box center [28, 17] width 30 height 14
